Goal: Task Accomplishment & Management: Manage account settings

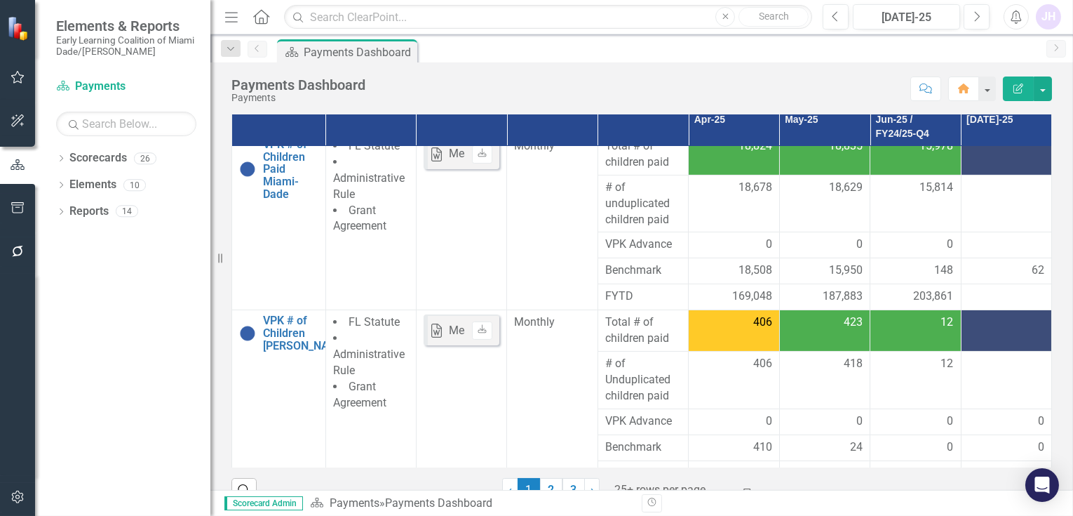
scroll to position [151, 0]
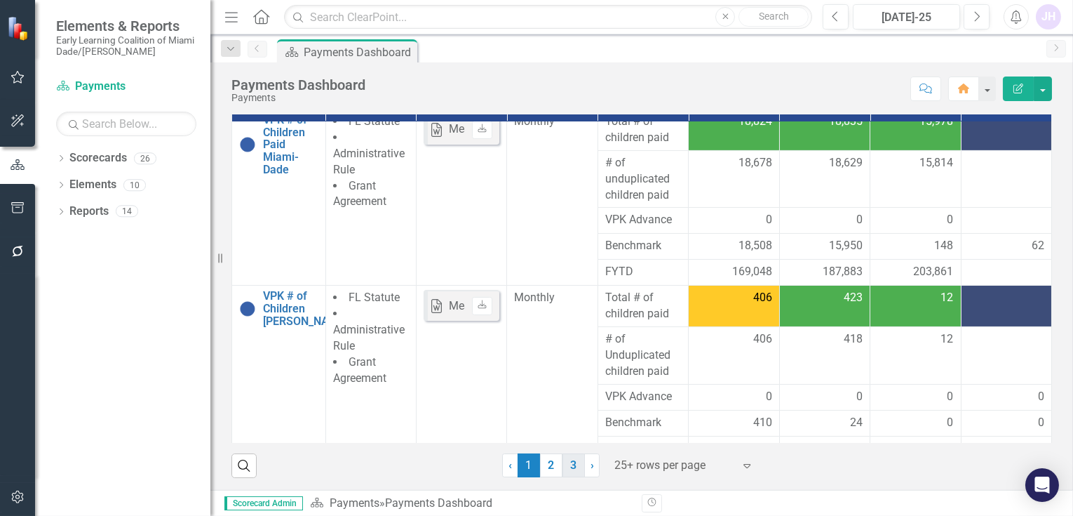
click at [566, 461] on link "3" at bounding box center [574, 465] width 22 height 24
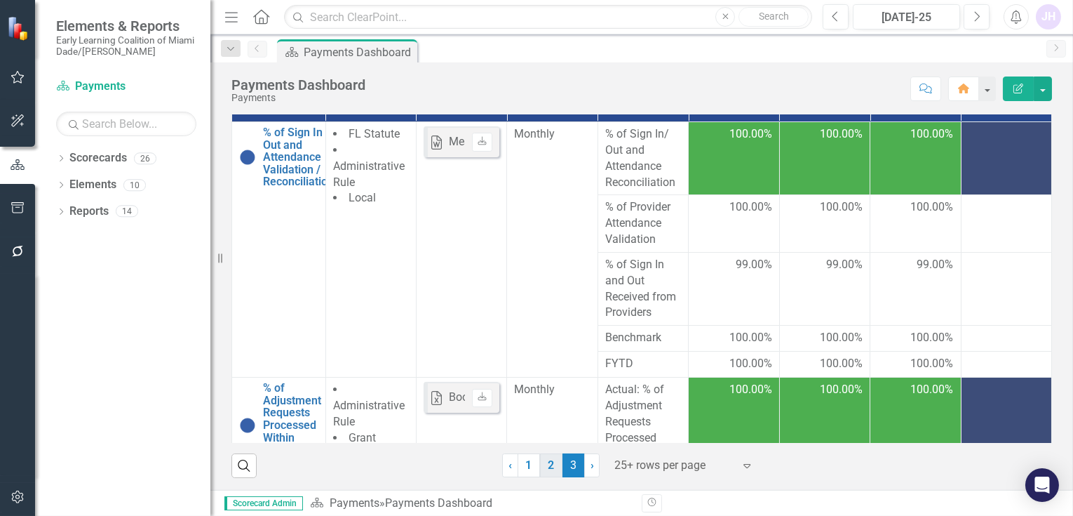
click at [549, 462] on link "2" at bounding box center [551, 465] width 22 height 24
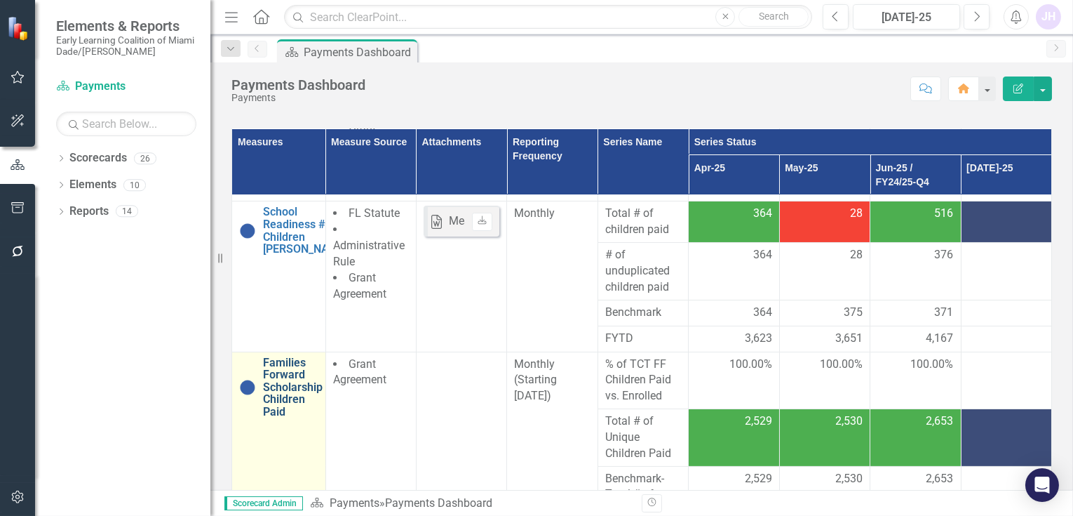
scroll to position [758, 0]
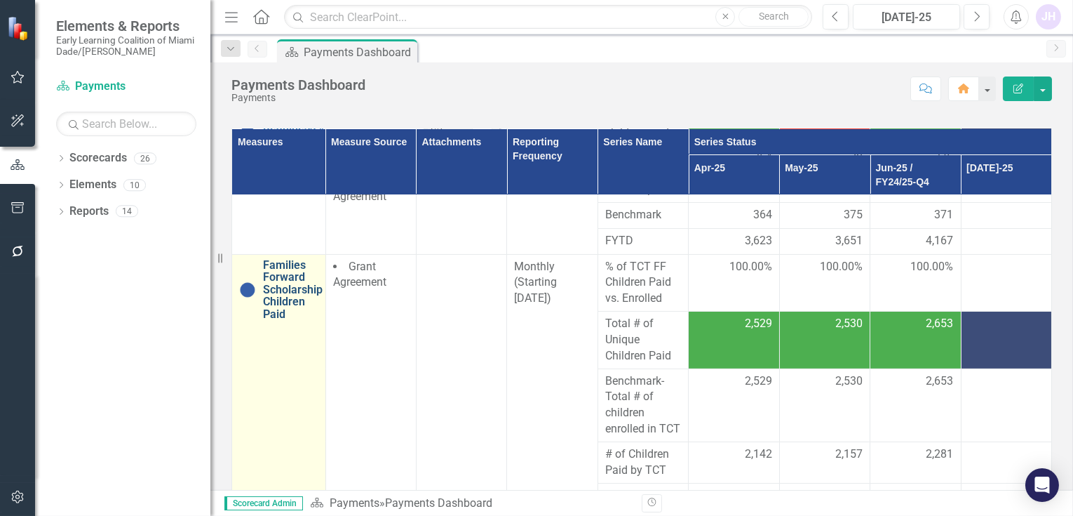
click at [278, 295] on link "Families Forward Scholarship Children Paid" at bounding box center [293, 290] width 60 height 62
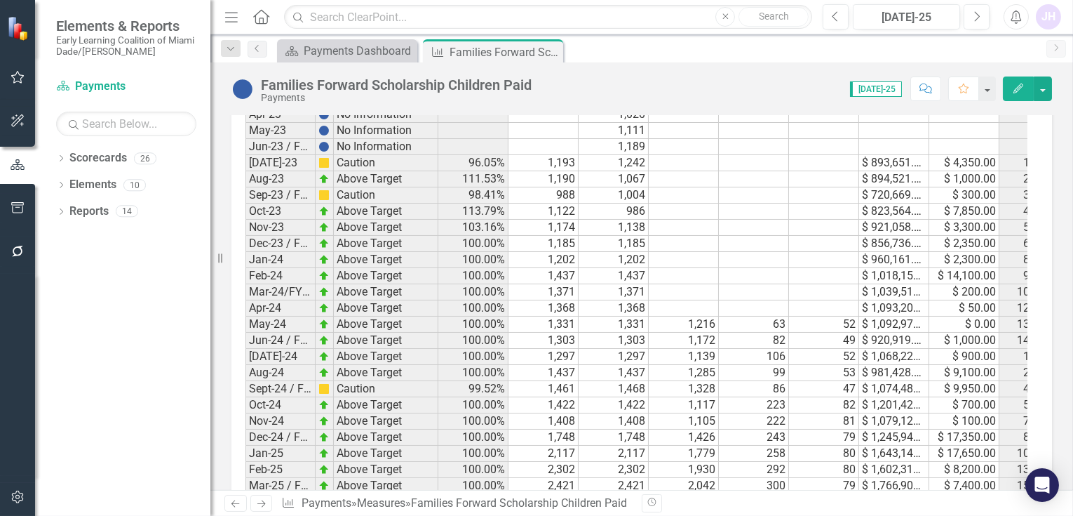
scroll to position [1403, 0]
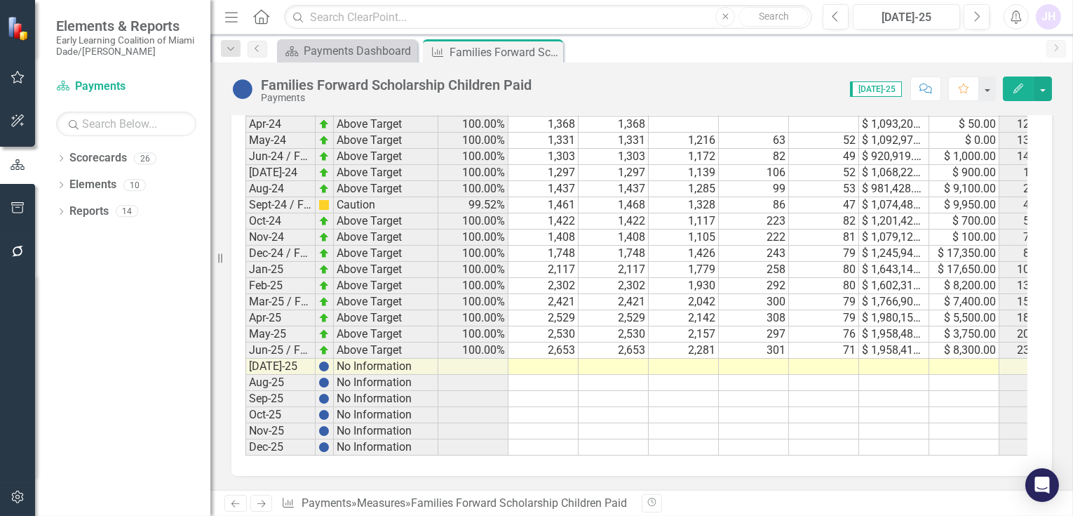
click at [840, 358] on td at bounding box center [824, 366] width 70 height 16
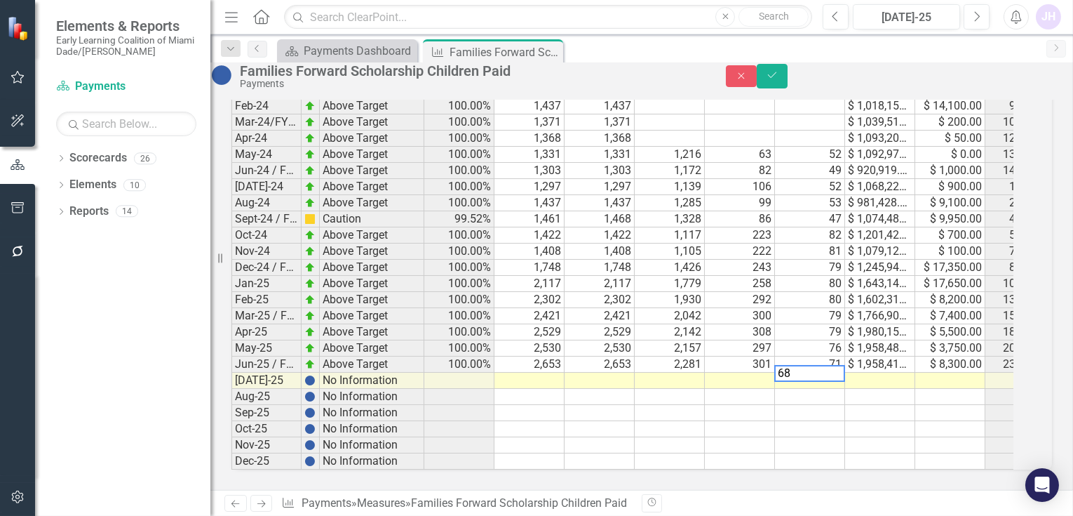
click at [770, 372] on td at bounding box center [740, 380] width 70 height 16
click at [705, 372] on td at bounding box center [670, 380] width 70 height 16
type textarea "23"
type textarea "0"
click at [705, 372] on td "23" at bounding box center [670, 380] width 70 height 16
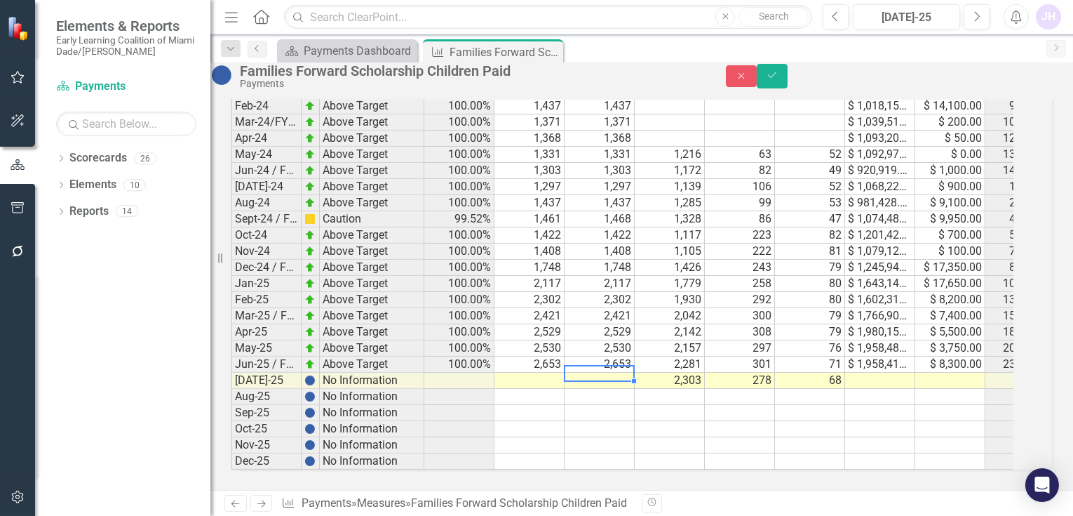
click at [631, 372] on td at bounding box center [600, 380] width 70 height 16
click at [560, 372] on td at bounding box center [530, 380] width 70 height 16
type textarea "2644"
click at [845, 437] on td at bounding box center [810, 445] width 70 height 16
click at [779, 80] on icon "Save" at bounding box center [772, 75] width 13 height 10
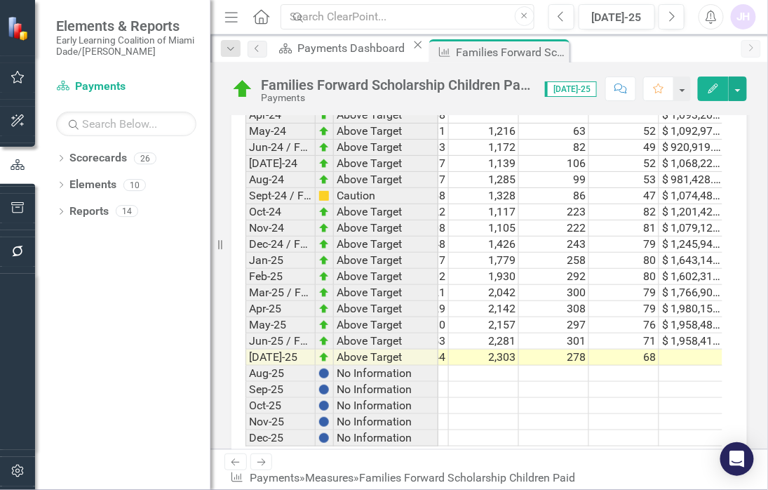
scroll to position [0, 347]
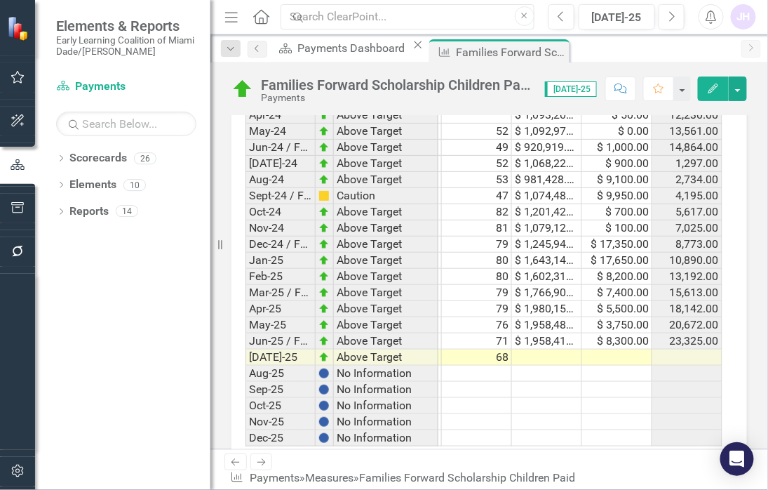
click at [532, 349] on td at bounding box center [547, 357] width 70 height 16
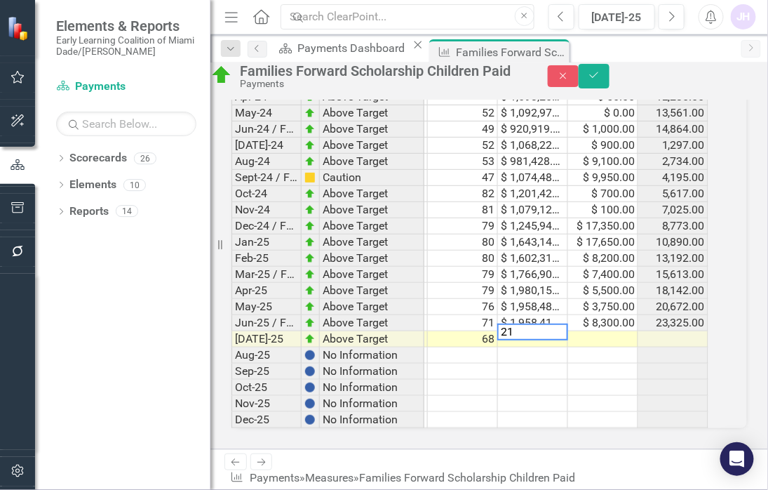
scroll to position [1422, 0]
type textarea "2185494.08"
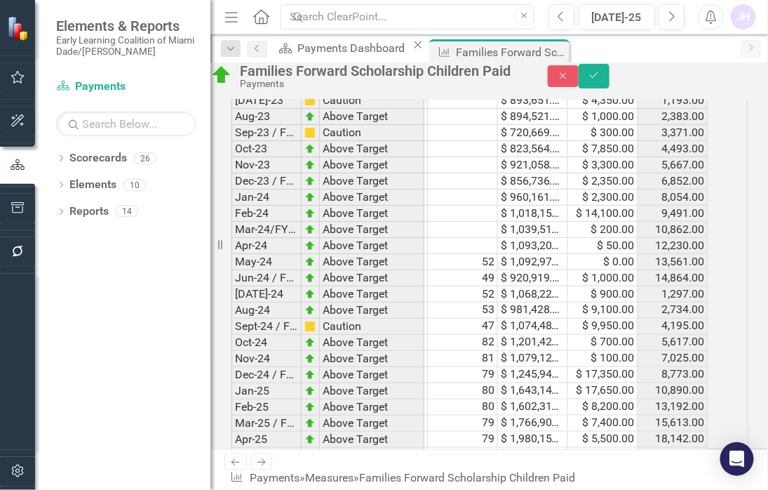
scroll to position [1449, 0]
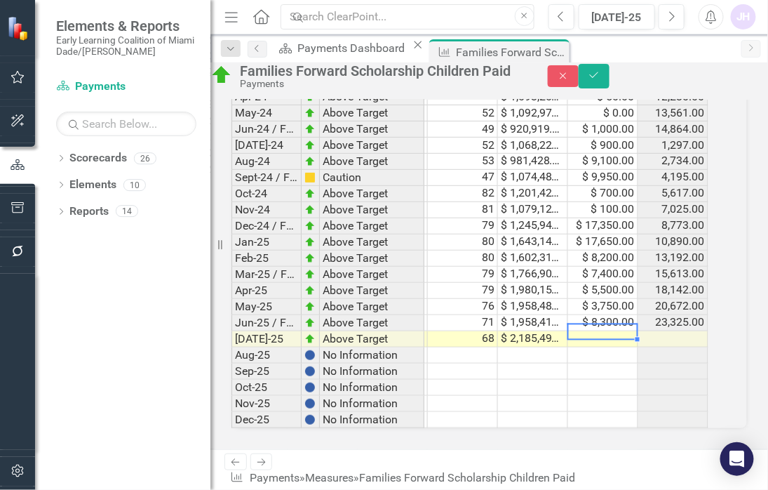
click at [630, 331] on td at bounding box center [603, 339] width 70 height 16
type textarea "5950."
click at [598, 78] on icon "submit" at bounding box center [594, 75] width 8 height 6
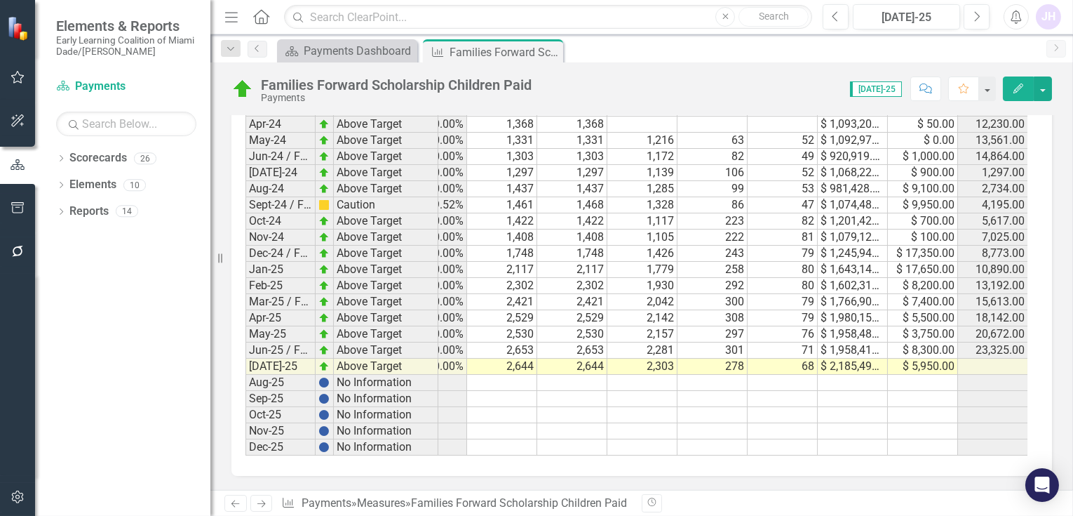
scroll to position [0, 41]
click at [965, 83] on button "button" at bounding box center [1043, 88] width 18 height 25
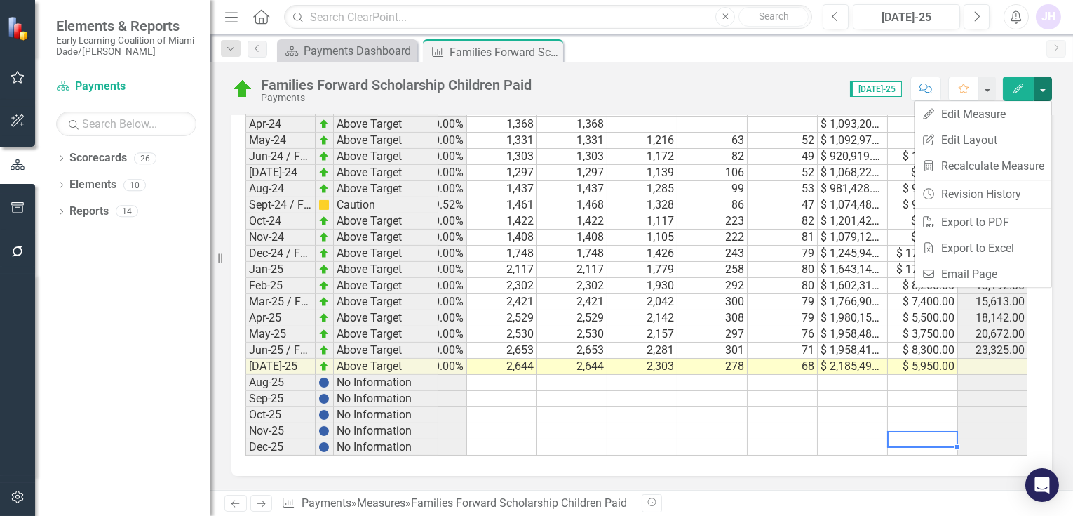
click at [909, 439] on td at bounding box center [923, 447] width 70 height 16
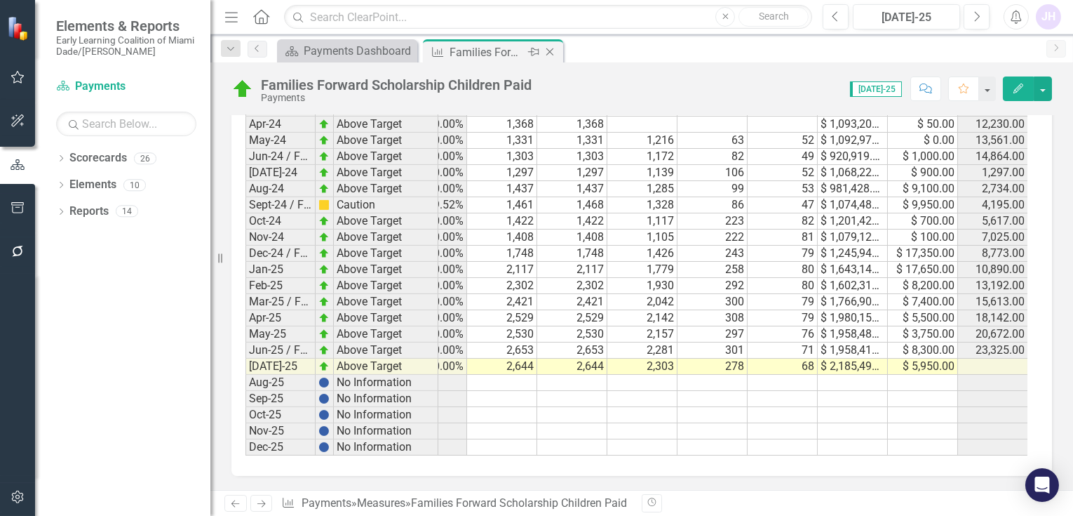
click at [551, 51] on icon "Close" at bounding box center [550, 51] width 14 height 11
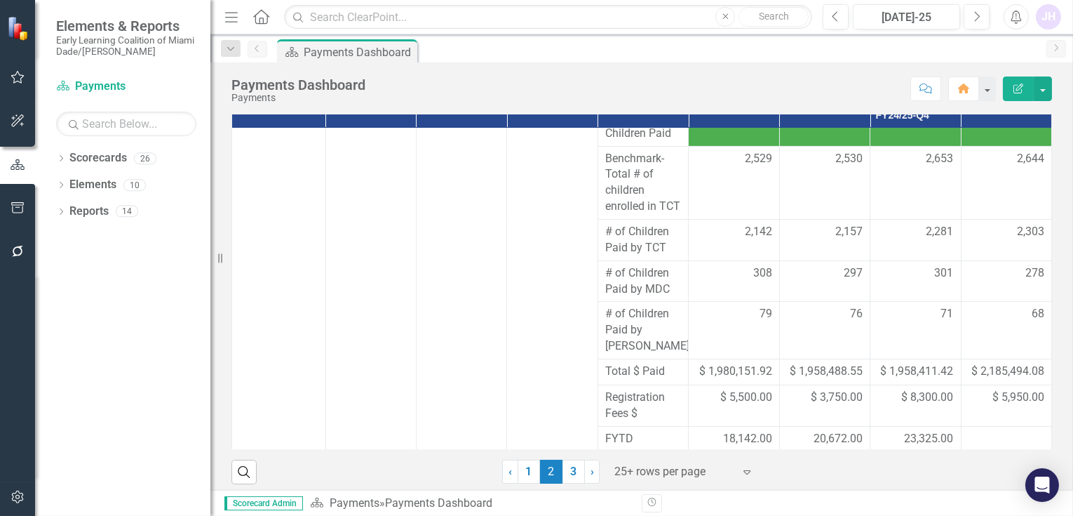
scroll to position [151, 0]
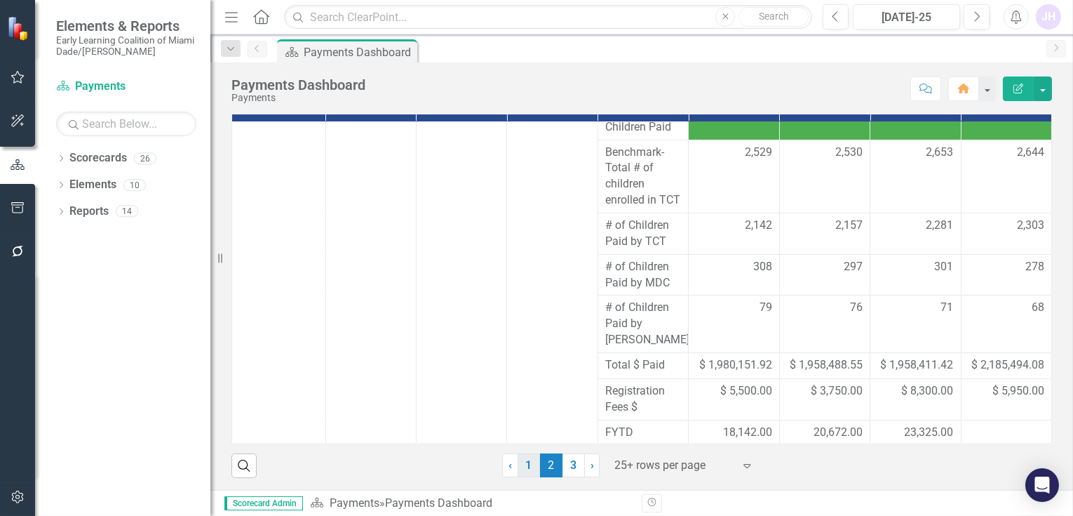
click at [525, 462] on link "1" at bounding box center [529, 465] width 22 height 24
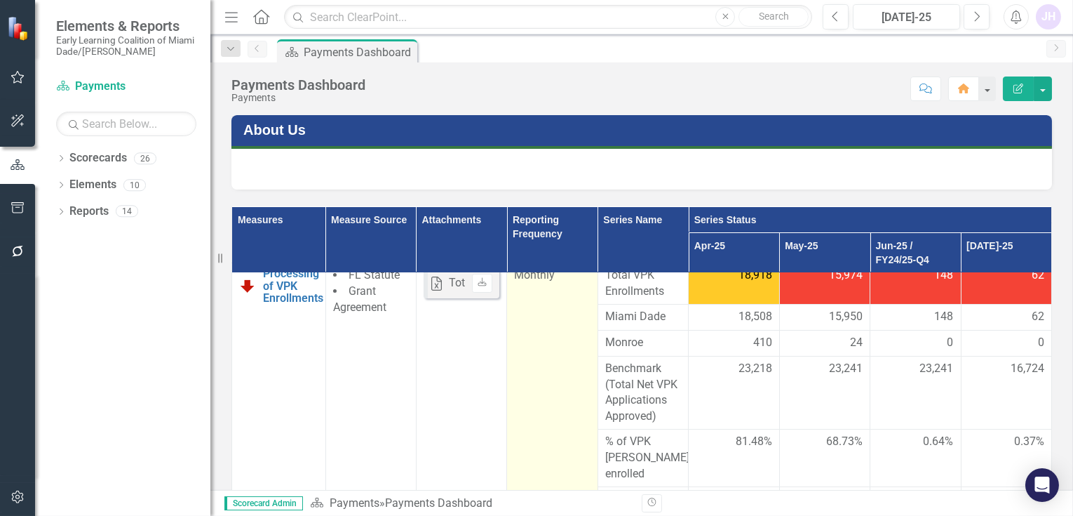
scroll to position [0, 0]
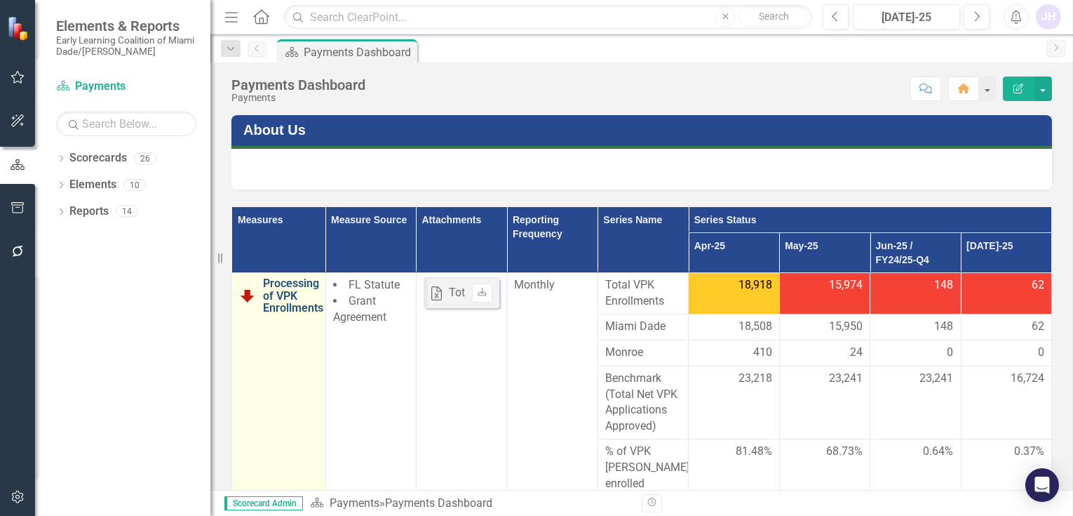
click at [292, 299] on link "Processing of VPK Enrollments" at bounding box center [293, 295] width 60 height 37
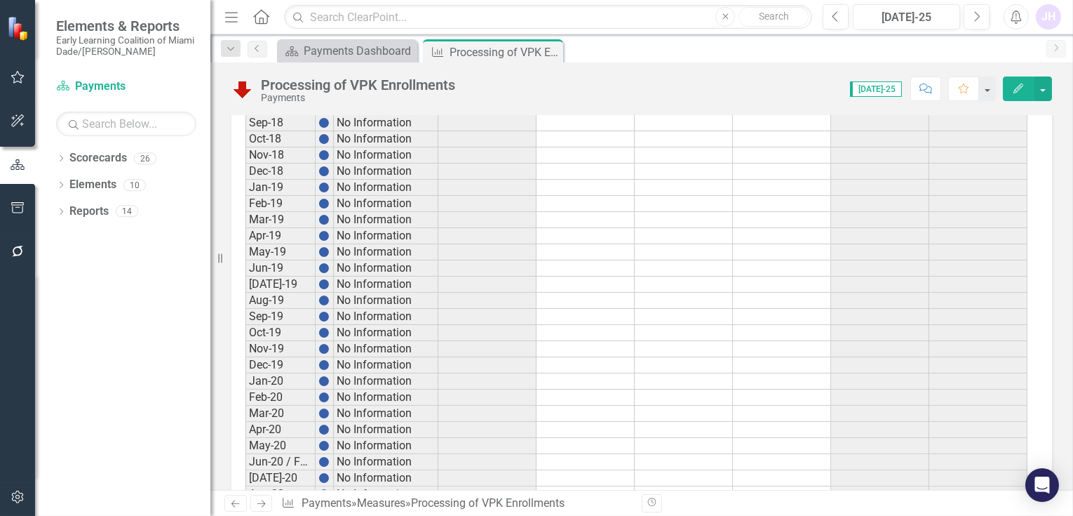
scroll to position [1481, 0]
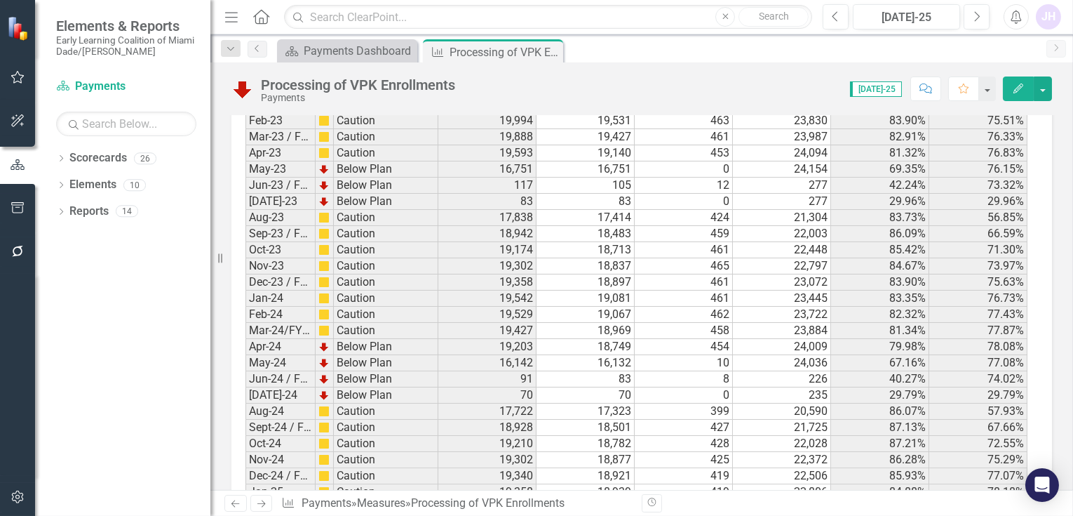
scroll to position [2231, 0]
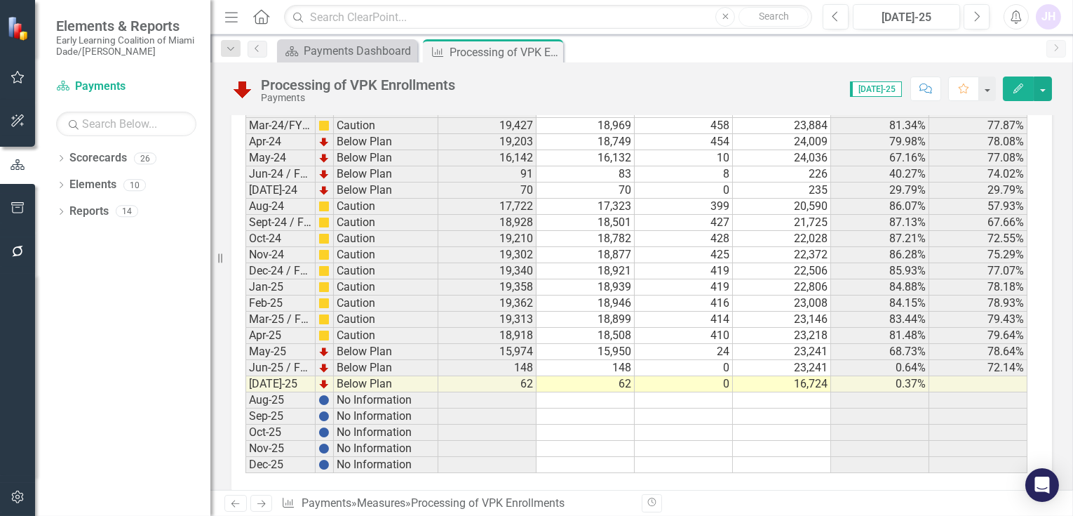
click at [809, 392] on td at bounding box center [782, 400] width 98 height 16
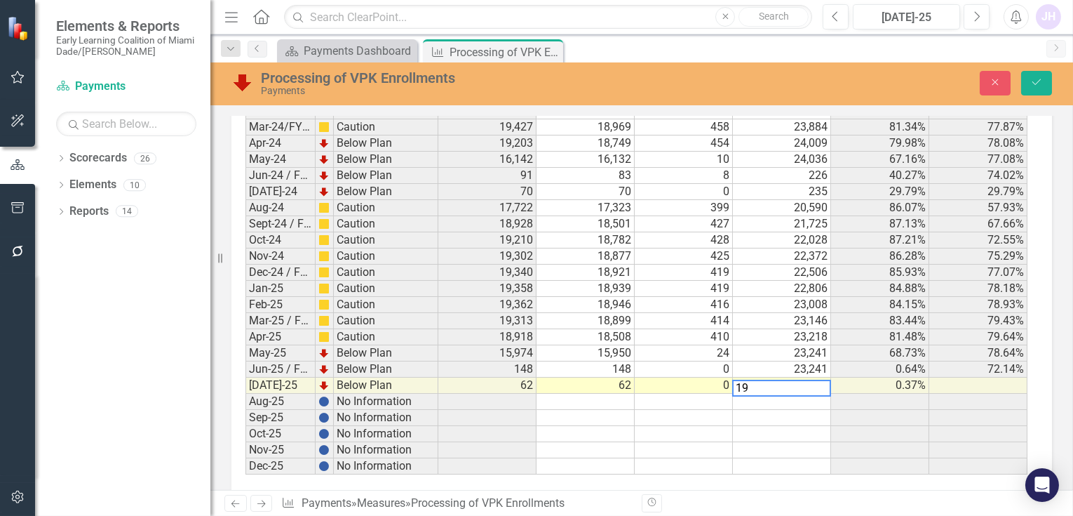
type textarea "199"
click at [613, 393] on td at bounding box center [586, 401] width 98 height 16
type textarea "62"
type textarea "0"
click at [523, 393] on td at bounding box center [487, 401] width 98 height 16
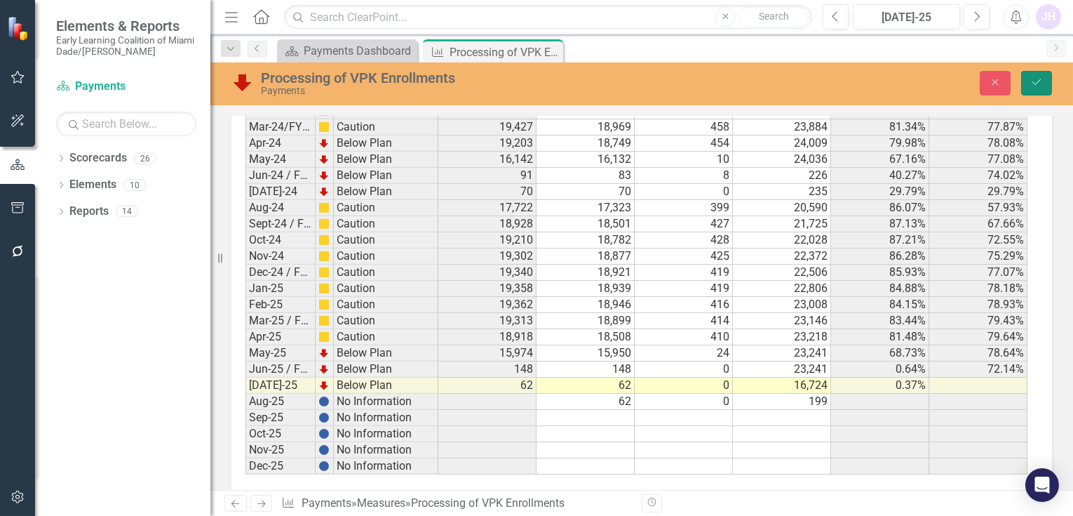
click at [1040, 79] on icon "submit" at bounding box center [1036, 82] width 8 height 6
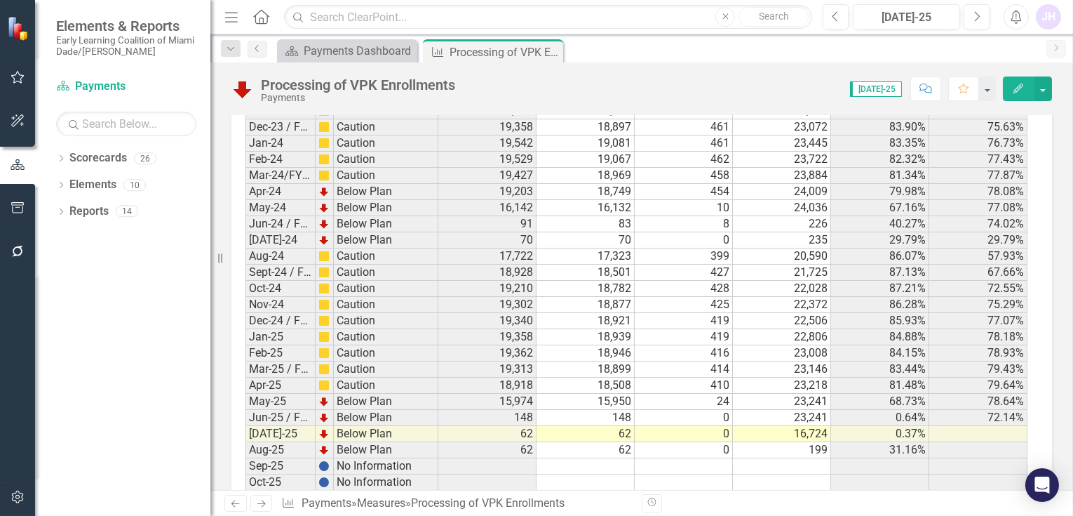
scroll to position [2182, 0]
click at [863, 457] on td at bounding box center [880, 465] width 98 height 16
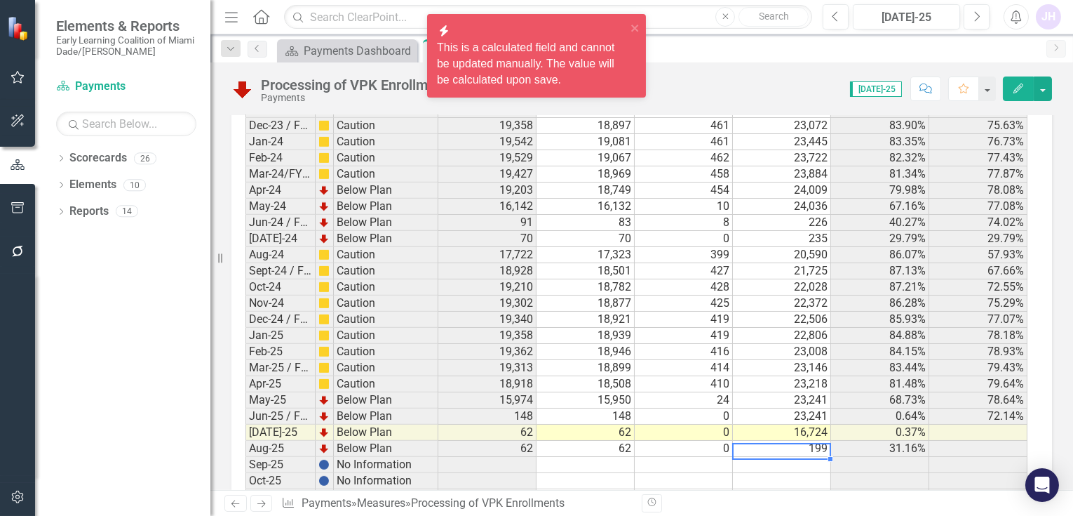
click at [745, 457] on td at bounding box center [782, 465] width 98 height 16
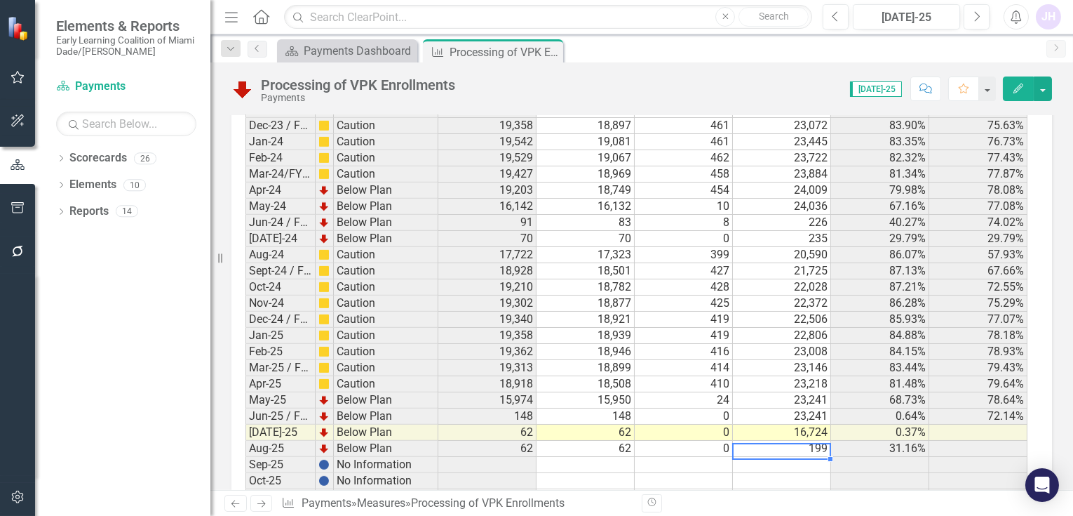
click at [819, 440] on td "199" at bounding box center [782, 448] width 98 height 16
click at [809, 424] on td "16,724" at bounding box center [782, 432] width 98 height 16
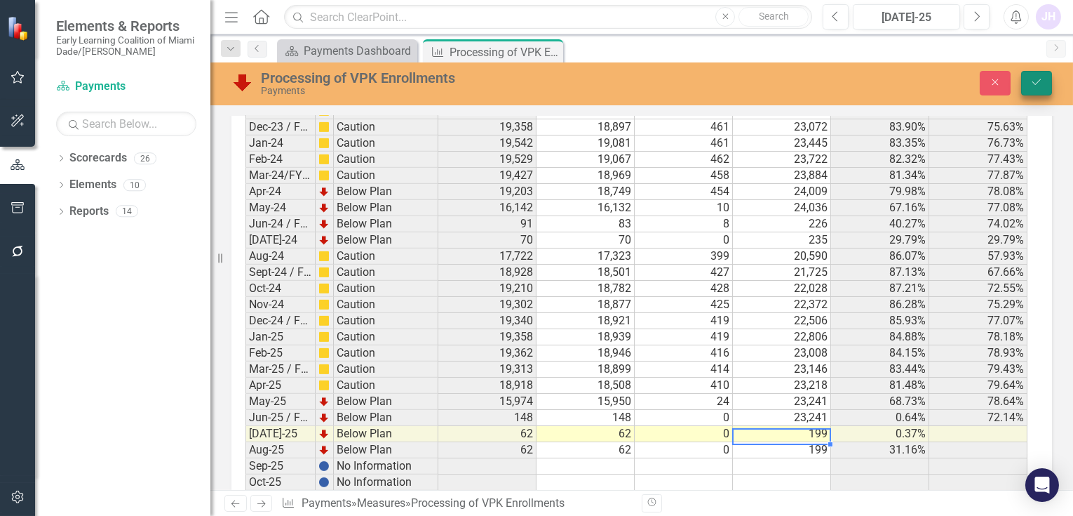
type textarea "199"
click at [1038, 73] on button "Save" at bounding box center [1036, 83] width 31 height 25
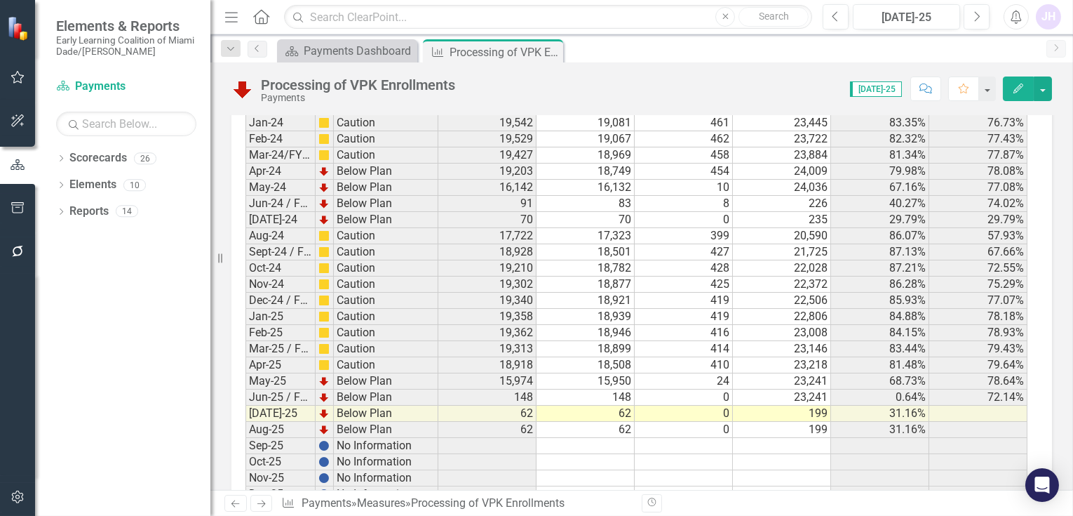
scroll to position [2231, 0]
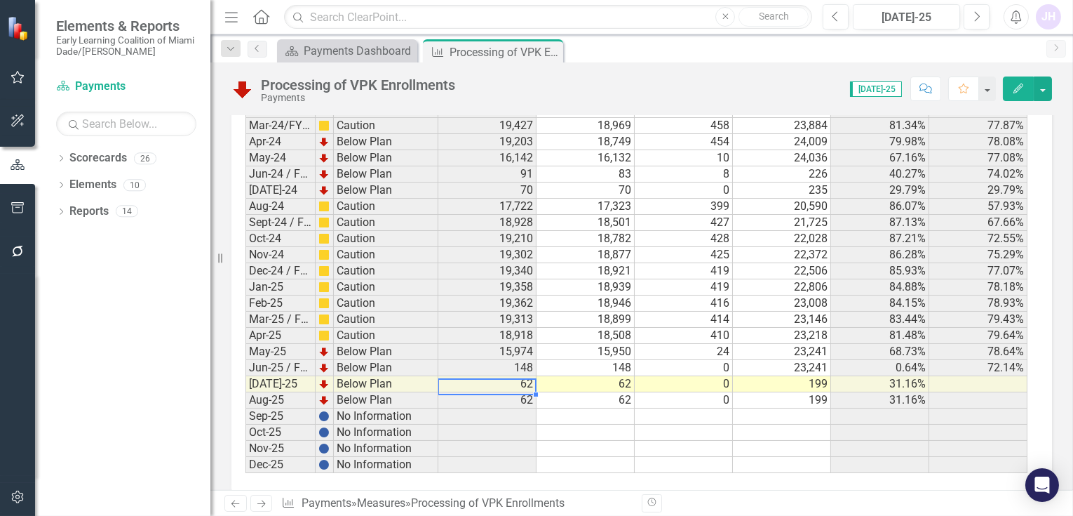
click at [526, 392] on td "62" at bounding box center [487, 400] width 98 height 16
click at [625, 392] on td "62" at bounding box center [586, 400] width 98 height 16
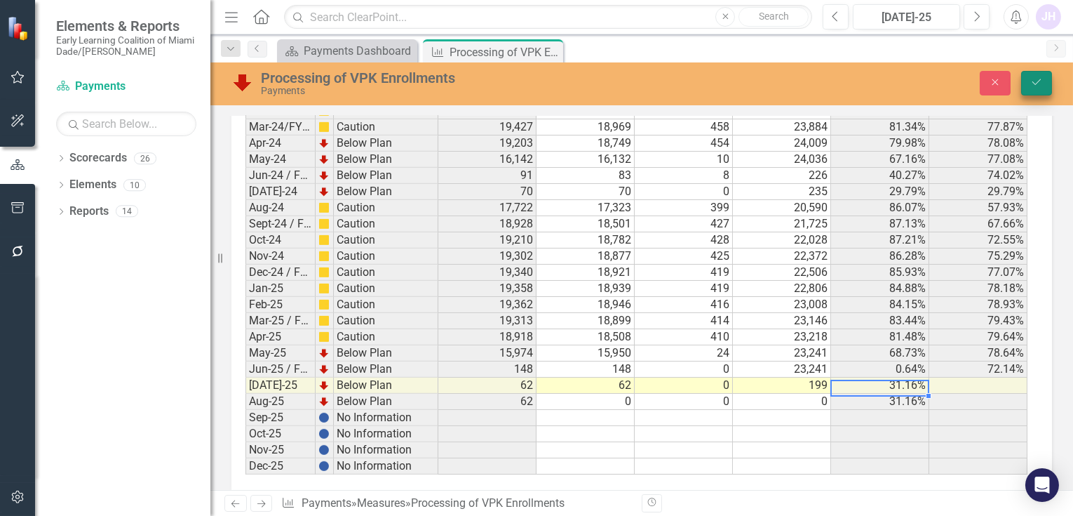
type textarea "0"
click at [1033, 76] on button "Save" at bounding box center [1036, 83] width 31 height 25
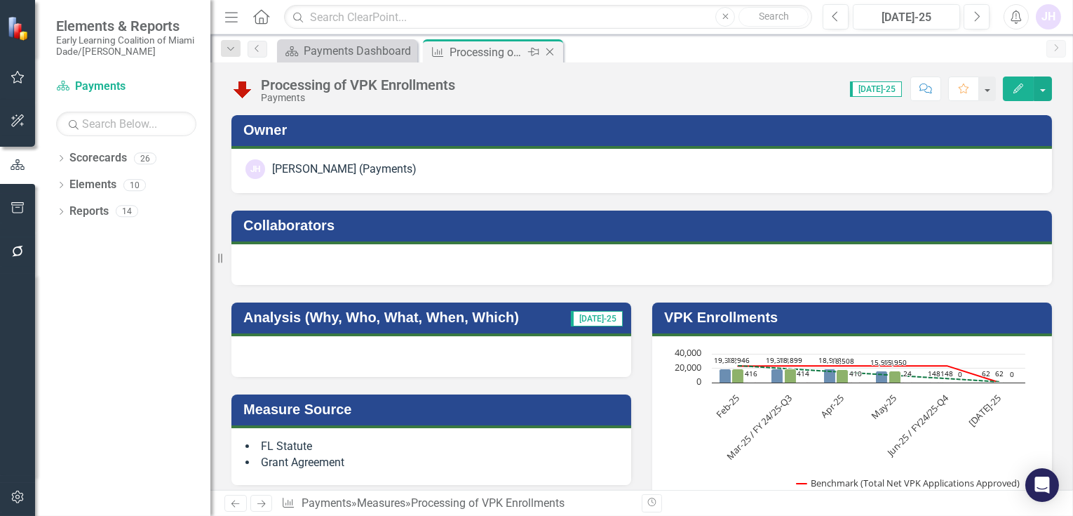
click at [551, 55] on icon "Close" at bounding box center [550, 51] width 14 height 11
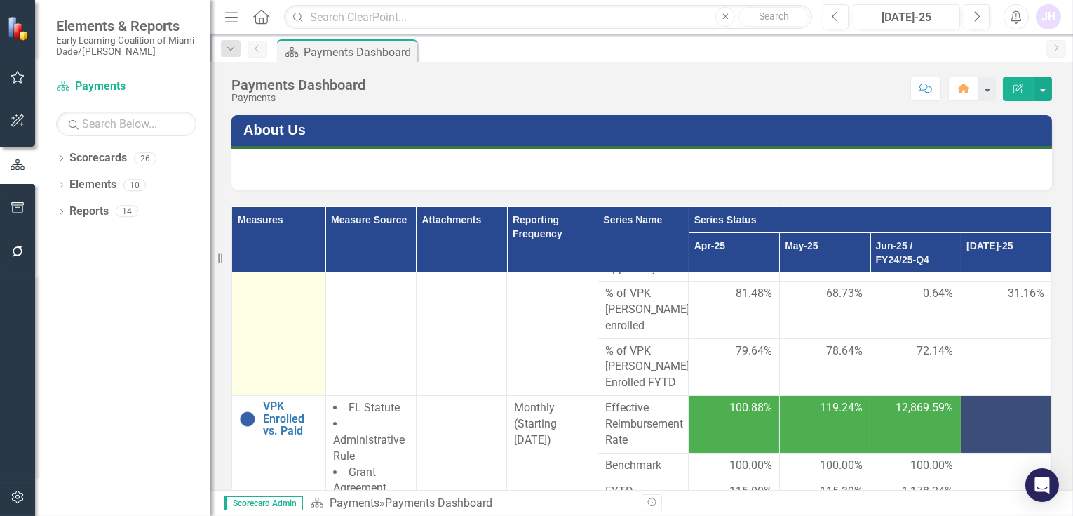
scroll to position [156, 0]
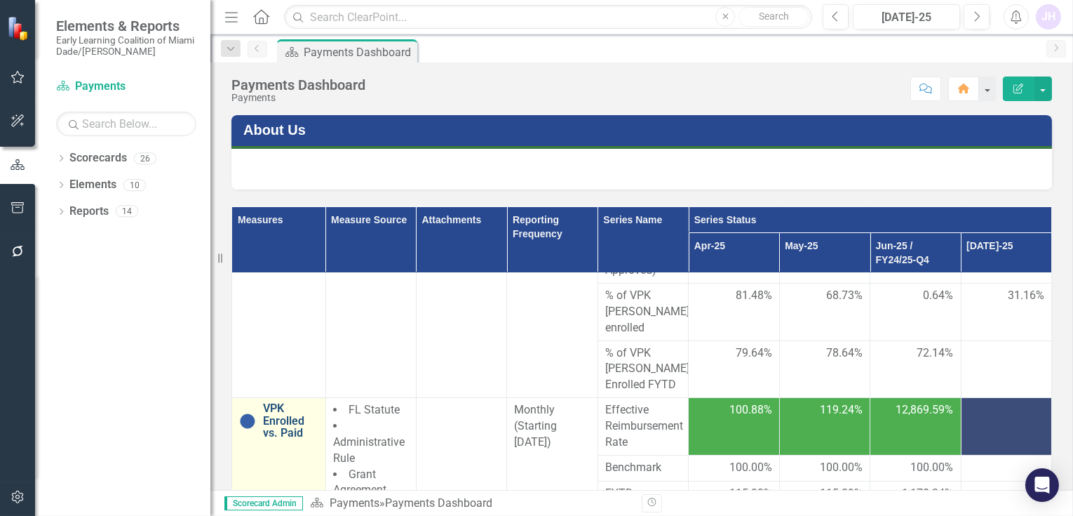
click at [283, 405] on link "VPK Enrolled vs. Paid" at bounding box center [290, 420] width 55 height 37
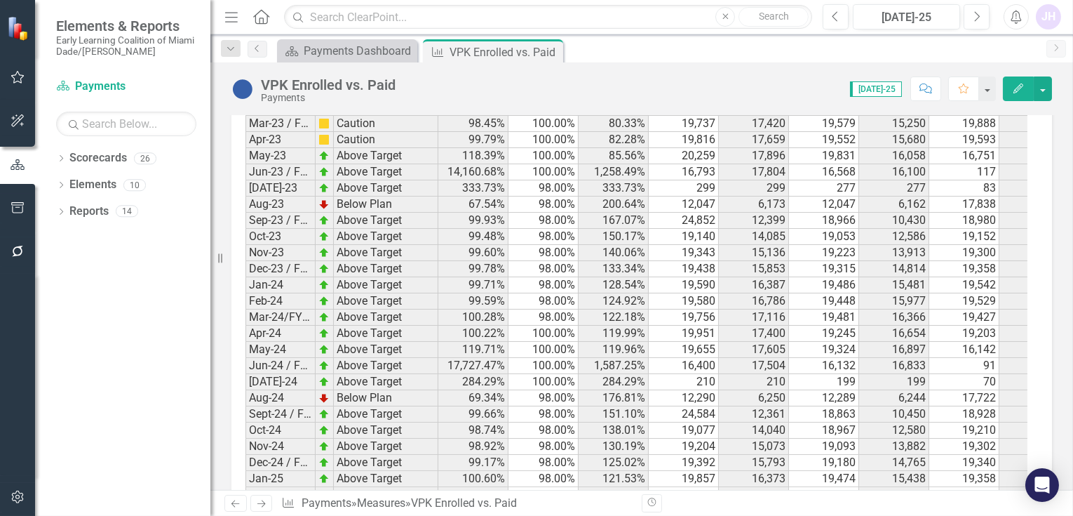
scroll to position [1324, 0]
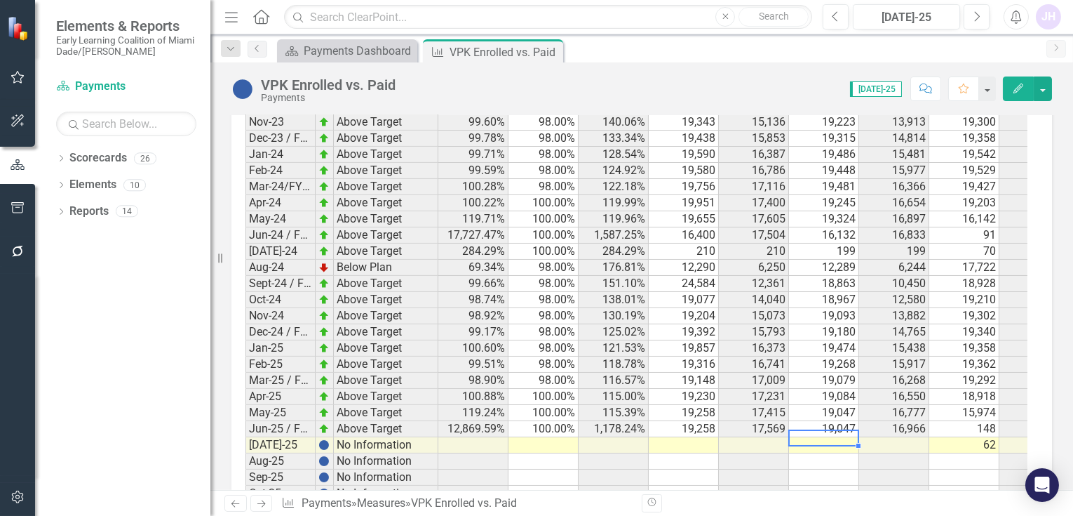
click at [817, 437] on td at bounding box center [824, 445] width 70 height 16
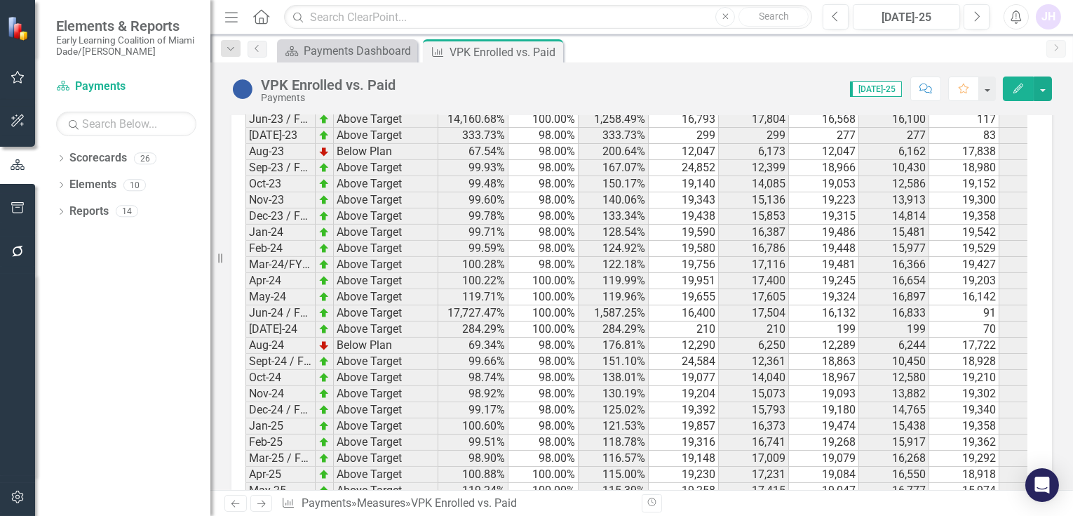
scroll to position [1411, 0]
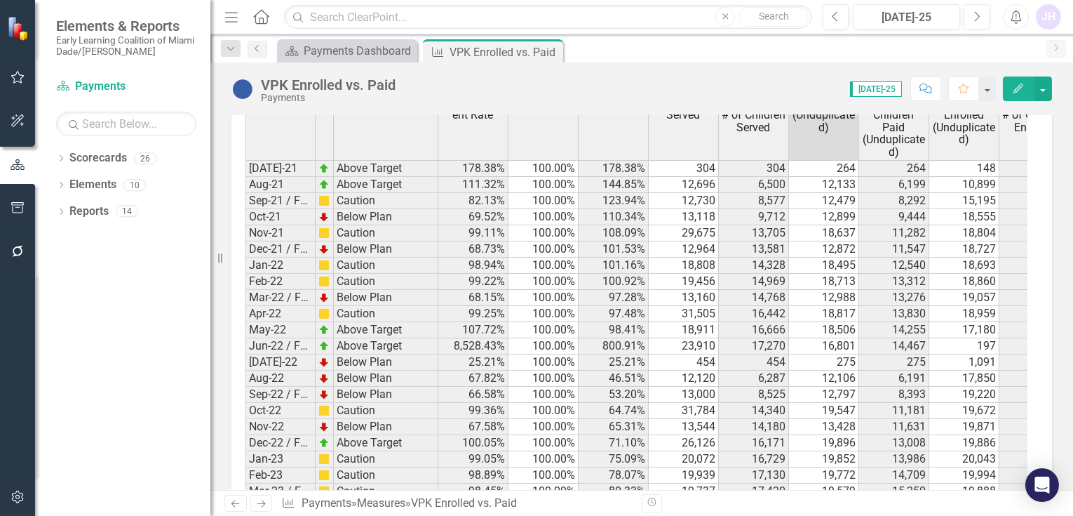
scroll to position [788, 0]
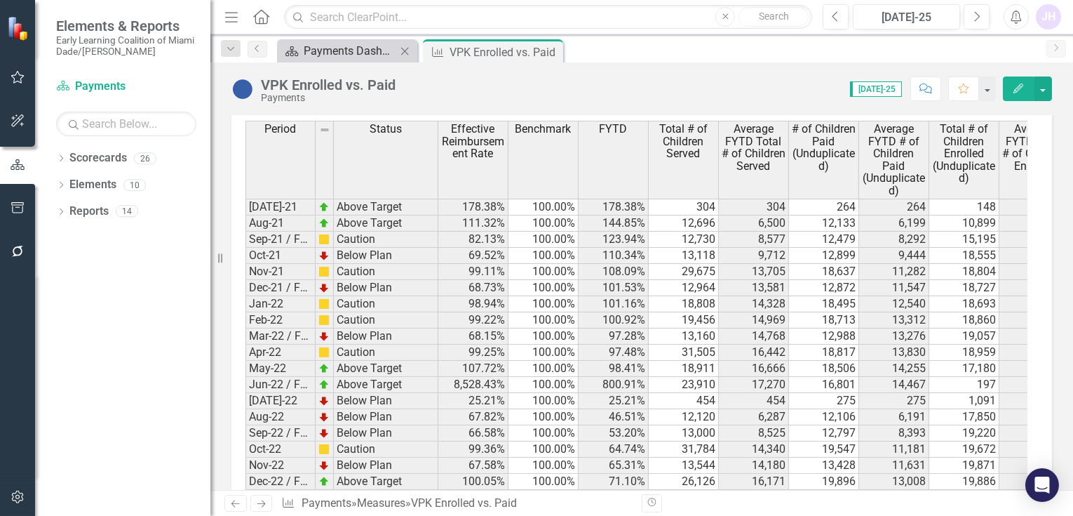
click at [361, 48] on div "Payments Dashboard" at bounding box center [350, 51] width 93 height 18
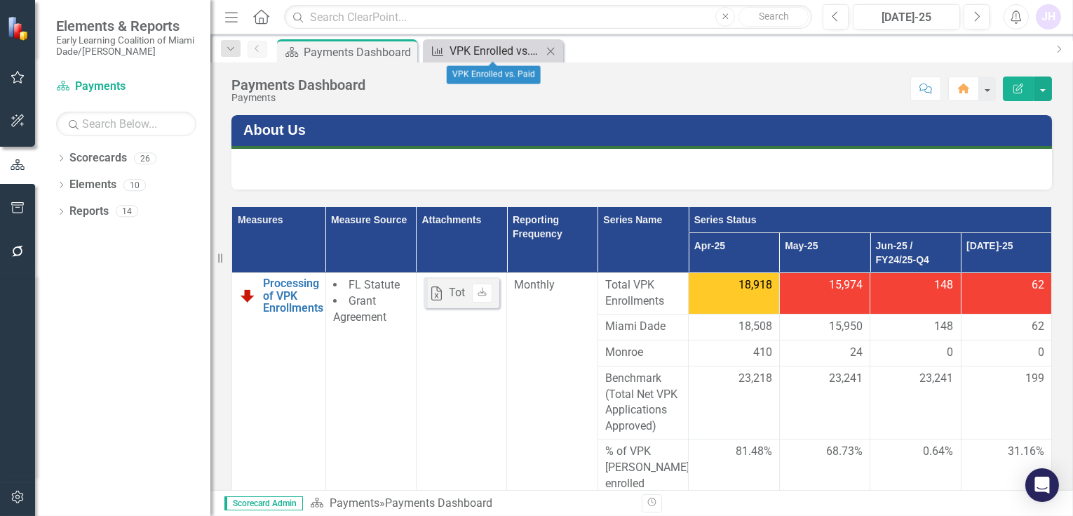
click at [495, 51] on div "VPK Enrolled vs. Paid" at bounding box center [496, 51] width 93 height 18
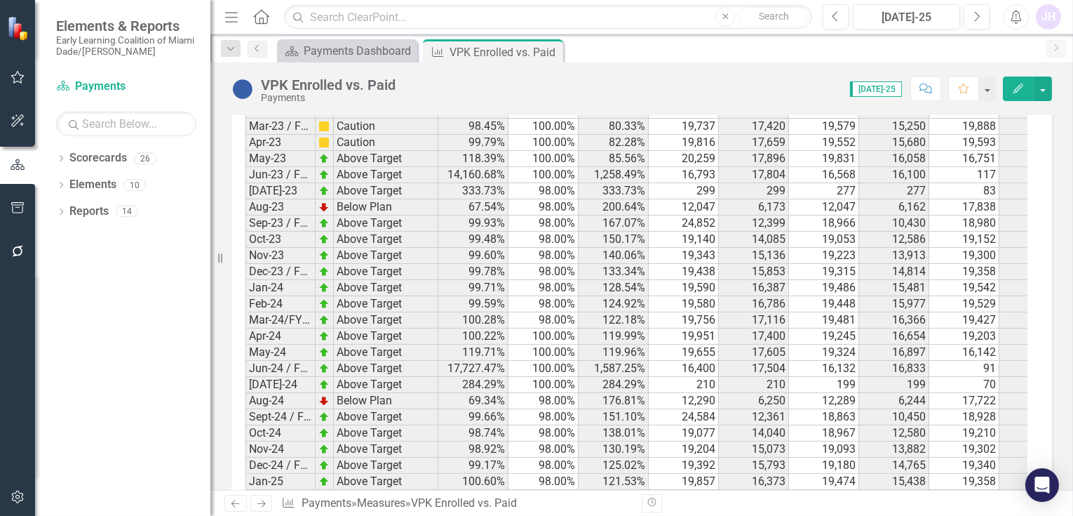
scroll to position [1333, 0]
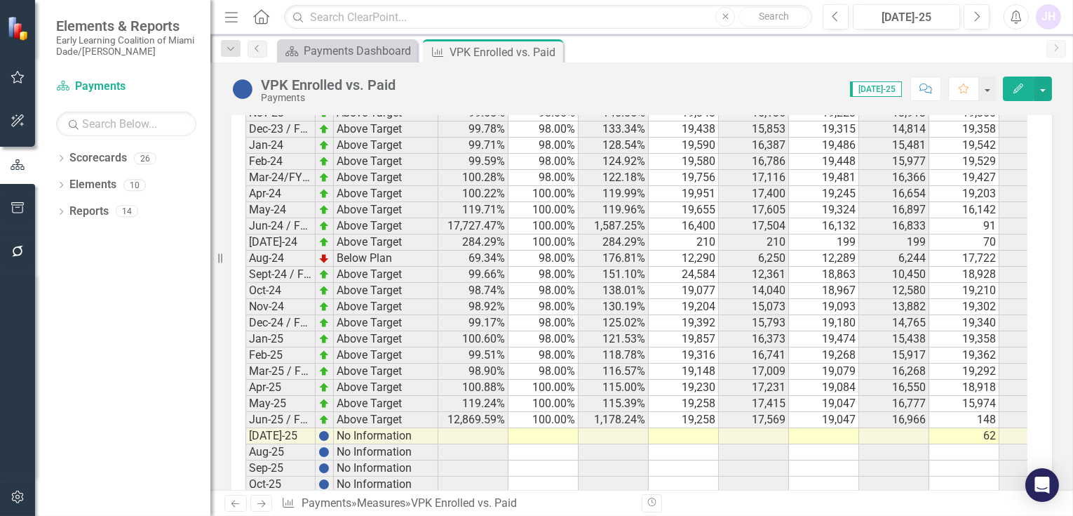
click at [856, 428] on td at bounding box center [824, 436] width 70 height 16
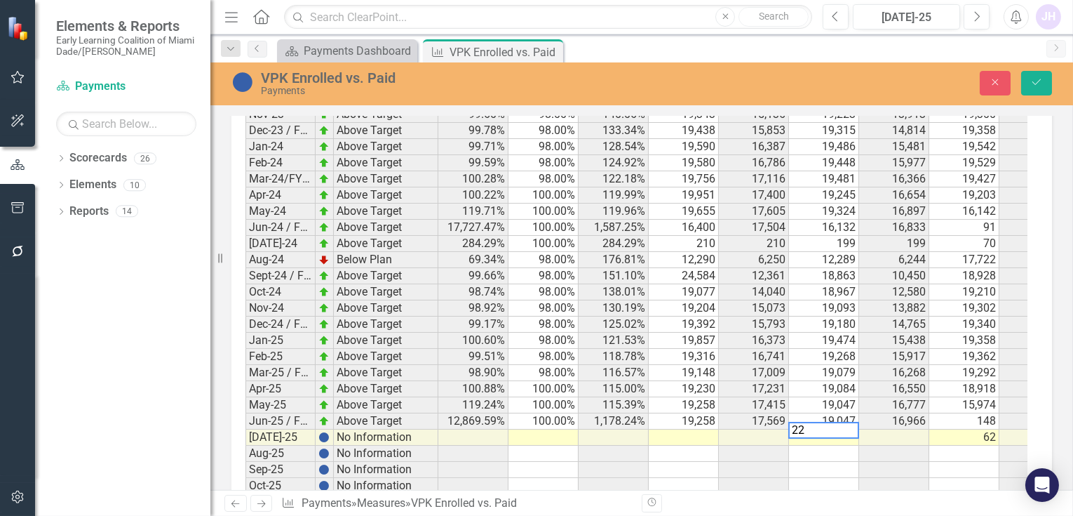
scroll to position [1334, 0]
type textarea "2"
type textarea "142"
click at [694, 429] on td at bounding box center [684, 437] width 70 height 16
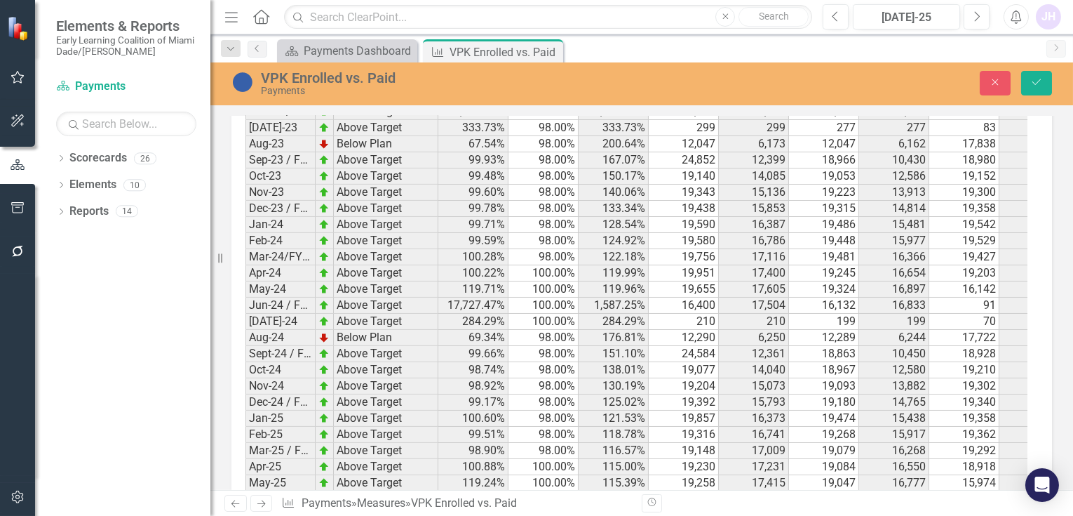
scroll to position [1413, 0]
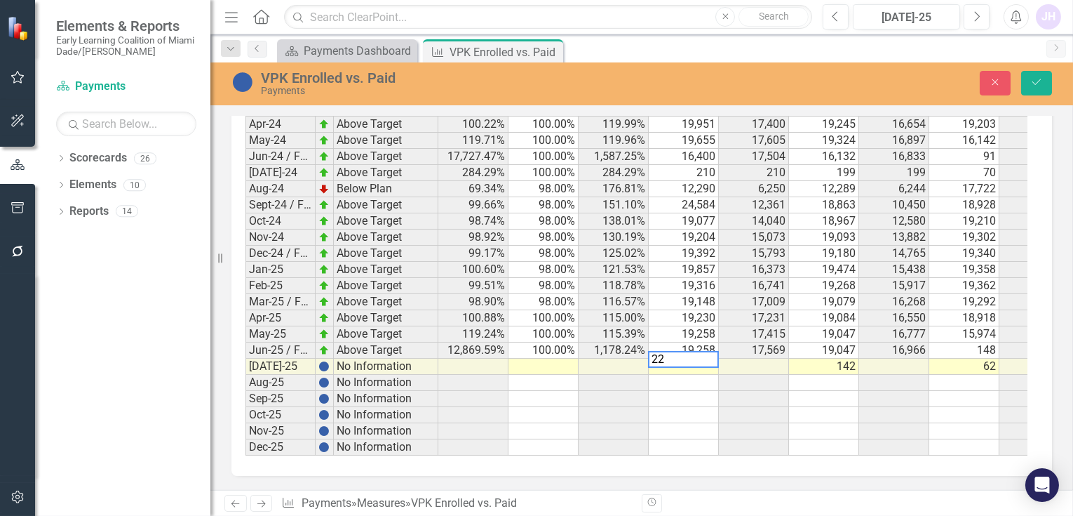
type textarea "225"
click at [558, 358] on td at bounding box center [544, 366] width 70 height 16
type textarea "100"
click at [1039, 80] on icon "Save" at bounding box center [1036, 82] width 13 height 10
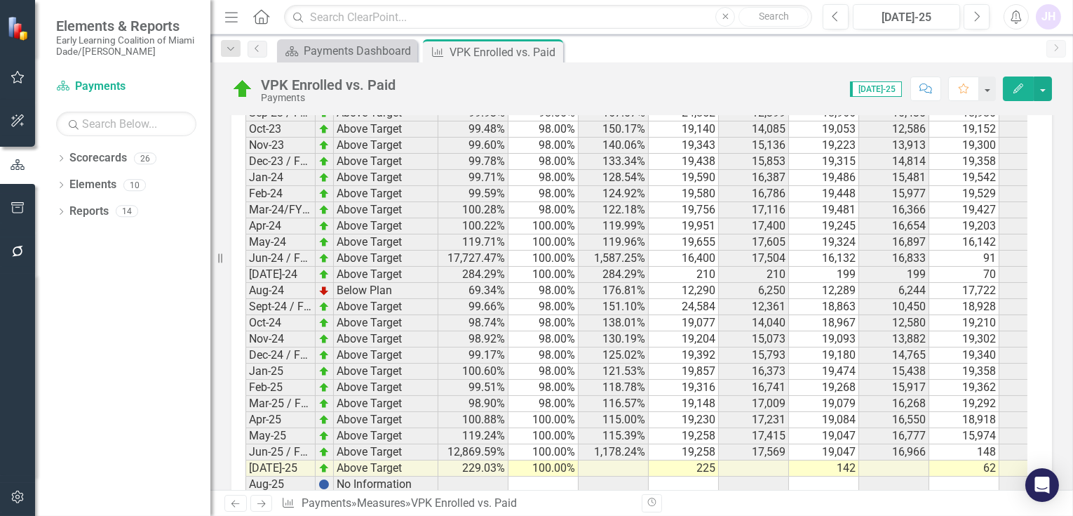
scroll to position [1324, 0]
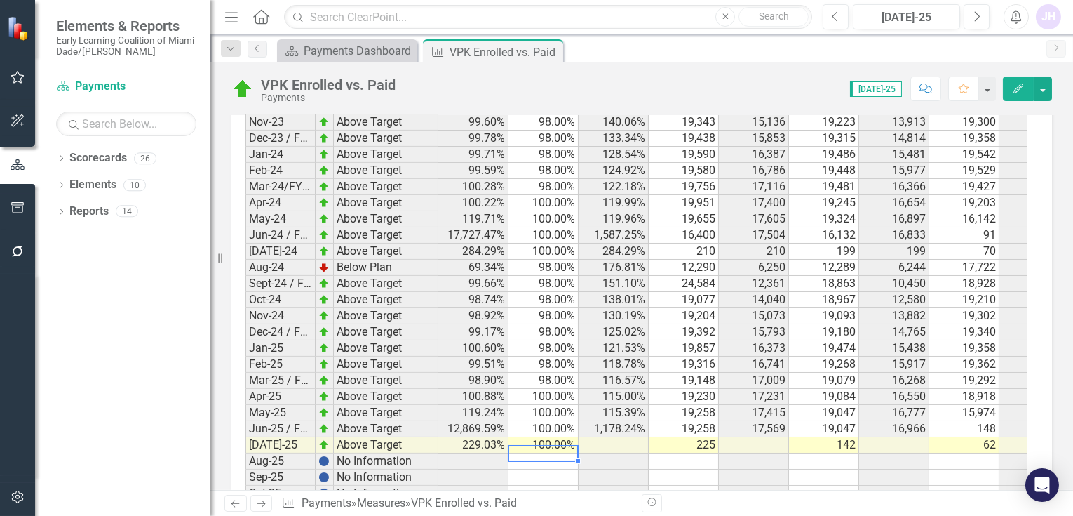
click at [551, 453] on td at bounding box center [544, 461] width 70 height 16
click at [623, 437] on td at bounding box center [614, 445] width 70 height 16
click at [1015, 86] on icon "Edit" at bounding box center [1018, 88] width 13 height 10
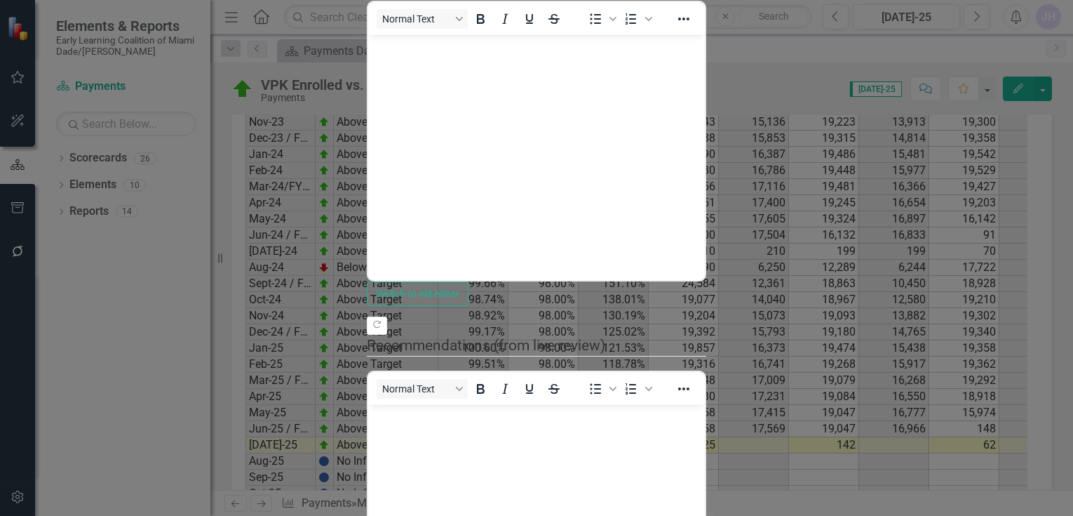
scroll to position [0, 0]
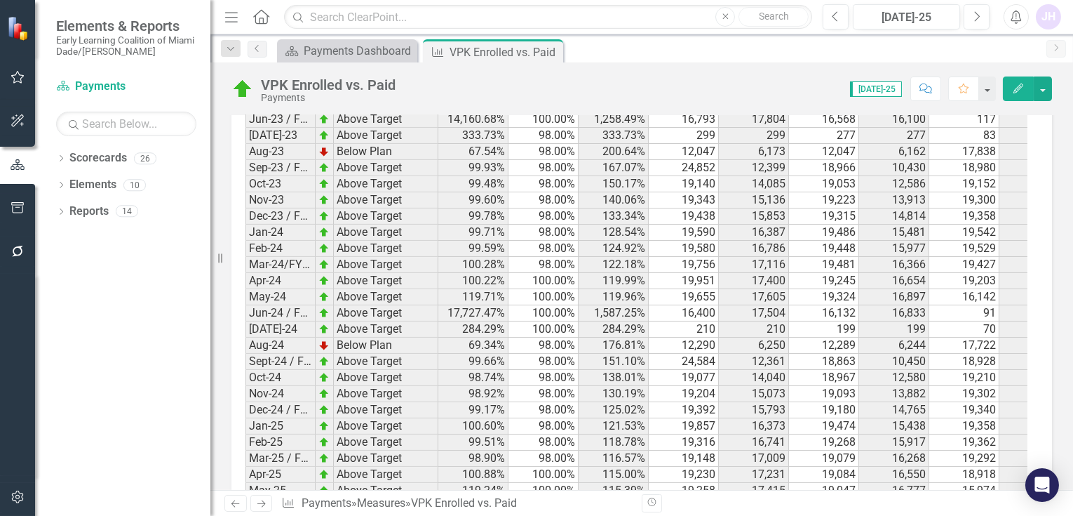
scroll to position [1411, 0]
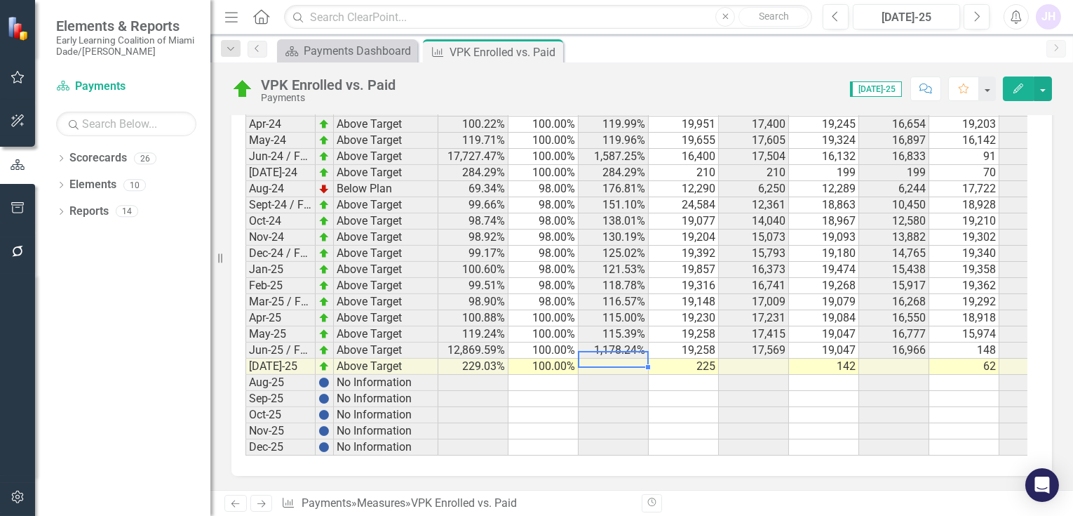
click at [628, 358] on td at bounding box center [614, 366] width 70 height 16
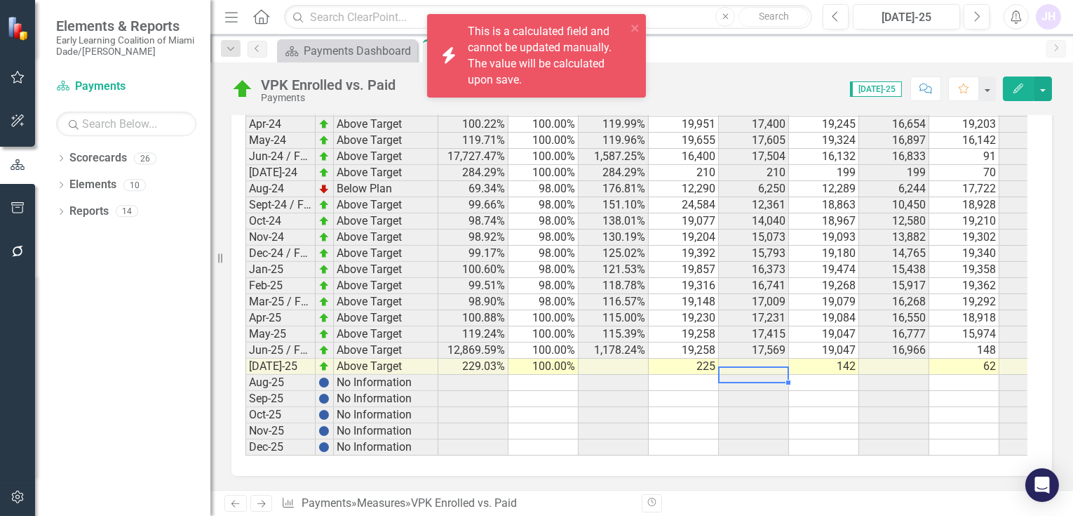
click at [757, 375] on td at bounding box center [754, 383] width 70 height 16
click at [631, 342] on td "1,178.24%" at bounding box center [614, 350] width 70 height 16
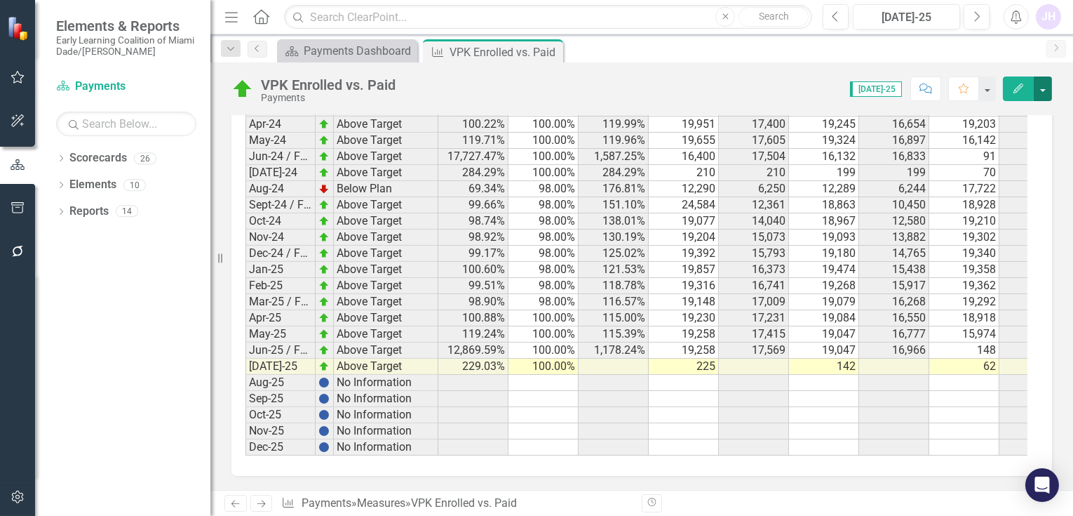
click at [1046, 89] on button "button" at bounding box center [1043, 88] width 18 height 25
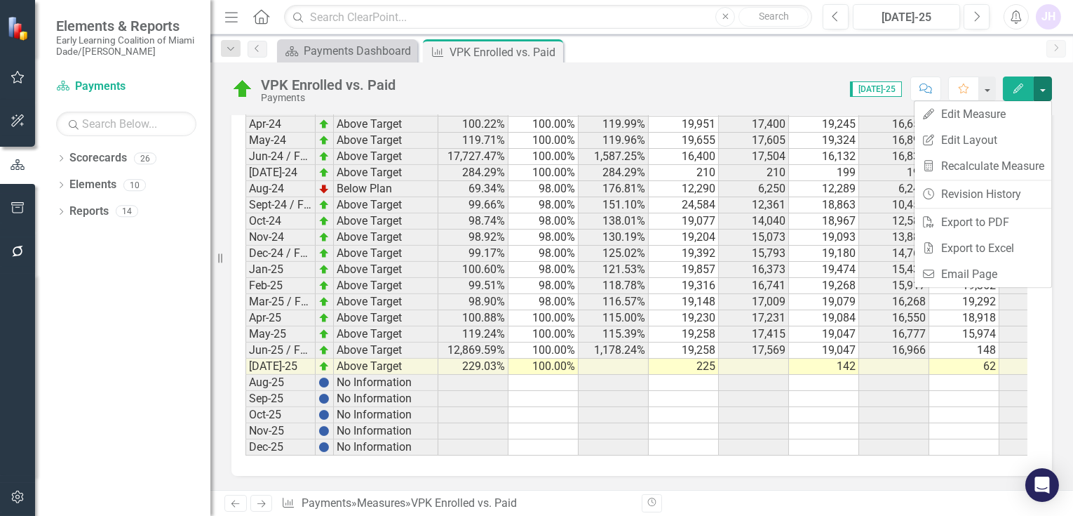
click at [795, 90] on div "Score: N/A Jul-25 Completed Comment Favorite Edit" at bounding box center [728, 88] width 650 height 24
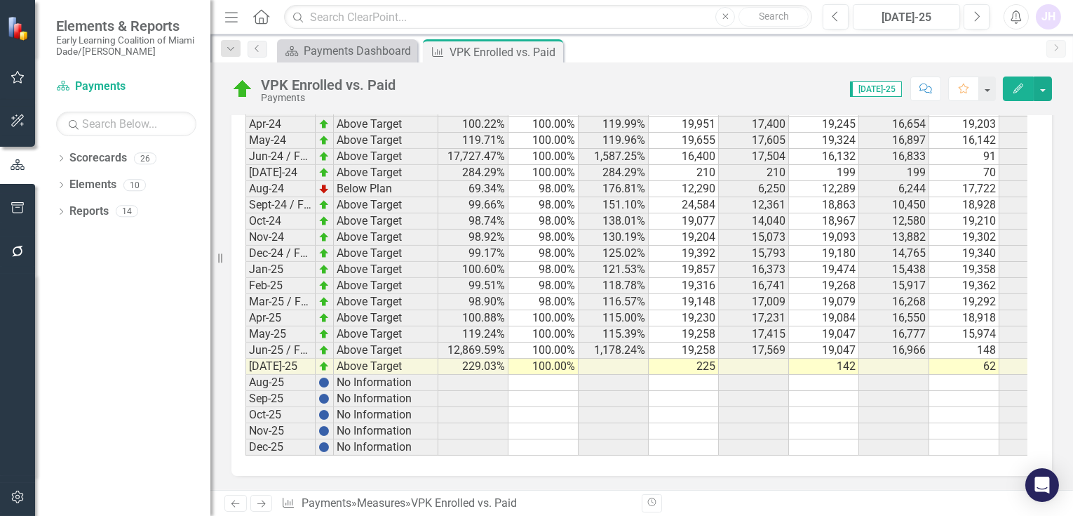
drag, startPoint x: 955, startPoint y: 446, endPoint x: 1000, endPoint y: 441, distance: 45.2
drag, startPoint x: 974, startPoint y: 445, endPoint x: 998, endPoint y: 447, distance: 24.6
click at [551, 51] on icon "Close" at bounding box center [550, 51] width 14 height 11
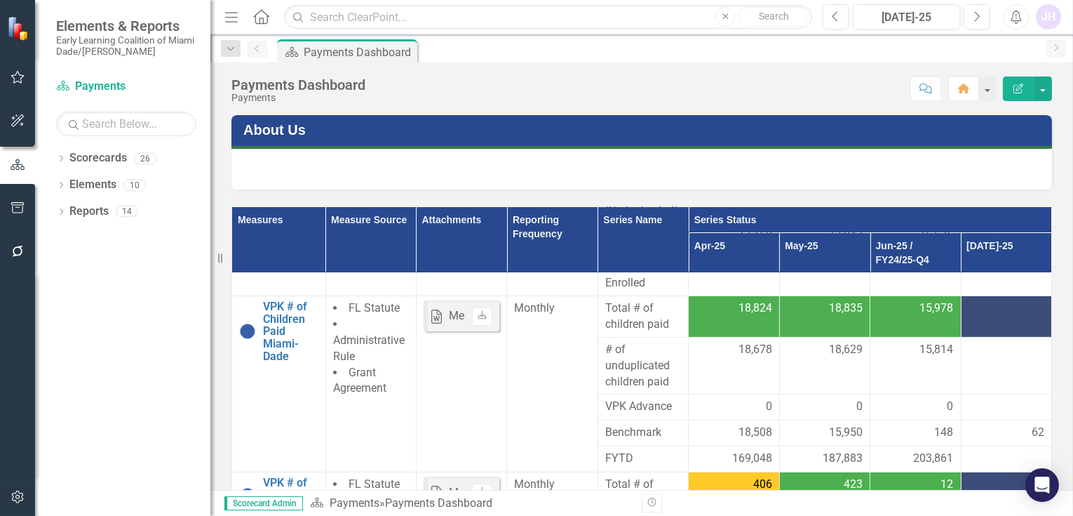
scroll to position [779, 0]
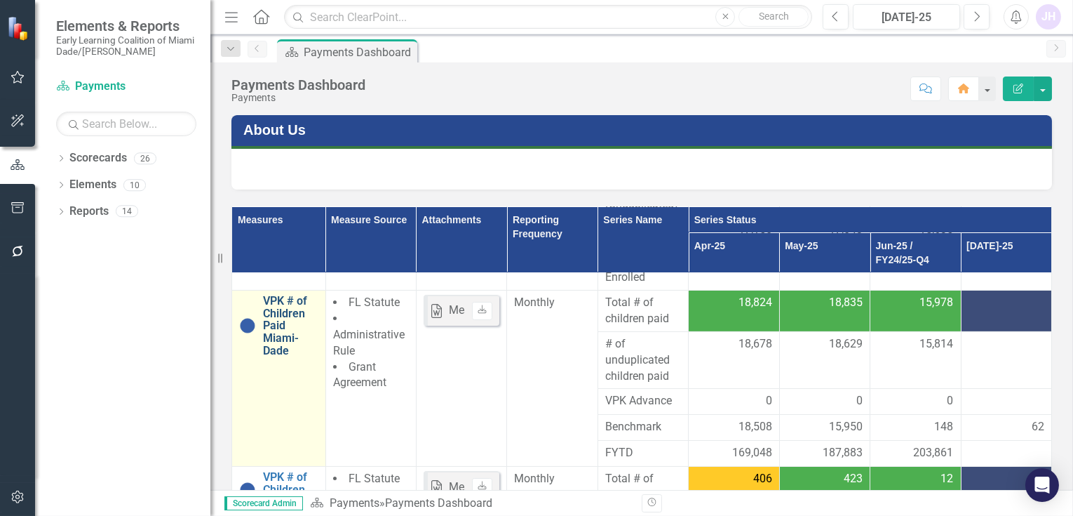
click at [269, 298] on link "VPK # of Children Paid Miami-Dade" at bounding box center [290, 326] width 55 height 62
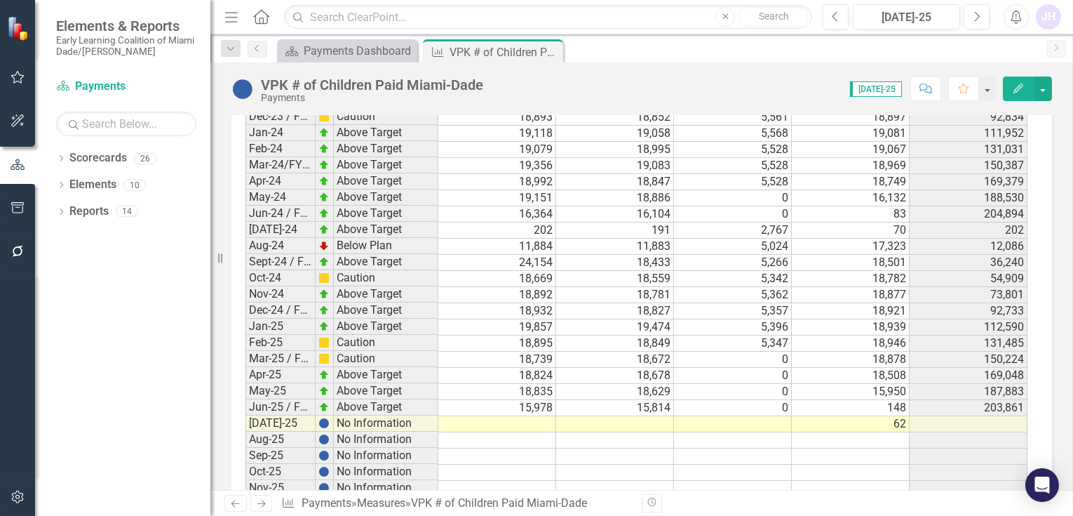
scroll to position [2416, 0]
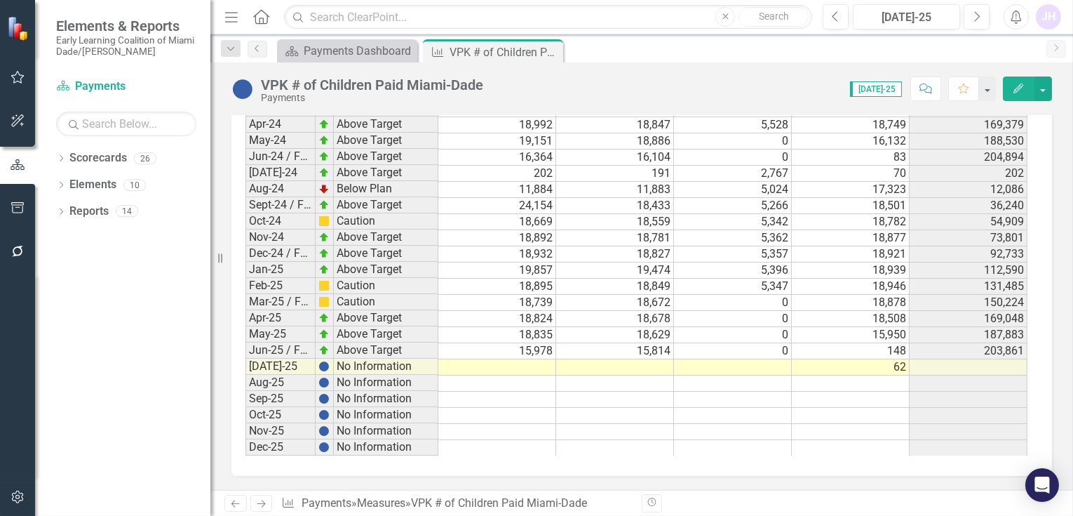
click at [729, 363] on td at bounding box center [733, 367] width 118 height 16
click at [647, 368] on td at bounding box center [615, 367] width 118 height 16
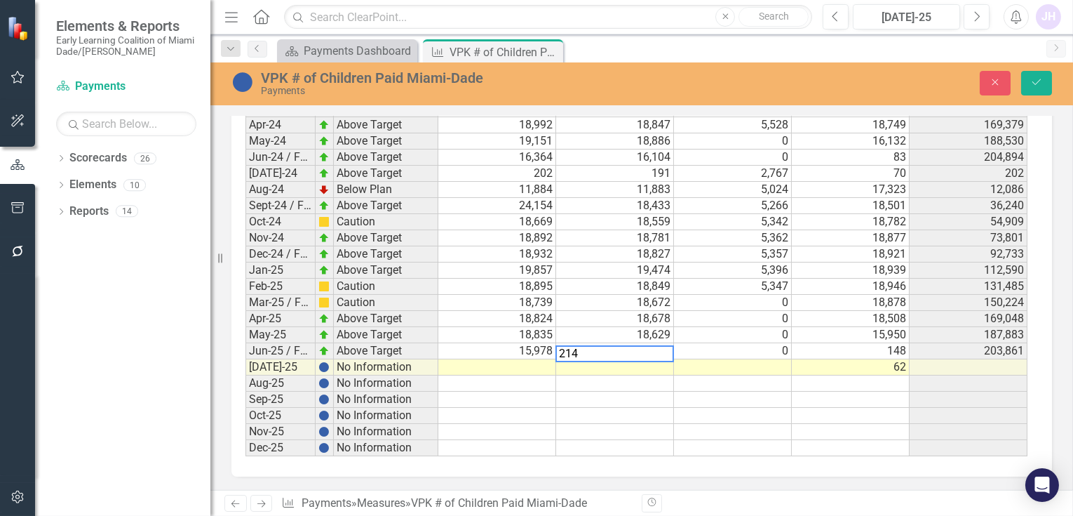
type textarea "214"
click at [518, 368] on td at bounding box center [497, 367] width 118 height 16
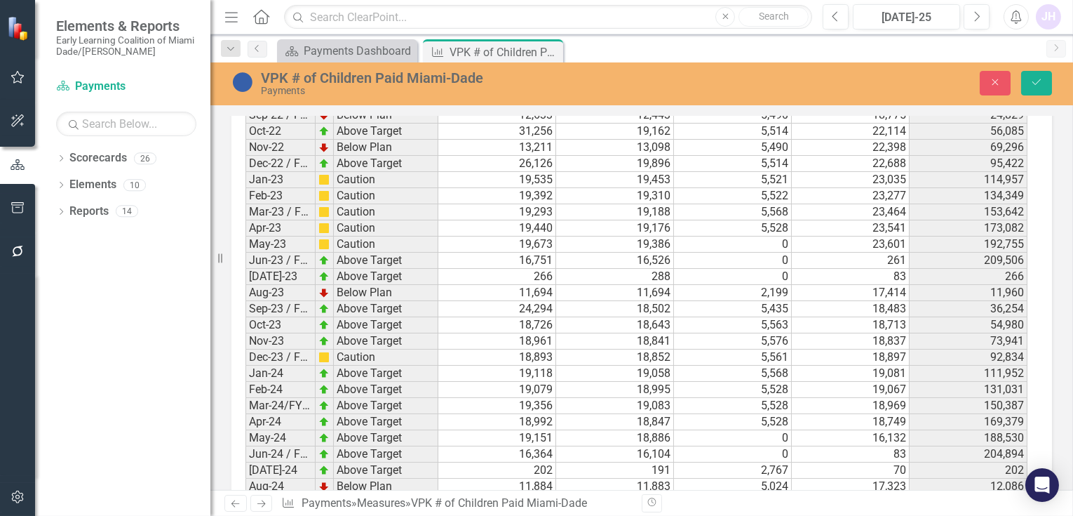
scroll to position [2432, 0]
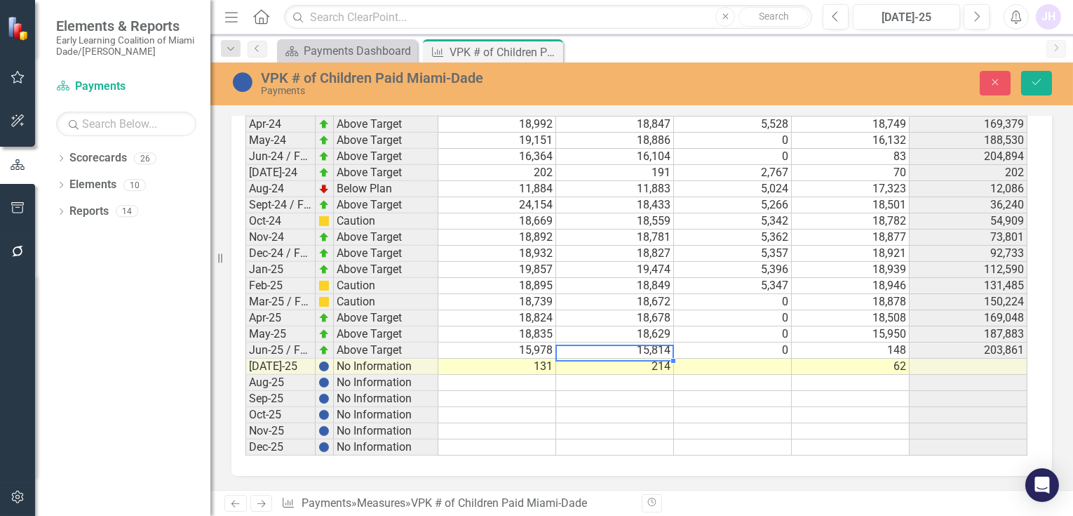
click at [656, 358] on td "214" at bounding box center [615, 366] width 118 height 16
click at [524, 358] on td "131" at bounding box center [497, 366] width 118 height 16
click at [530, 344] on td "15,978" at bounding box center [497, 350] width 118 height 16
click at [529, 358] on td "131" at bounding box center [497, 366] width 118 height 16
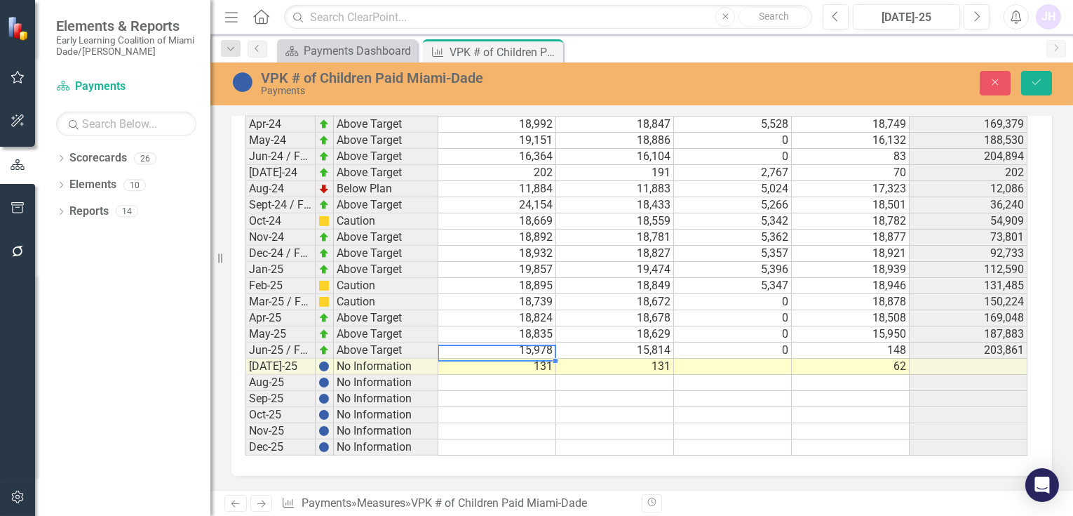
click at [530, 358] on td "131" at bounding box center [497, 366] width 118 height 16
click at [532, 358] on td "131" at bounding box center [497, 366] width 118 height 16
type textarea "1"
drag, startPoint x: 723, startPoint y: 406, endPoint x: 730, endPoint y: 409, distance: 7.6
click at [724, 407] on td at bounding box center [733, 415] width 118 height 16
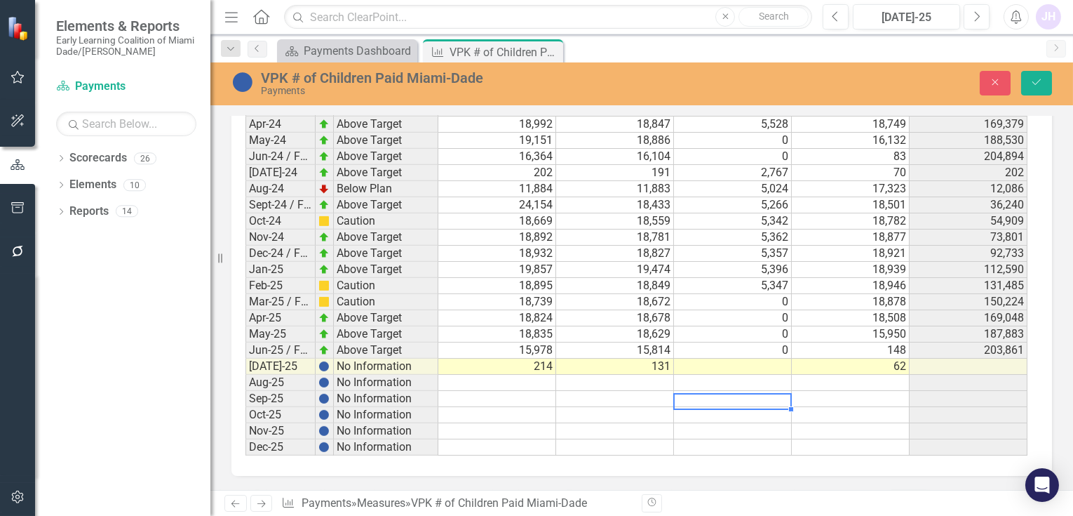
click at [759, 358] on td at bounding box center [733, 366] width 118 height 16
type textarea "2934"
click at [769, 423] on td at bounding box center [733, 431] width 118 height 16
click at [1042, 82] on icon "Save" at bounding box center [1036, 82] width 13 height 10
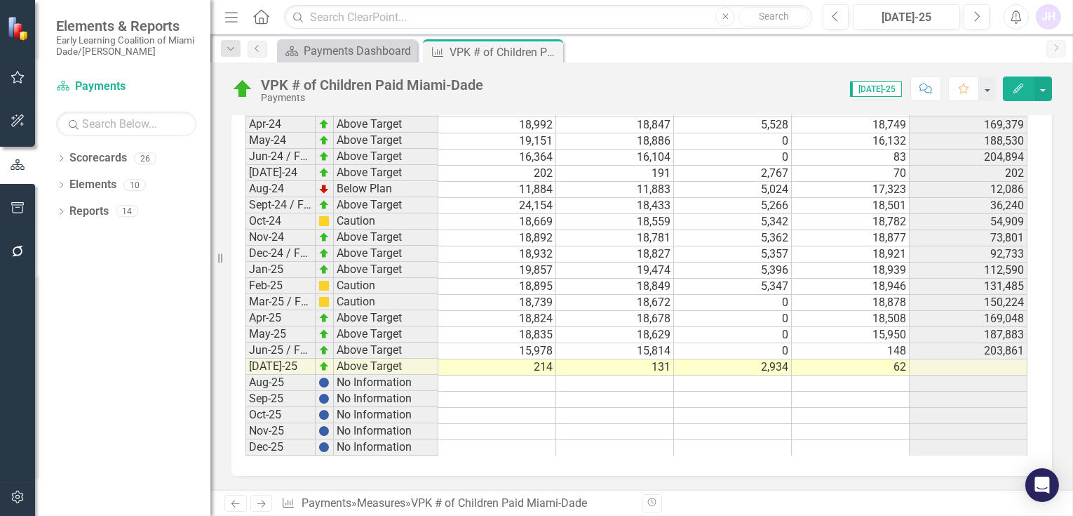
scroll to position [2430, 0]
click at [549, 53] on icon "Close" at bounding box center [550, 51] width 14 height 11
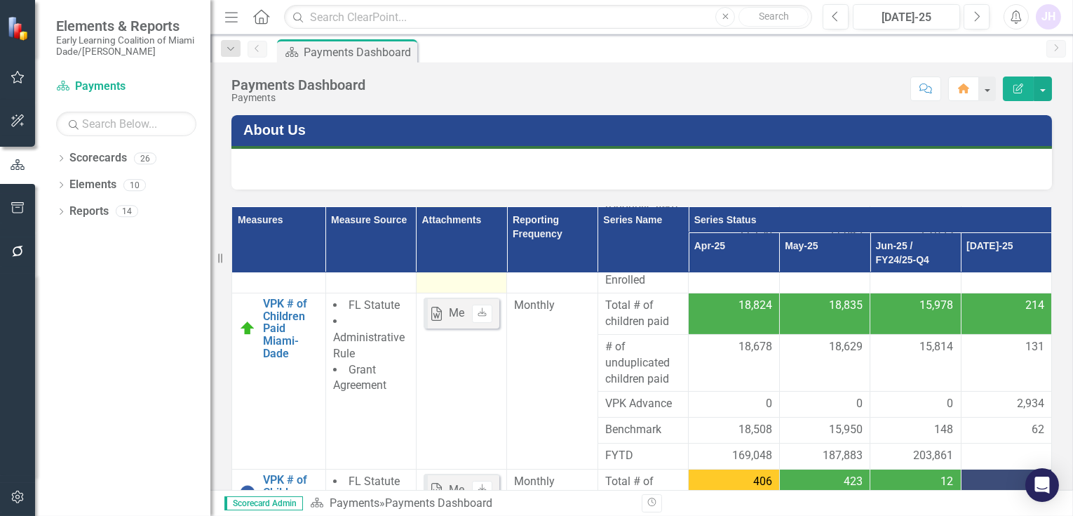
scroll to position [779, 0]
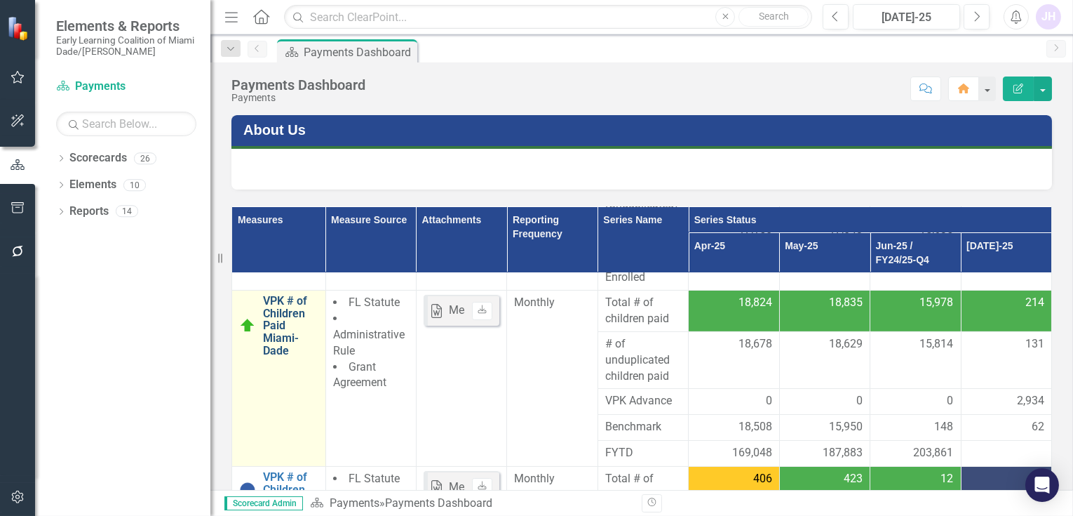
click at [278, 301] on link "VPK # of Children Paid Miami-Dade" at bounding box center [290, 326] width 55 height 62
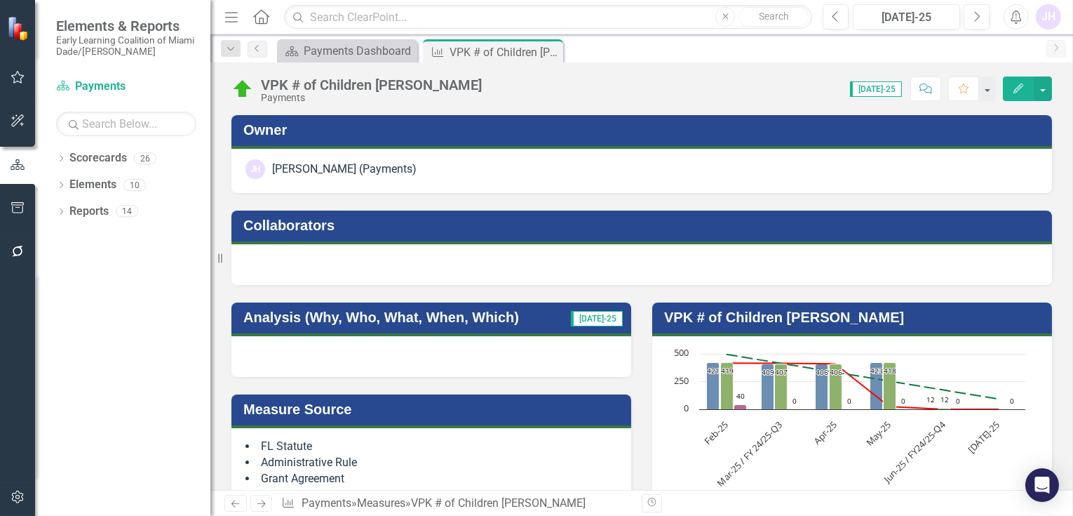
scroll to position [2458, 0]
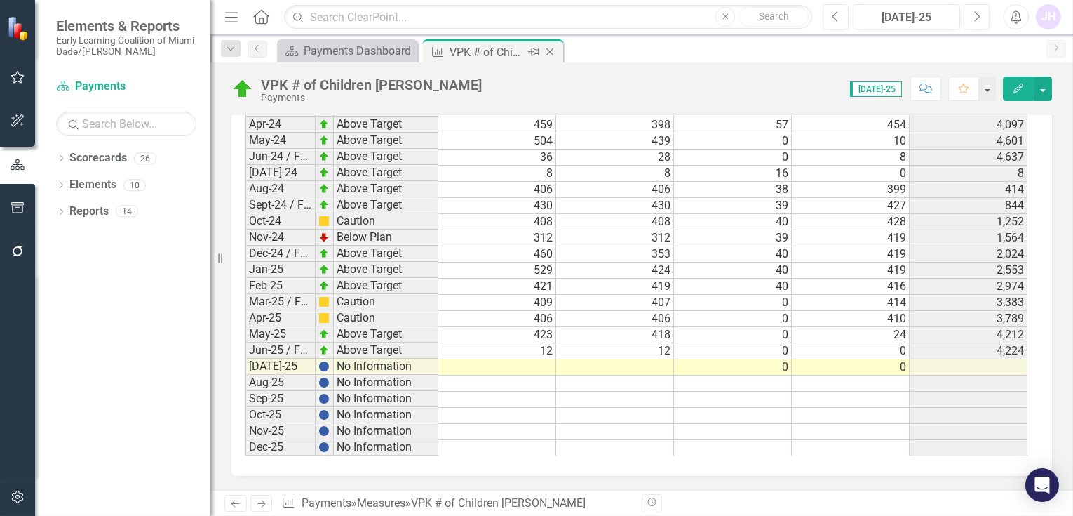
click at [549, 51] on icon at bounding box center [550, 52] width 8 height 8
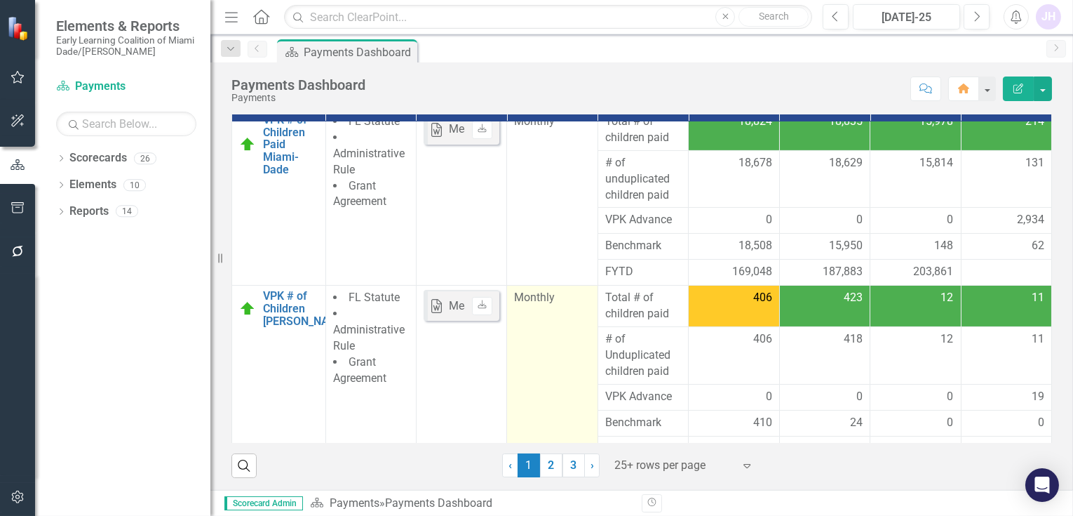
scroll to position [732, 0]
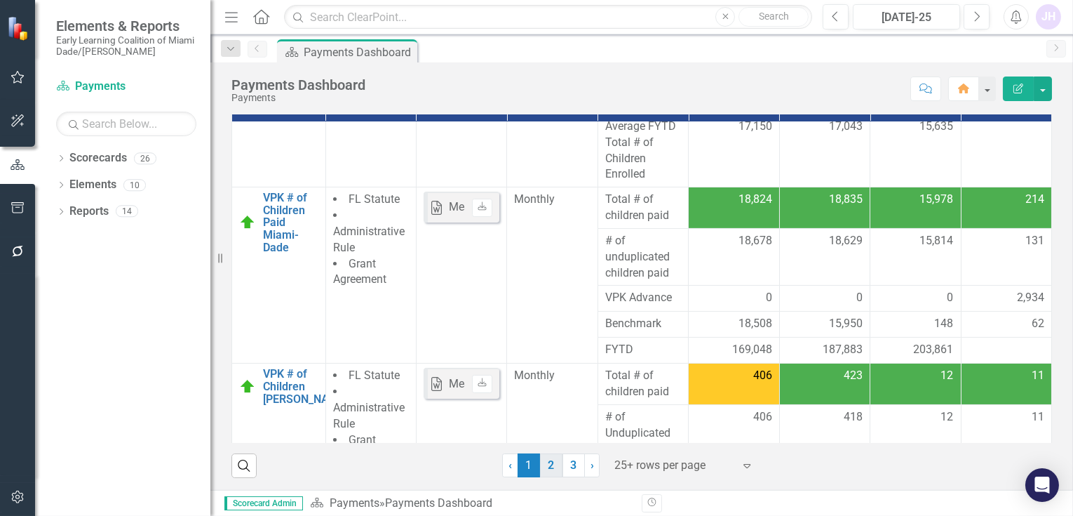
click at [546, 463] on link "2" at bounding box center [551, 465] width 22 height 24
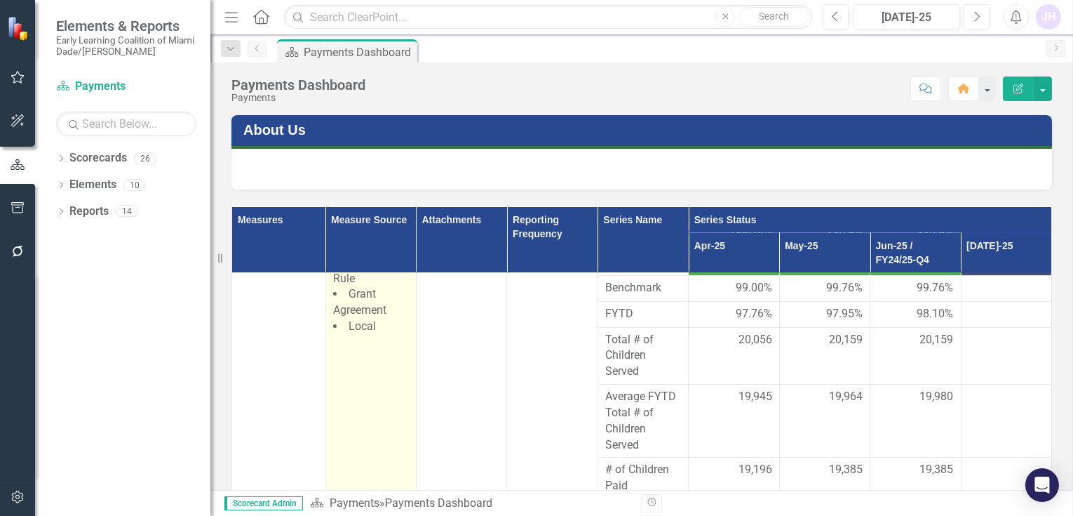
scroll to position [0, 0]
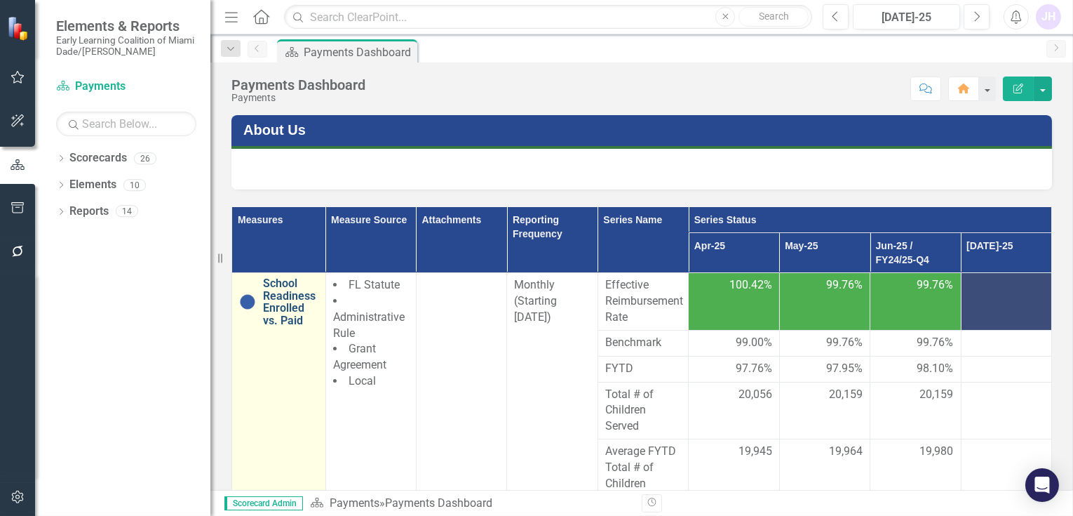
click at [286, 304] on link "School Readiness Enrolled vs. Paid" at bounding box center [290, 301] width 55 height 49
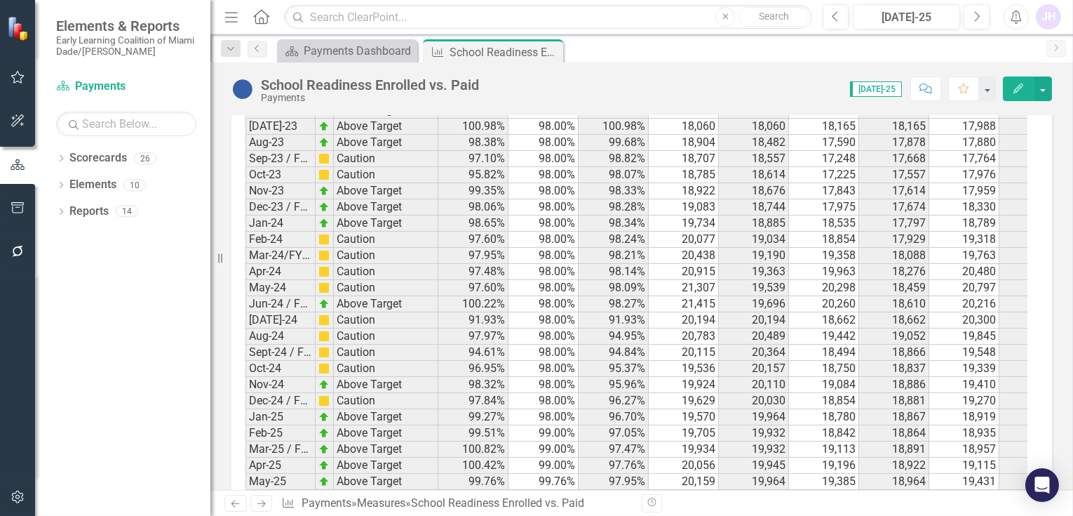
scroll to position [1411, 0]
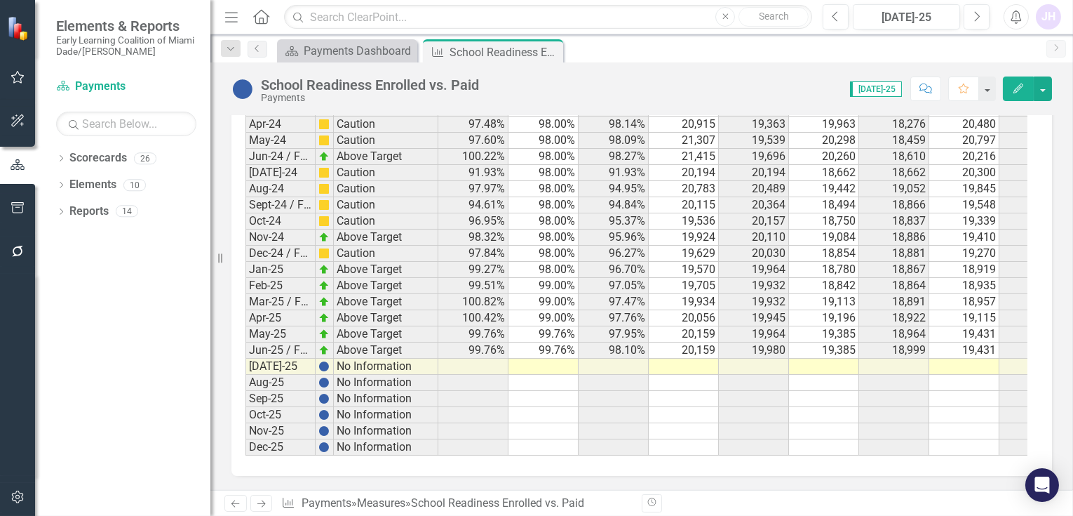
click at [967, 358] on td at bounding box center [964, 366] width 70 height 16
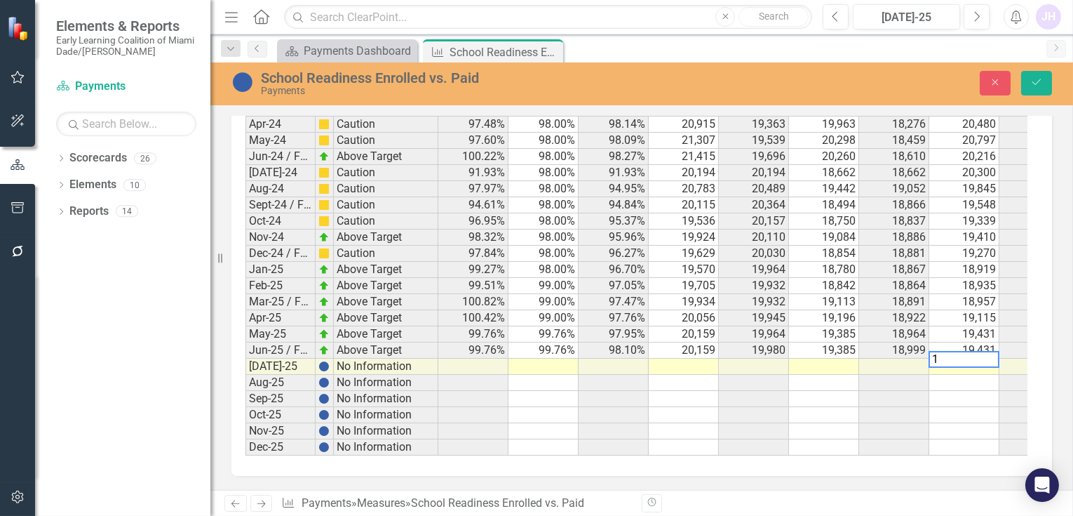
scroll to position [1412, 0]
type textarea "19260"
click at [840, 358] on td at bounding box center [824, 366] width 70 height 16
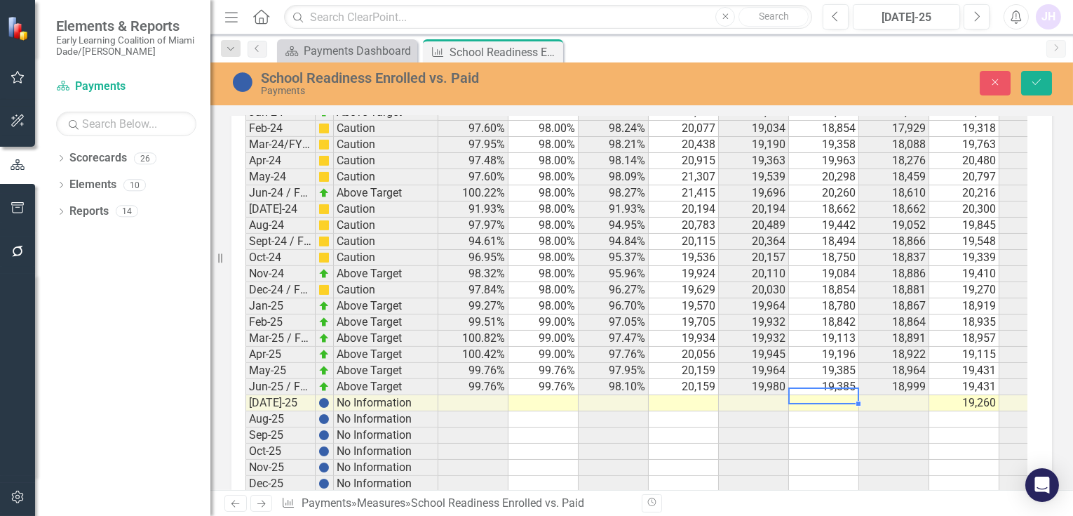
scroll to position [1413, 0]
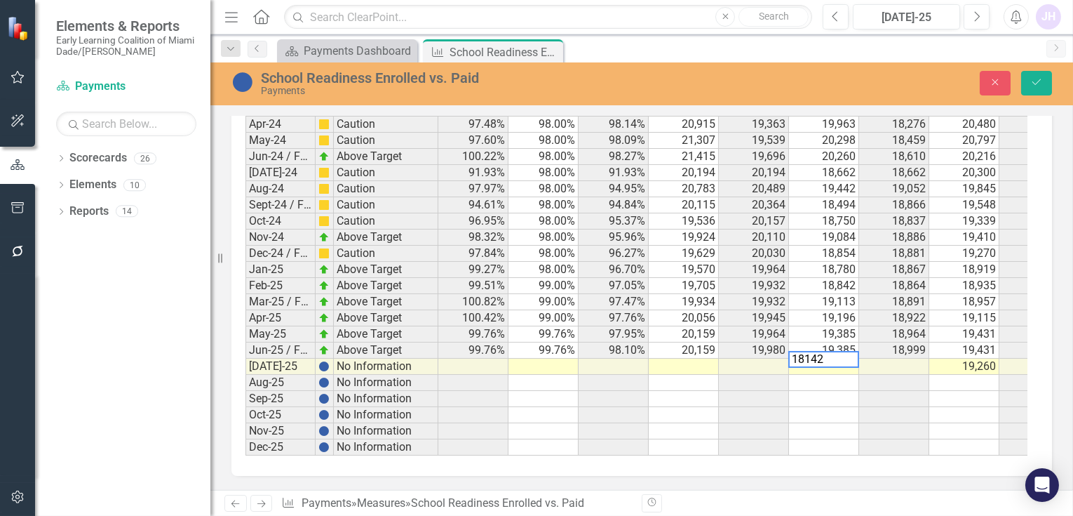
type textarea "18142"
click at [705, 358] on td at bounding box center [684, 366] width 70 height 16
click at [698, 358] on td at bounding box center [684, 366] width 70 height 16
click at [699, 358] on td at bounding box center [684, 366] width 70 height 16
type textarea "19244"
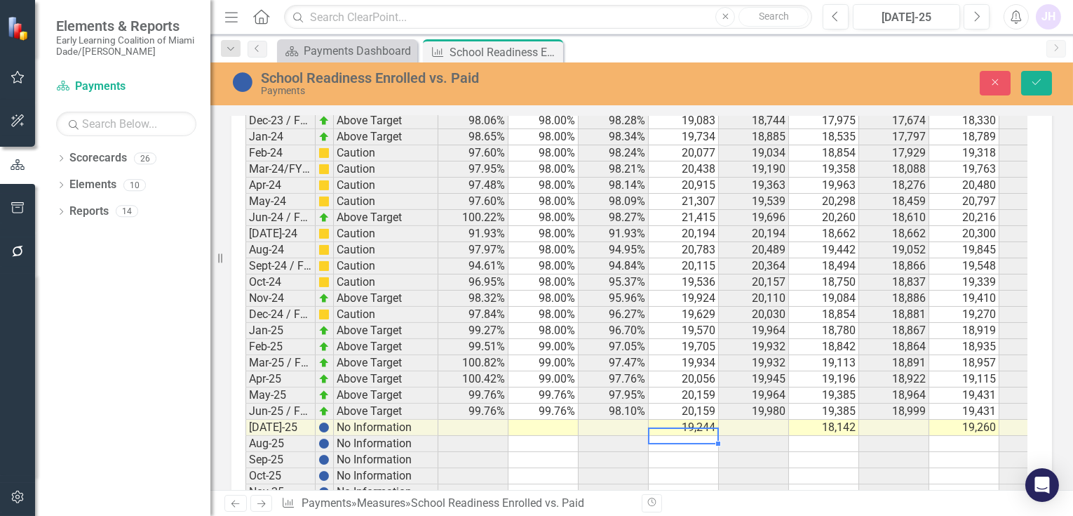
scroll to position [1335, 0]
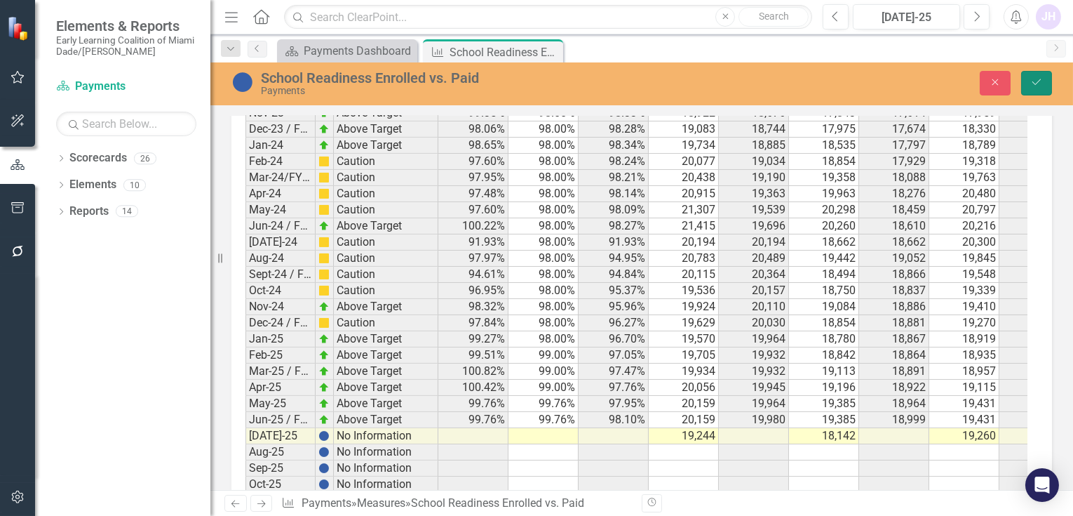
click at [1033, 74] on button "Save" at bounding box center [1036, 83] width 31 height 25
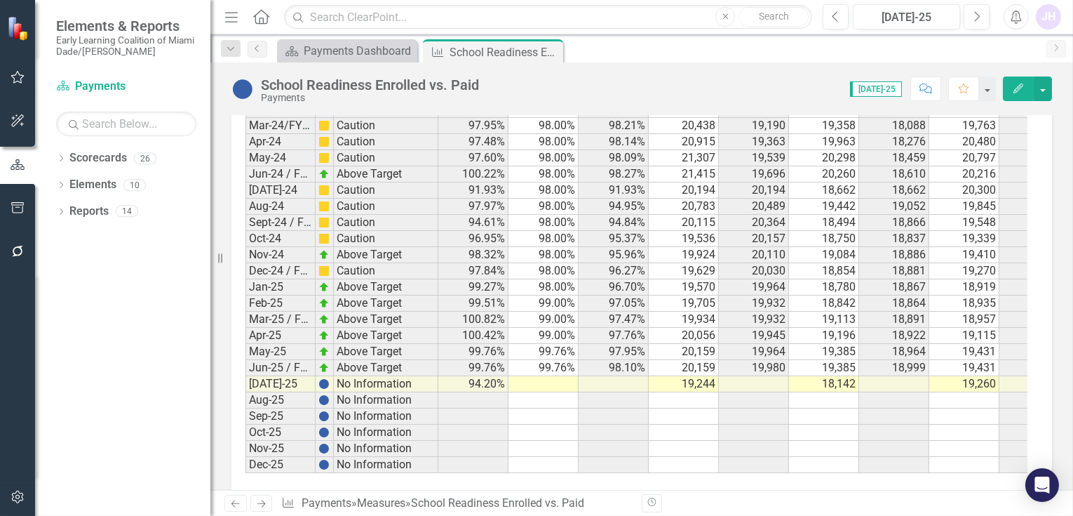
scroll to position [1411, 0]
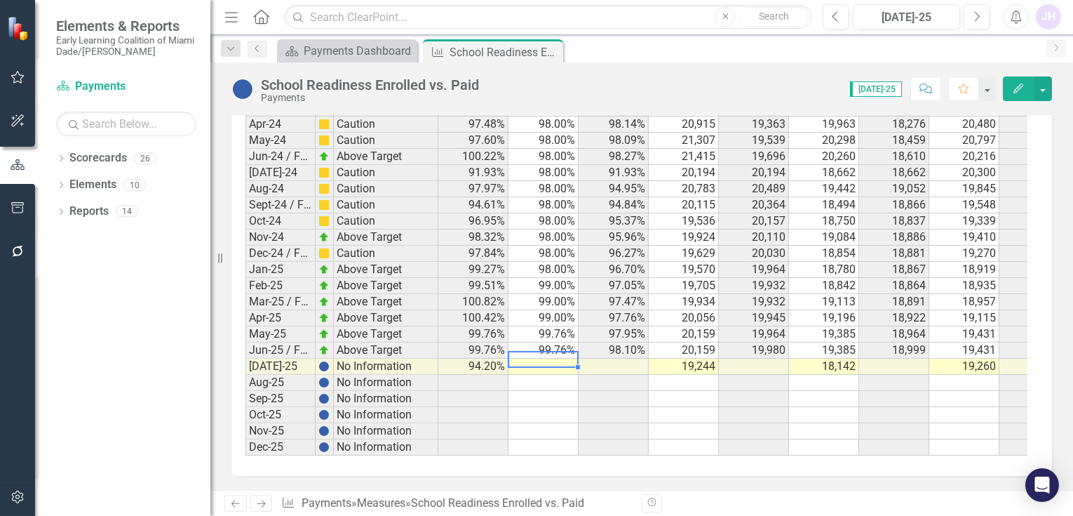
click at [548, 358] on td at bounding box center [544, 366] width 70 height 16
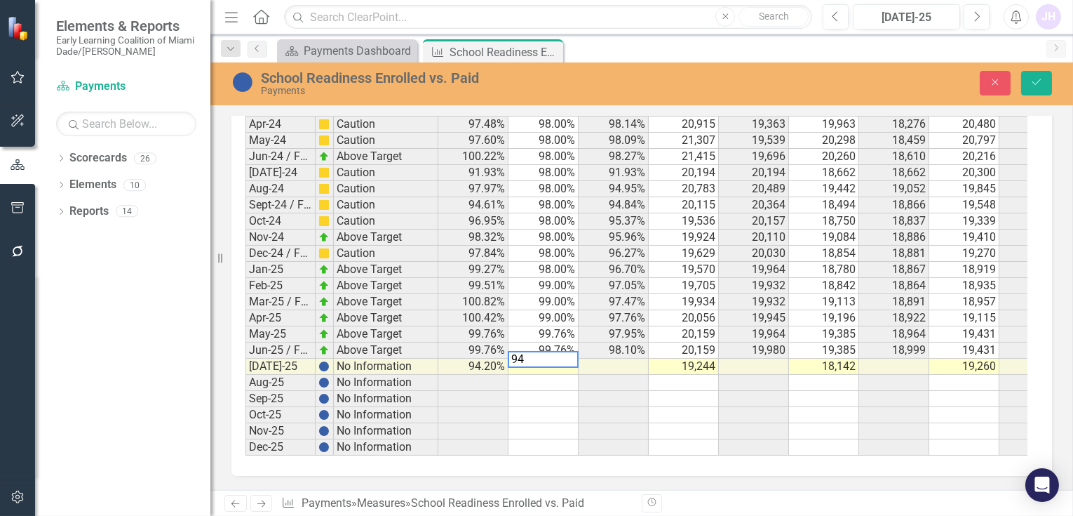
scroll to position [1412, 0]
type textarea "94.19"
click at [1034, 80] on icon "Save" at bounding box center [1036, 82] width 13 height 10
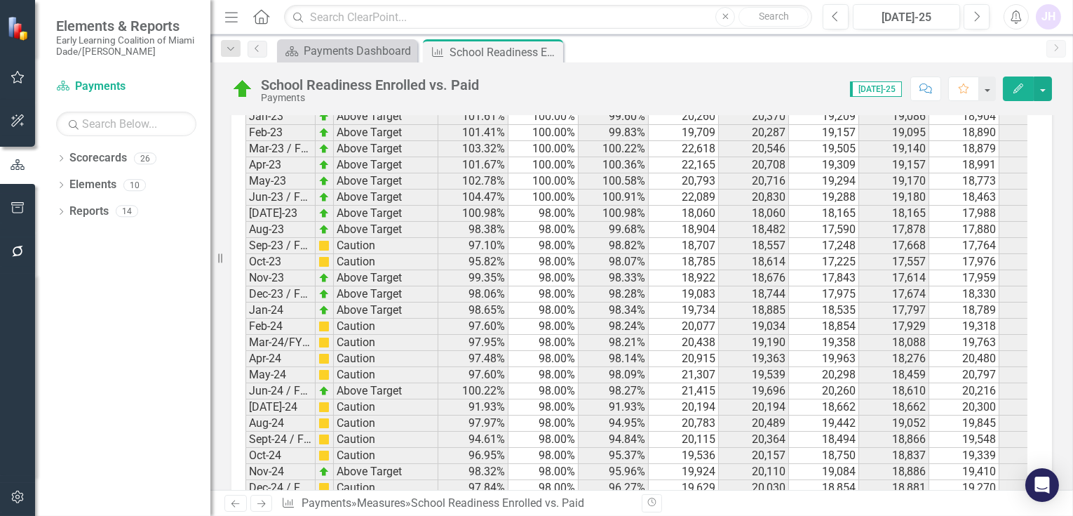
scroll to position [1411, 0]
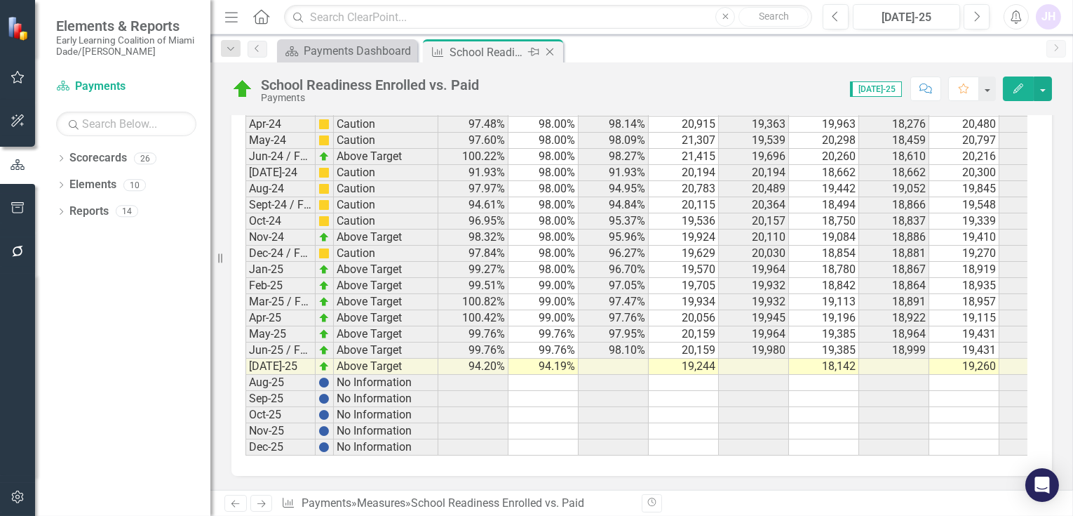
click at [555, 47] on icon "Close" at bounding box center [550, 51] width 14 height 11
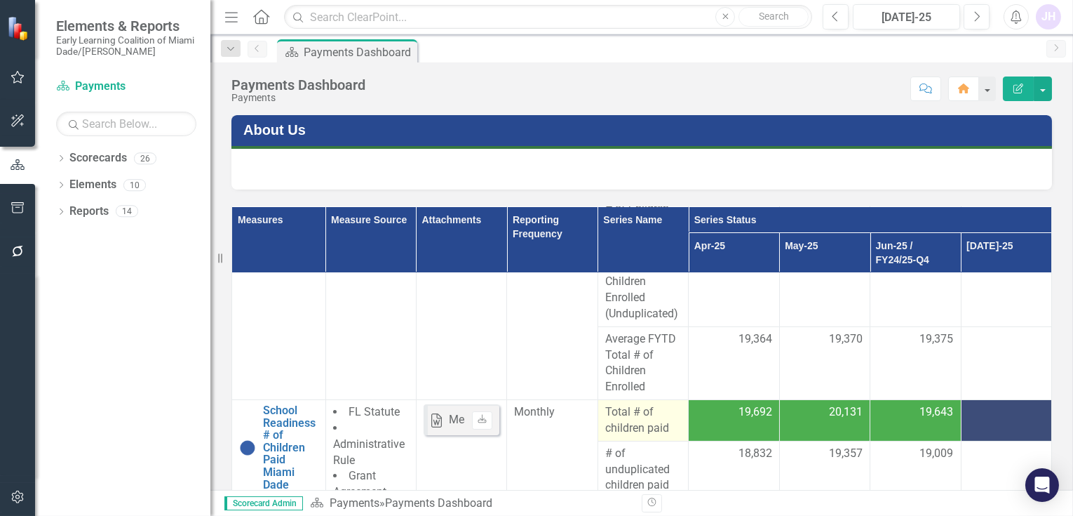
scroll to position [467, 0]
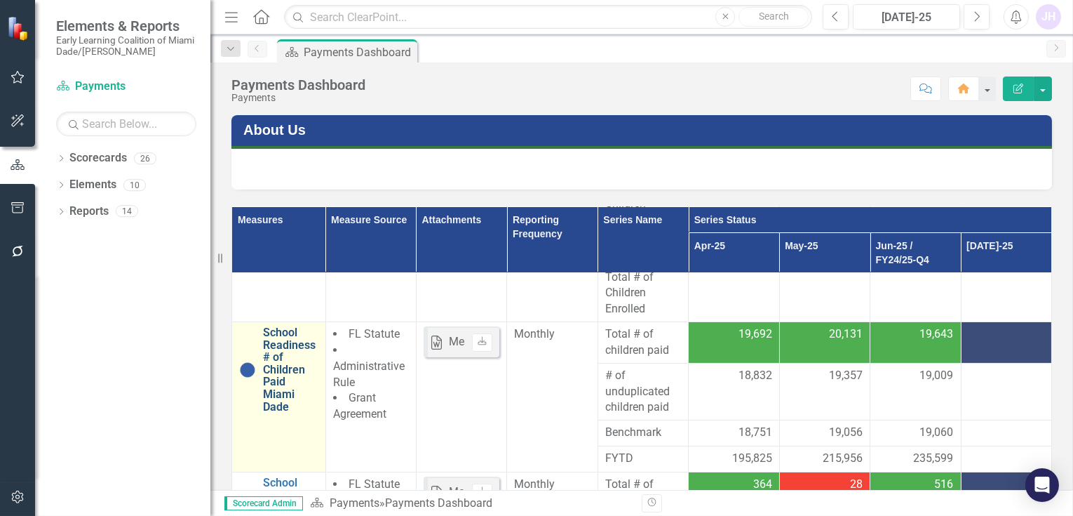
click at [278, 365] on link "School Readiness # of Children Paid Miami Dade" at bounding box center [290, 369] width 55 height 86
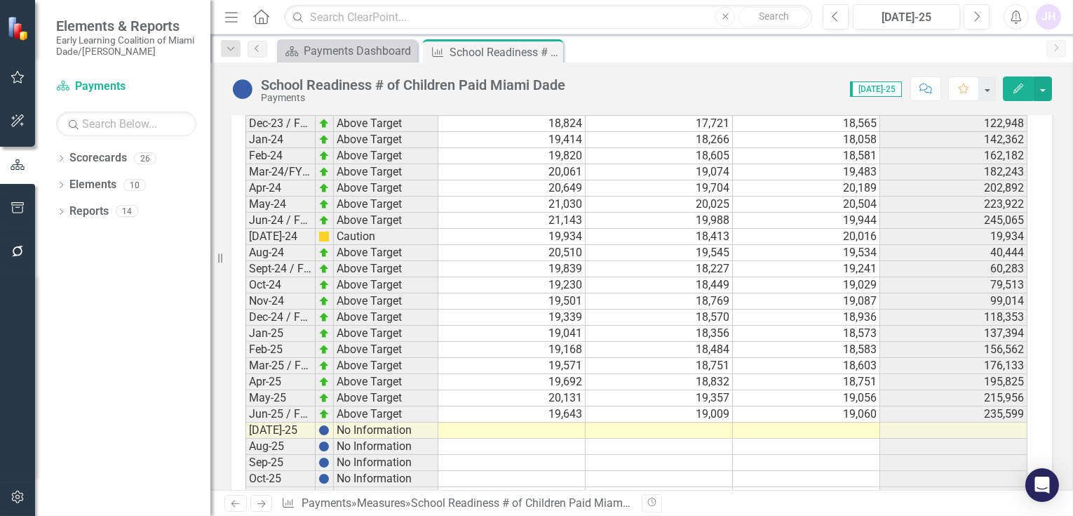
scroll to position [2573, 0]
click at [850, 426] on td at bounding box center [806, 430] width 147 height 16
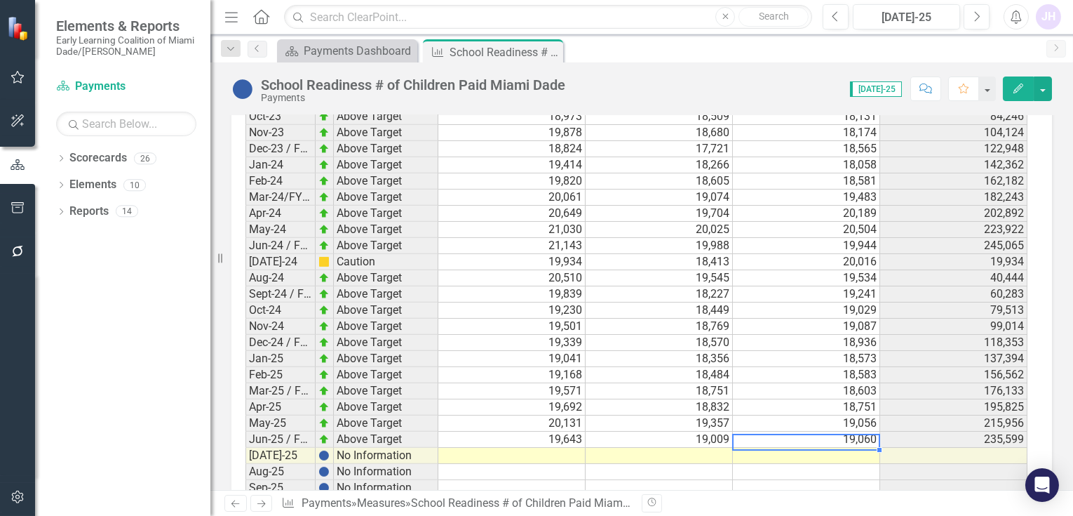
scroll to position [2651, 0]
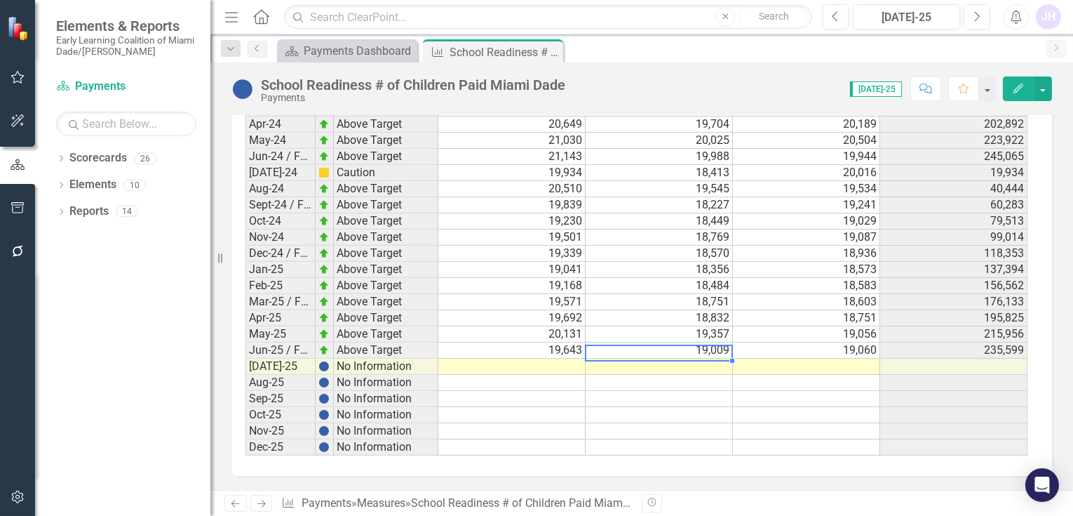
click at [702, 358] on td at bounding box center [659, 366] width 147 height 16
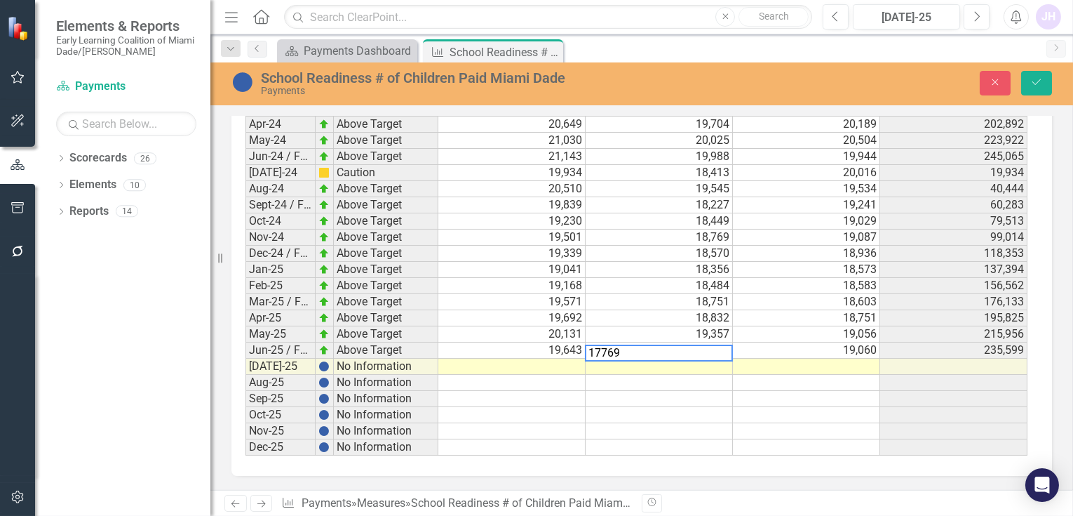
type textarea "17769"
click at [534, 358] on td at bounding box center [511, 366] width 147 height 16
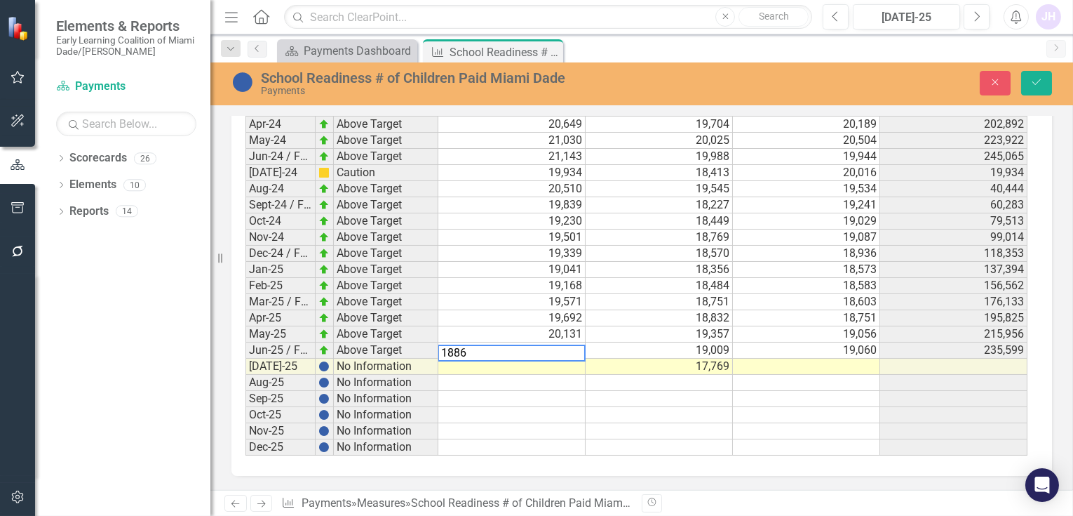
type textarea "18869"
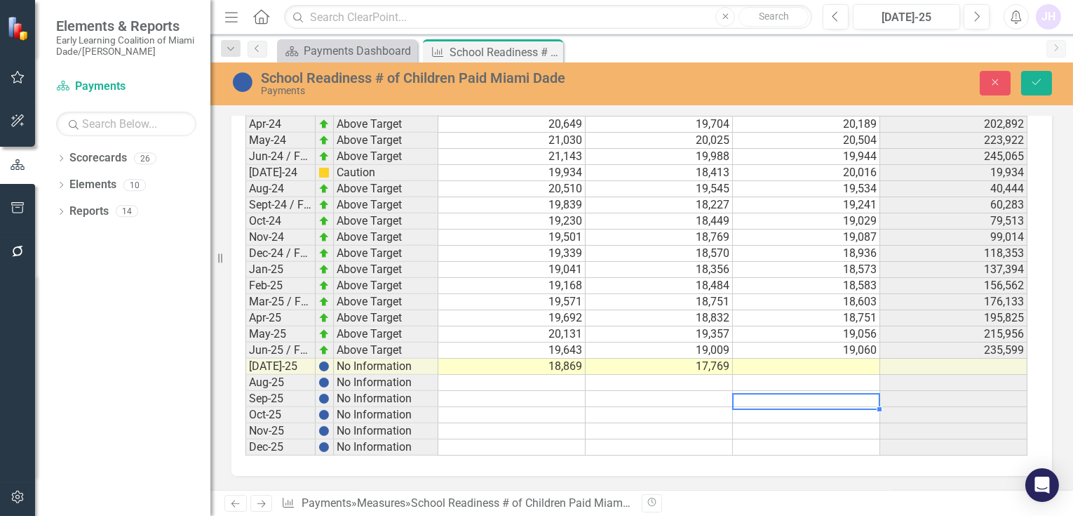
click at [852, 407] on td at bounding box center [806, 415] width 147 height 16
click at [825, 375] on td at bounding box center [806, 383] width 147 height 16
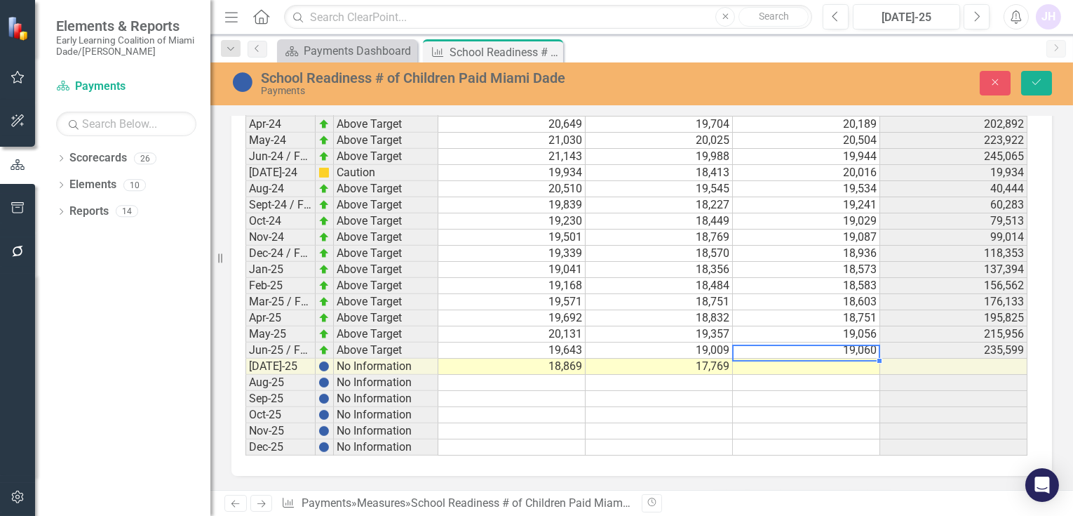
click at [835, 358] on td at bounding box center [806, 366] width 147 height 16
type textarea "19002"
click at [1037, 80] on icon "Save" at bounding box center [1036, 82] width 13 height 10
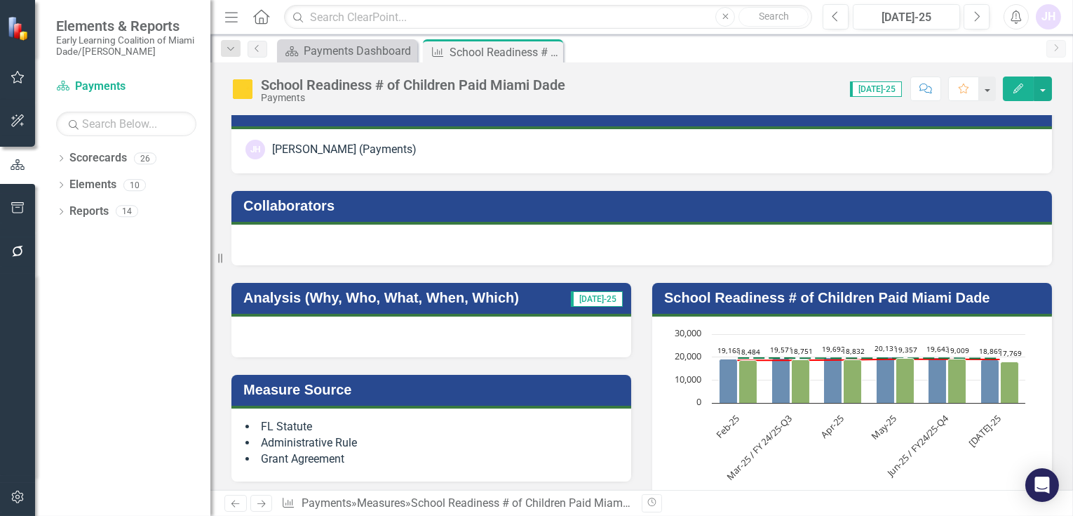
scroll to position [0, 0]
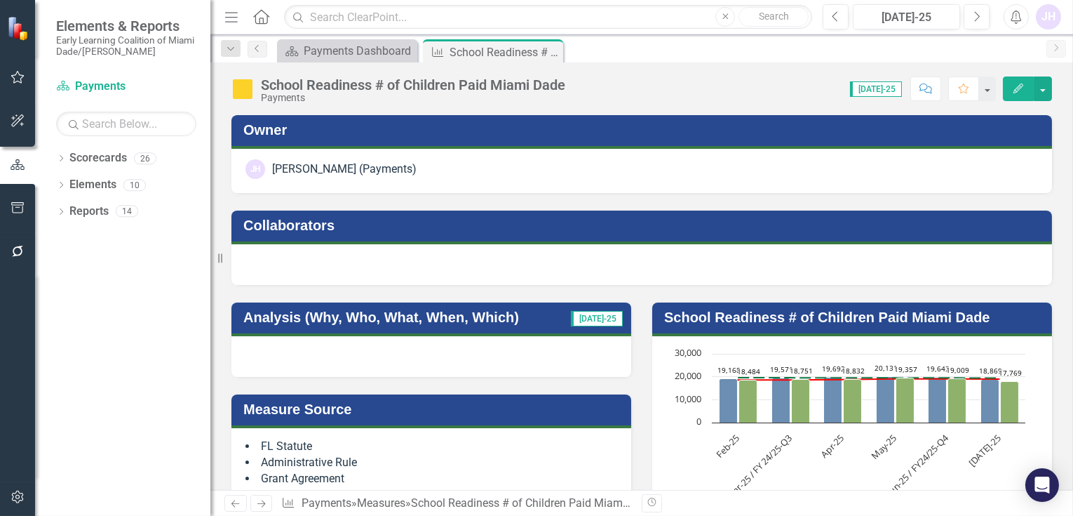
click at [0, 0] on icon "Close" at bounding box center [0, 0] width 0 height 0
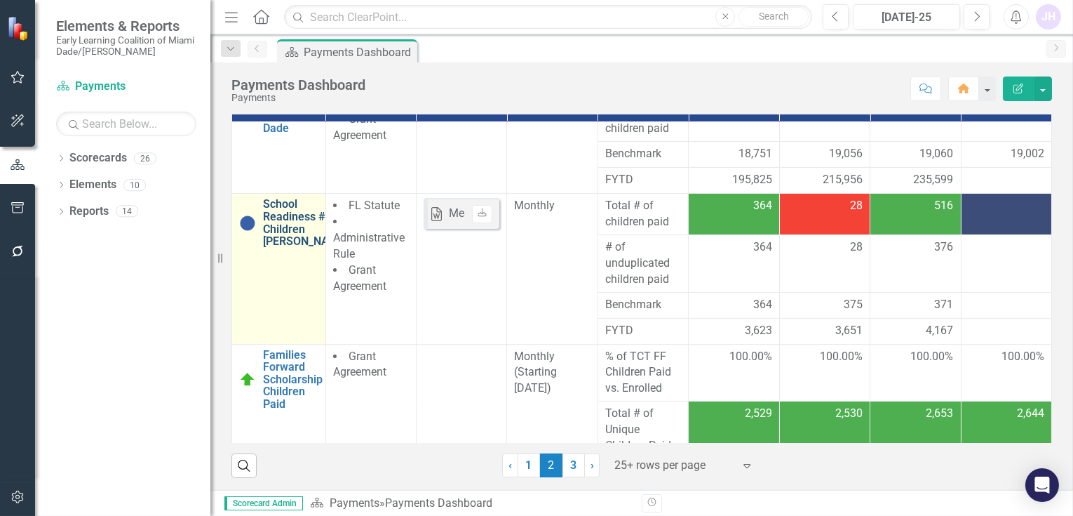
scroll to position [545, 0]
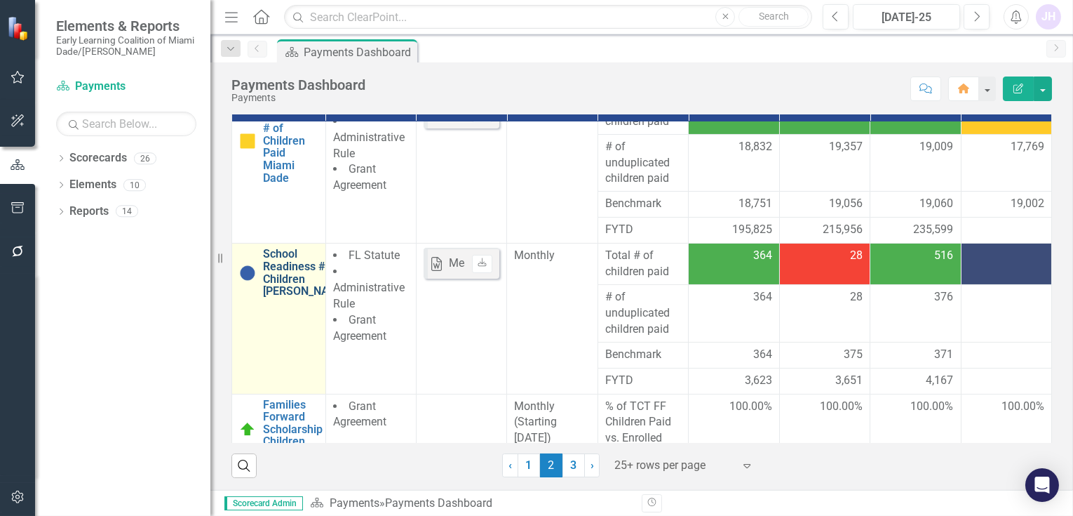
click at [281, 297] on link "School Readiness # of Children [PERSON_NAME]" at bounding box center [305, 272] width 85 height 49
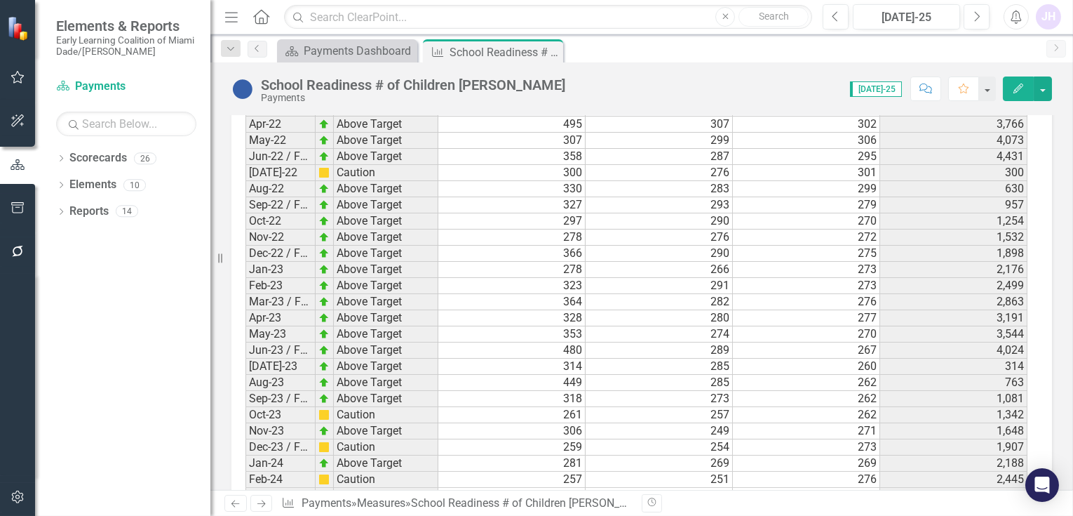
scroll to position [2571, 0]
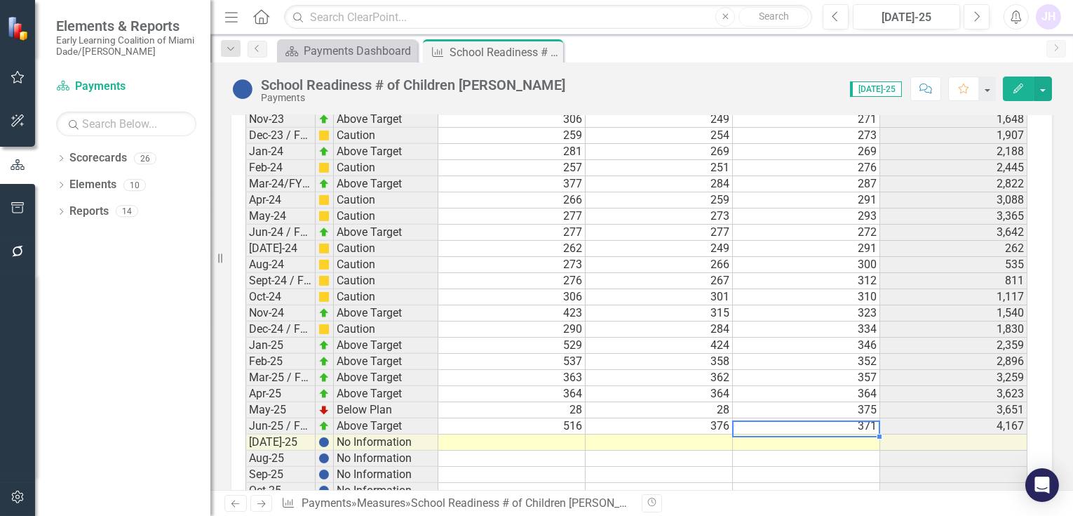
click at [861, 438] on td at bounding box center [806, 442] width 147 height 16
type textarea "3"
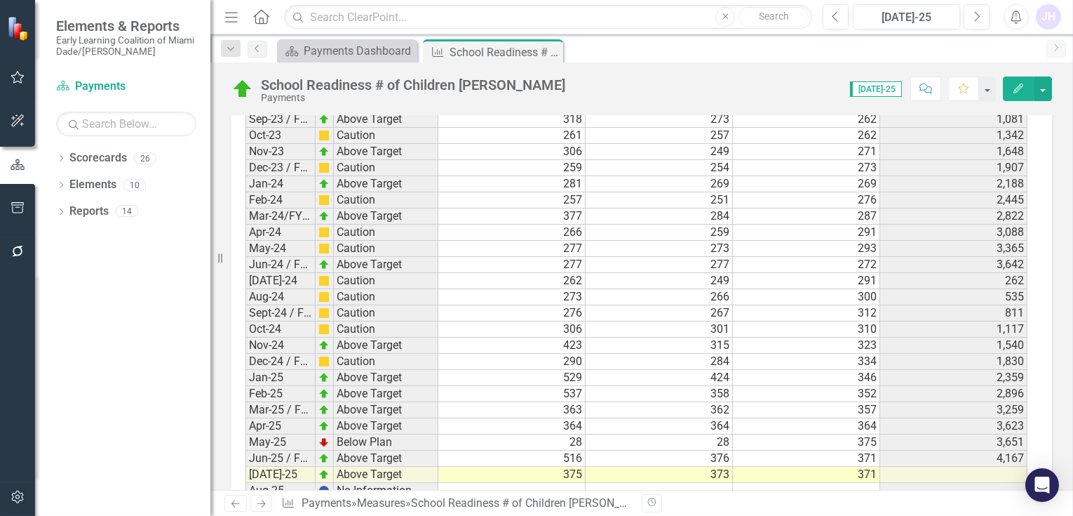
scroll to position [2649, 0]
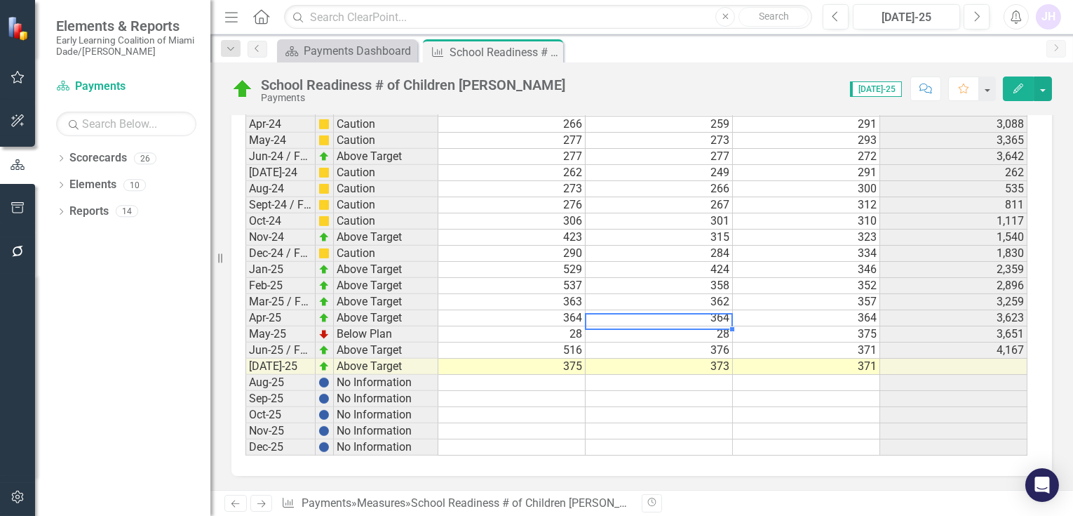
click at [725, 330] on td "28" at bounding box center [659, 334] width 147 height 16
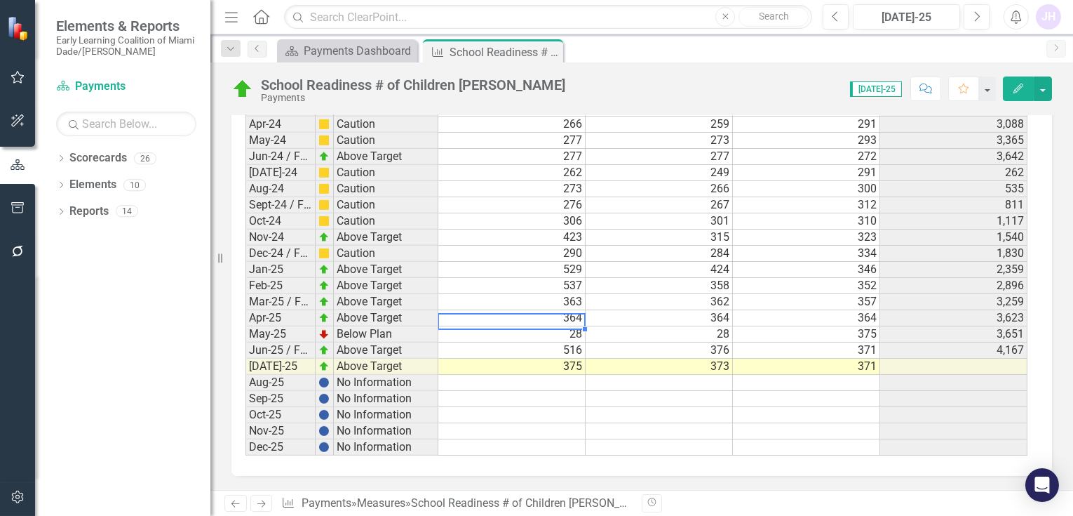
click at [571, 332] on td "28" at bounding box center [511, 334] width 147 height 16
click at [573, 332] on td "28" at bounding box center [511, 334] width 147 height 16
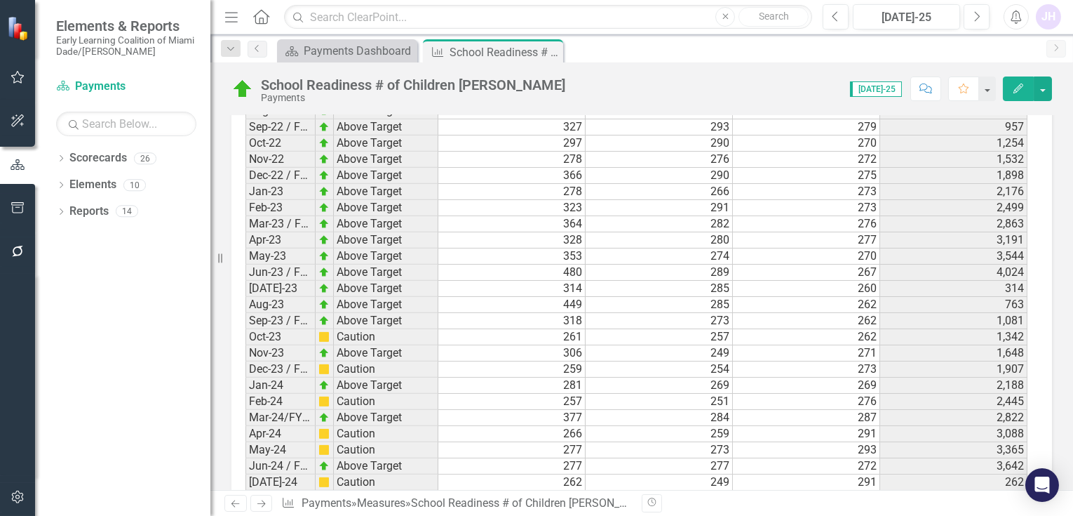
scroll to position [2571, 0]
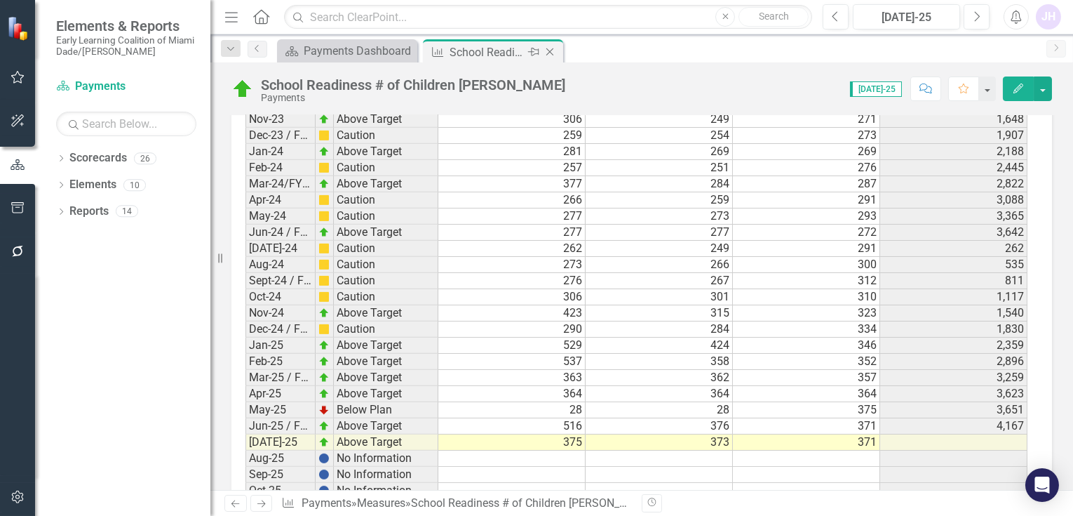
click at [554, 50] on icon "Close" at bounding box center [550, 51] width 14 height 11
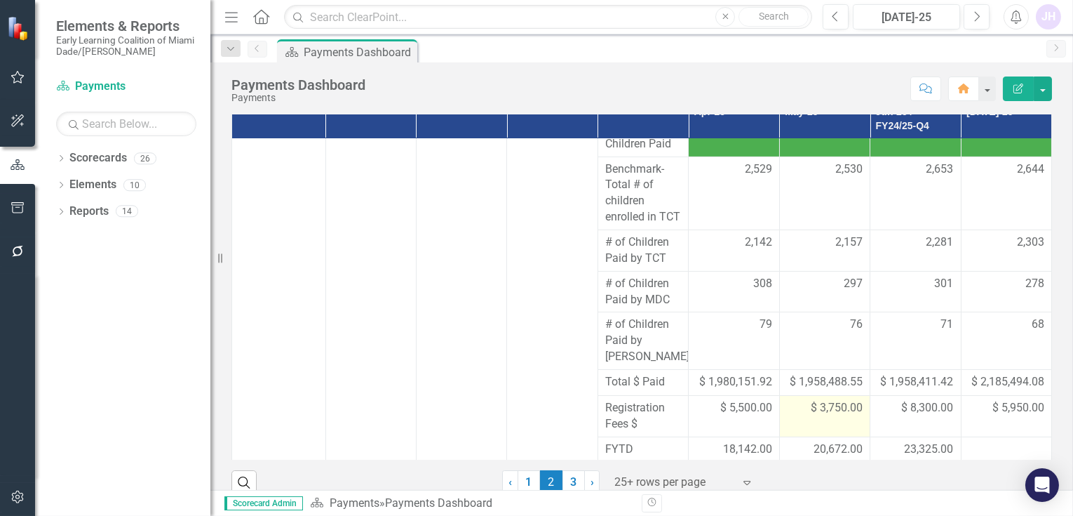
scroll to position [151, 0]
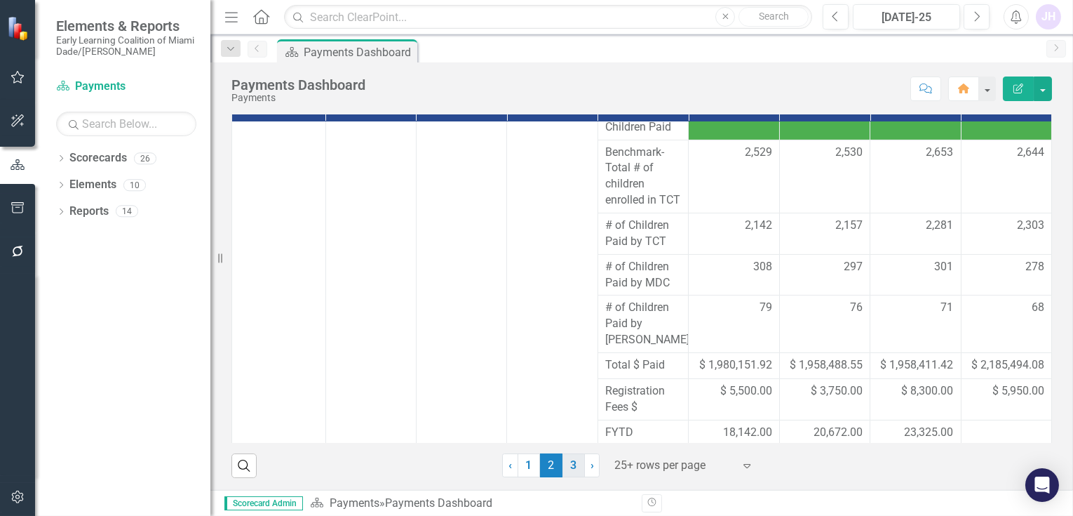
click at [570, 471] on link "3" at bounding box center [574, 465] width 22 height 24
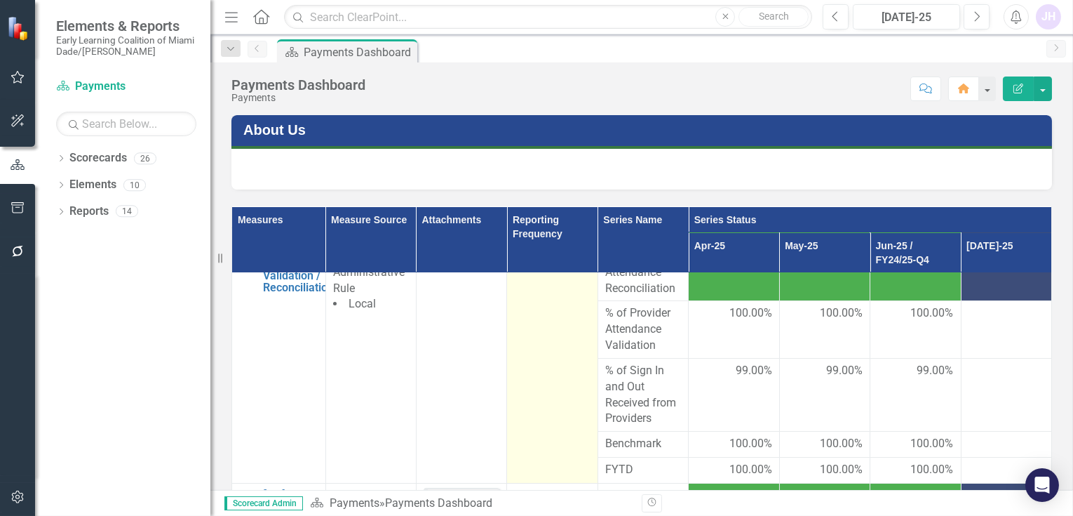
scroll to position [0, 0]
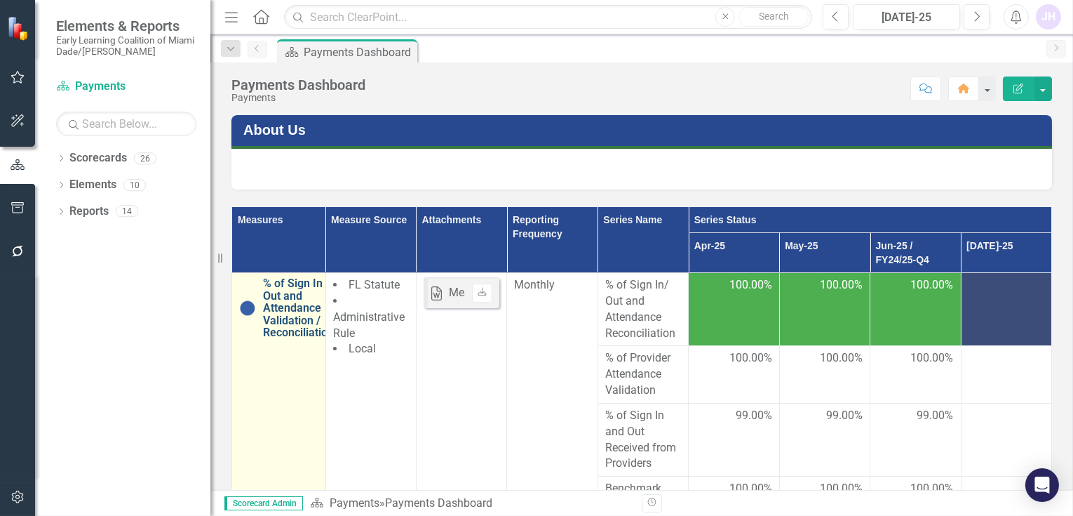
click at [281, 292] on link "% of Sign In / Out and Attendance Validation / Reconciliation" at bounding box center [298, 308] width 71 height 62
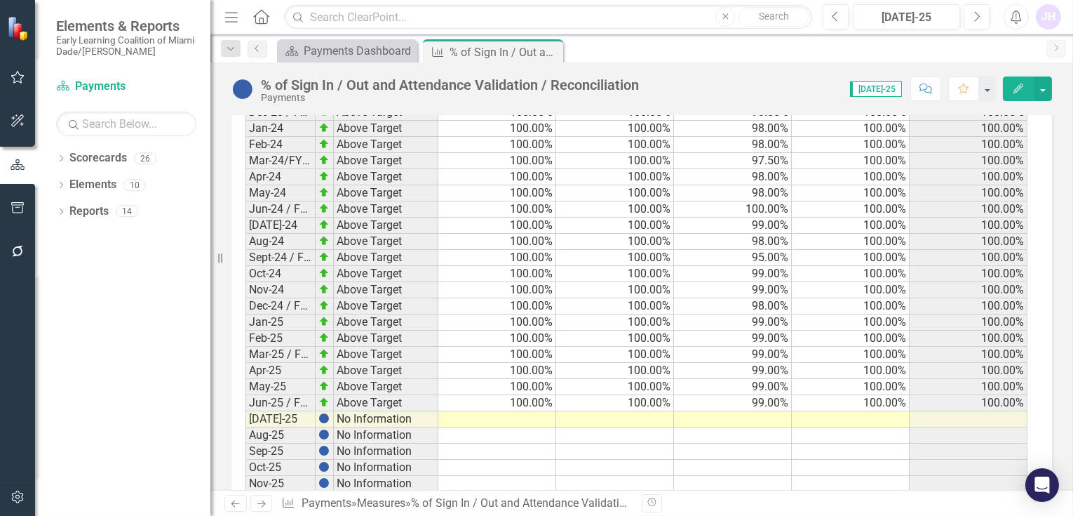
scroll to position [2792, 0]
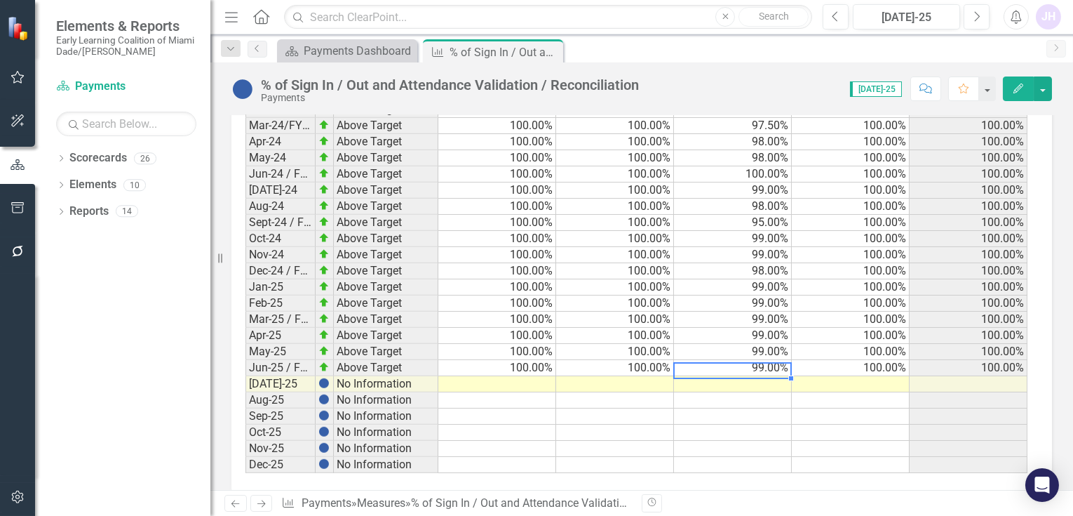
click at [759, 376] on td at bounding box center [733, 384] width 118 height 16
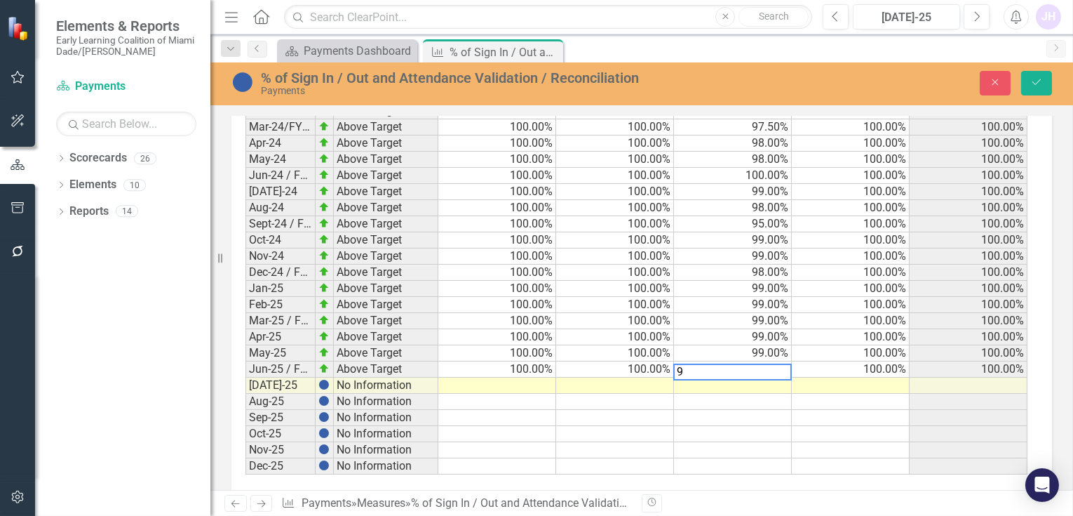
type textarea "94"
click at [864, 377] on td at bounding box center [851, 385] width 118 height 16
type textarea "100"
click at [666, 376] on td at bounding box center [615, 384] width 118 height 16
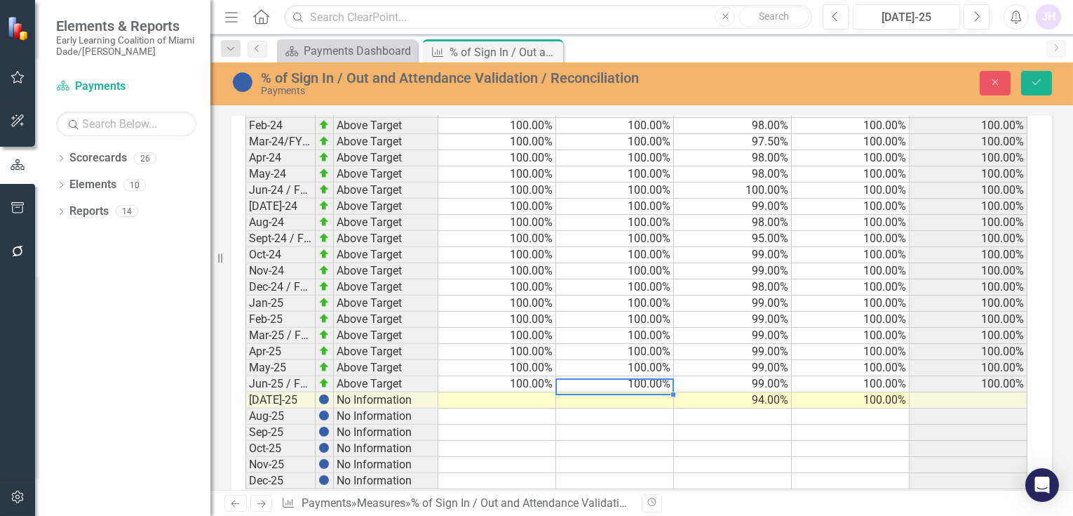
scroll to position [2794, 0]
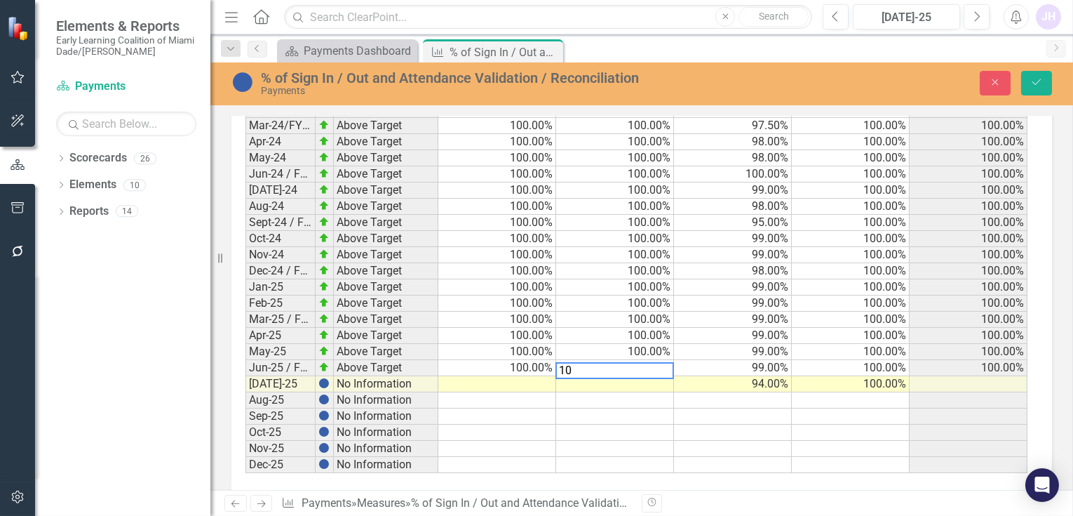
type textarea "100"
click at [523, 376] on td at bounding box center [497, 384] width 118 height 16
type textarea "100"
click at [1037, 76] on button "Save" at bounding box center [1036, 83] width 31 height 25
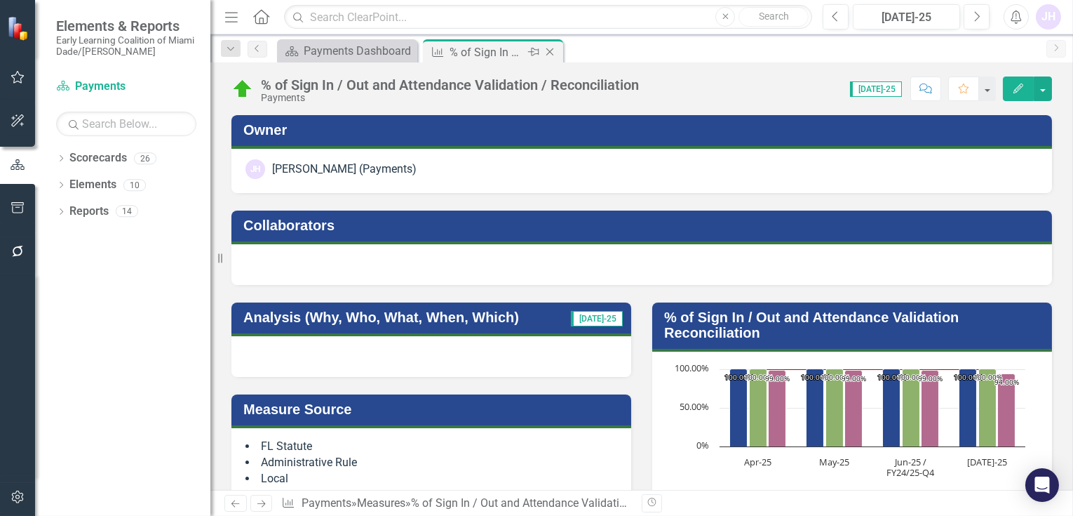
scroll to position [0, 0]
click at [549, 51] on icon at bounding box center [550, 52] width 8 height 8
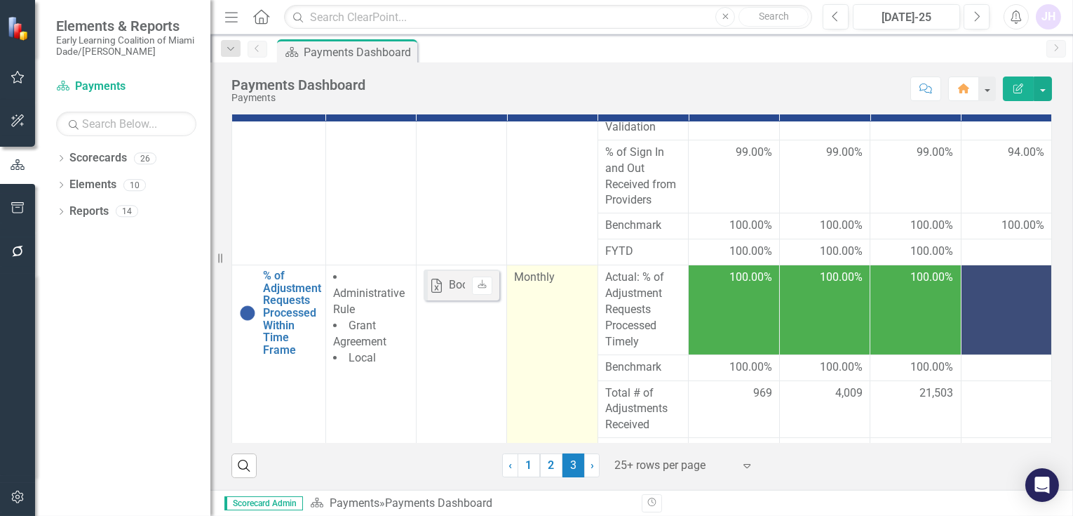
scroll to position [90, 0]
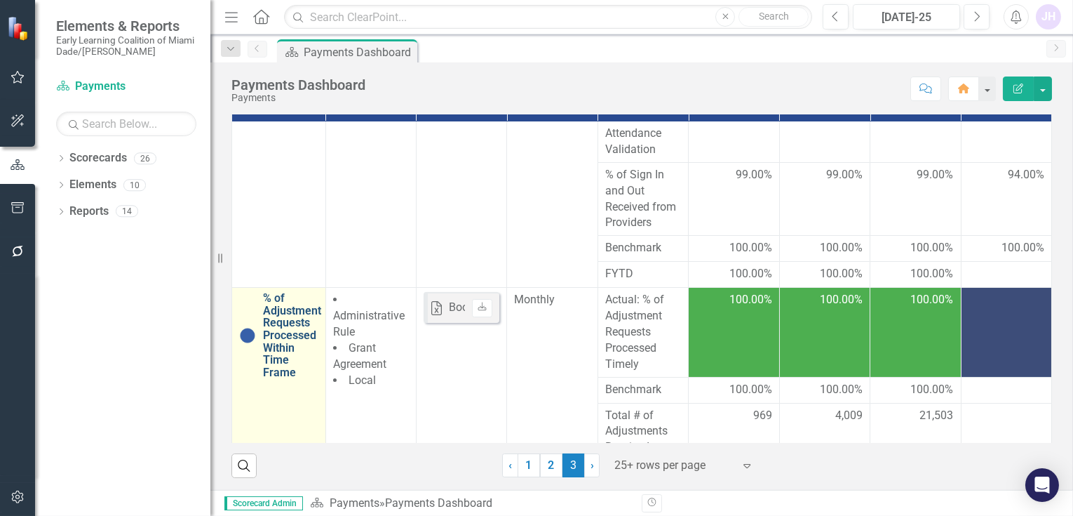
click at [268, 329] on link "% of Adjustment Requests Processed Within Time Frame" at bounding box center [292, 335] width 58 height 86
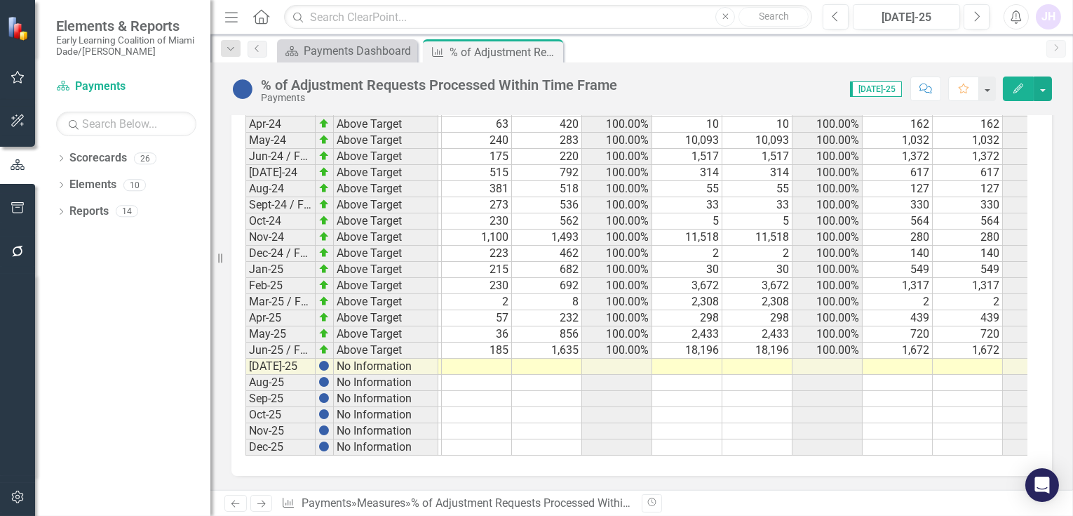
scroll to position [0, 462]
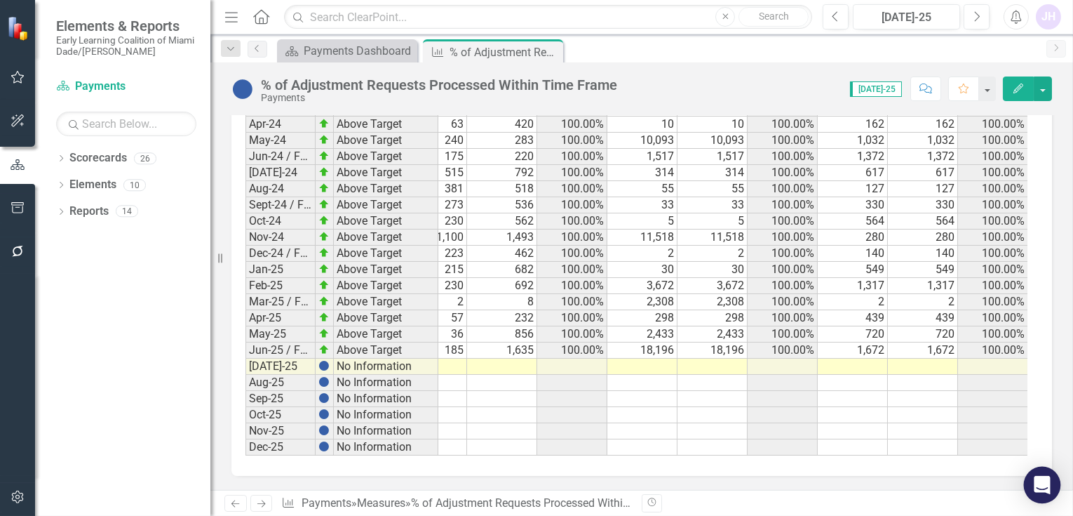
click at [1028, 469] on body "Elements & Reports Early Learning Coalition of Miami Dade/Monroe Scorecard Paym…" at bounding box center [536, 258] width 1073 height 516
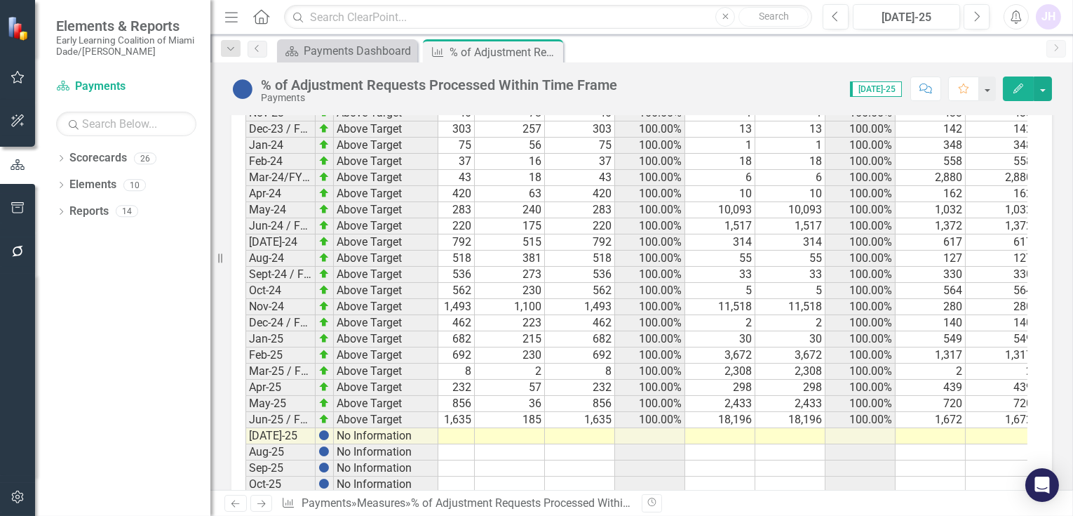
scroll to position [2510, 0]
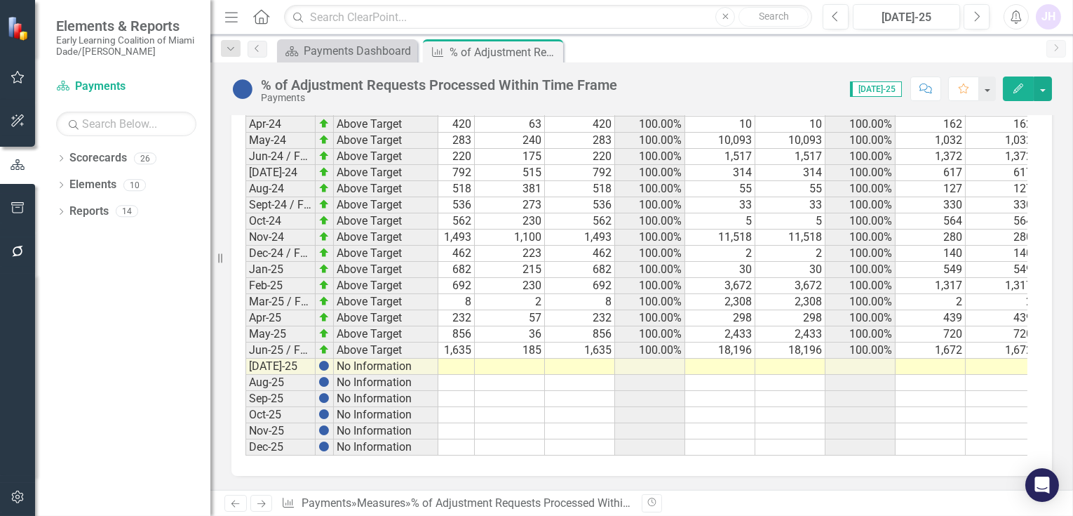
click at [1010, 358] on td at bounding box center [1001, 366] width 70 height 16
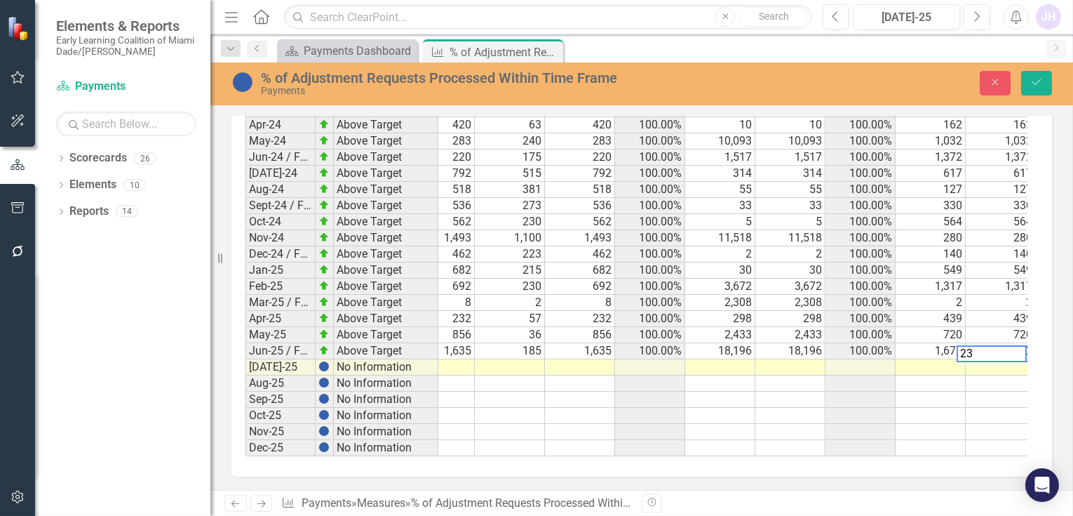
scroll to position [0, 392]
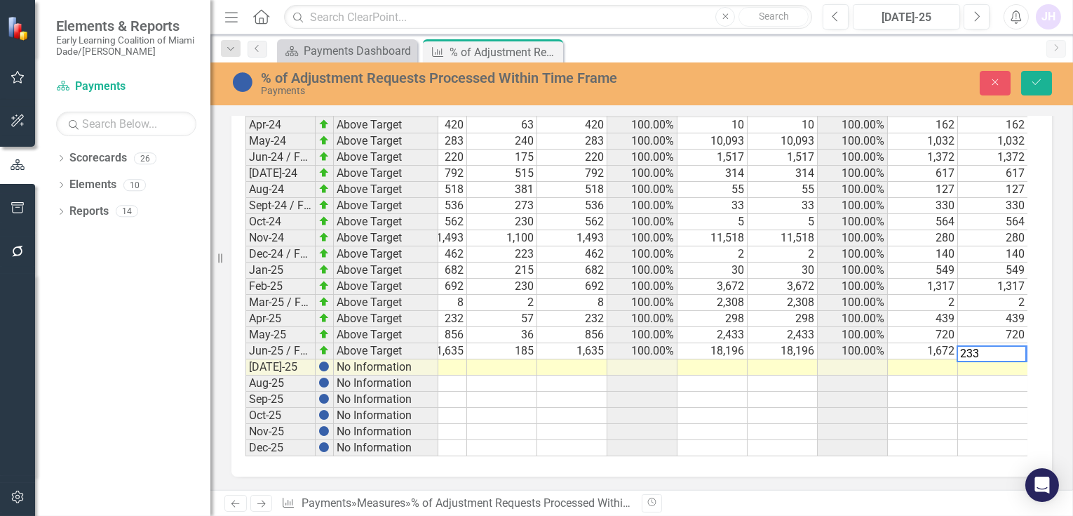
type textarea "233"
click at [946, 359] on td at bounding box center [923, 367] width 70 height 16
type textarea "233"
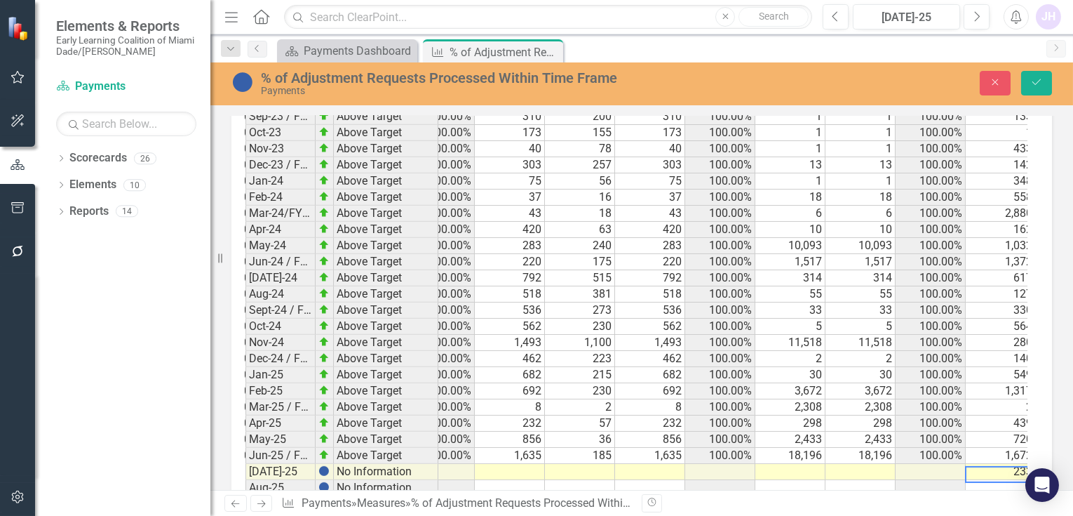
scroll to position [0, 0]
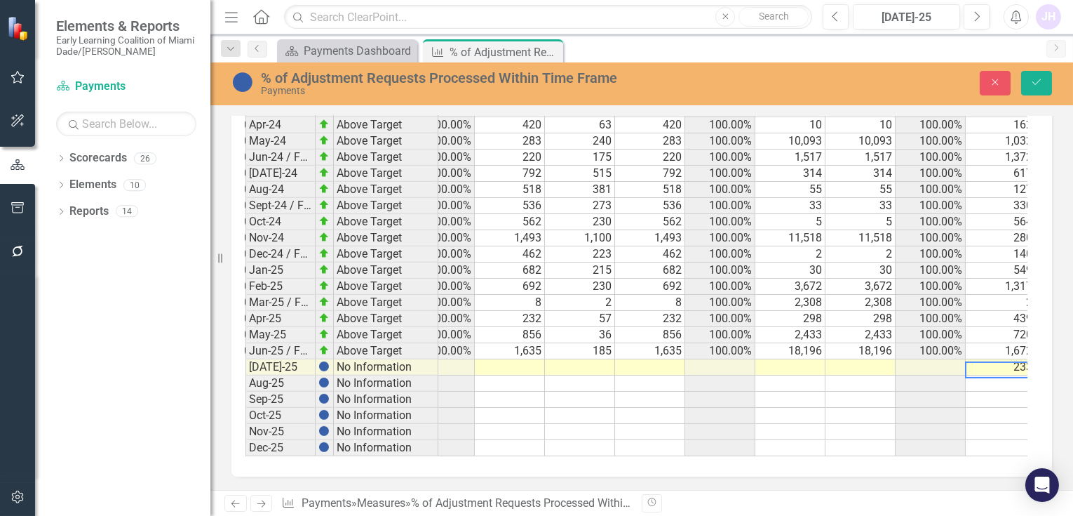
click at [796, 359] on td at bounding box center [790, 367] width 70 height 16
type textarea "563"
click at [853, 359] on td at bounding box center [861, 367] width 70 height 16
type textarea "563"
click at [1032, 79] on icon "Save" at bounding box center [1036, 82] width 13 height 10
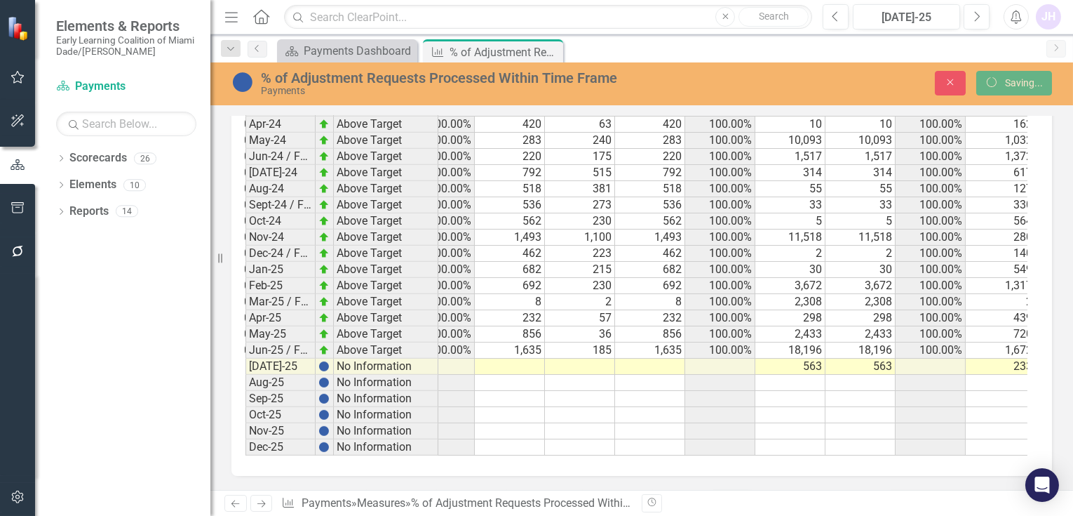
scroll to position [2511, 0]
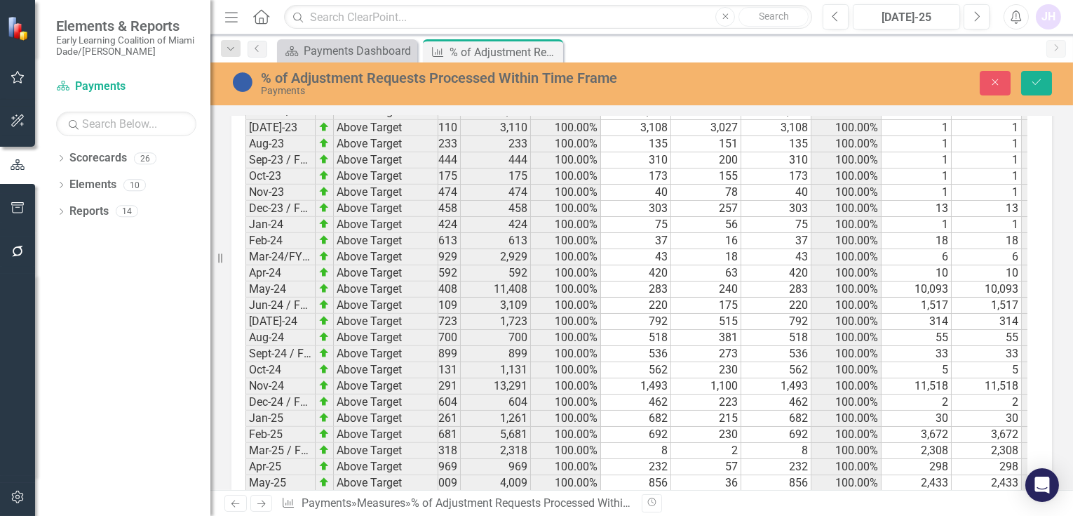
scroll to position [2511, 0]
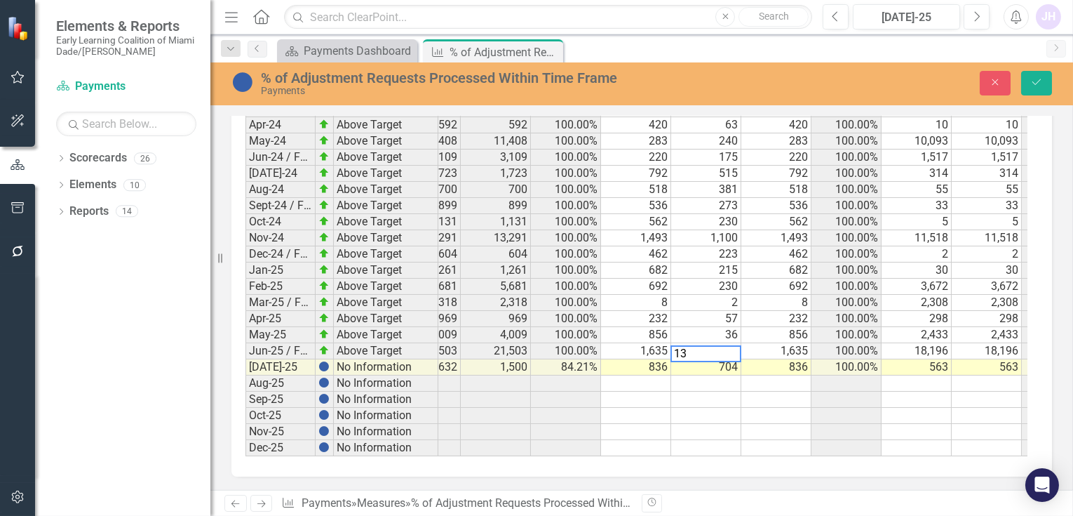
type textarea "132"
click at [1049, 86] on button "Save" at bounding box center [1036, 83] width 31 height 25
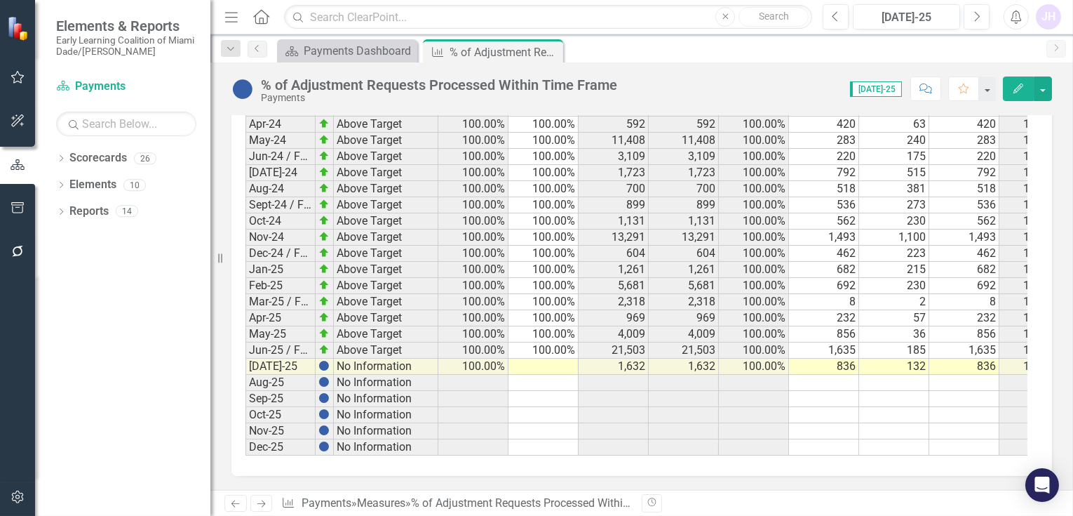
scroll to position [2510, 0]
click at [549, 358] on td at bounding box center [544, 366] width 70 height 16
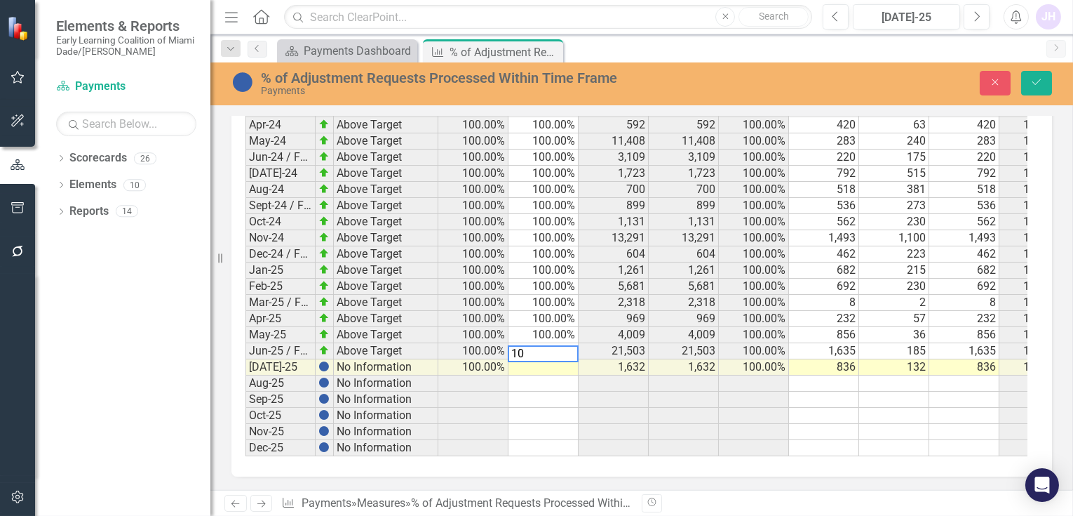
type textarea "100"
